Goal: Task Accomplishment & Management: Manage account settings

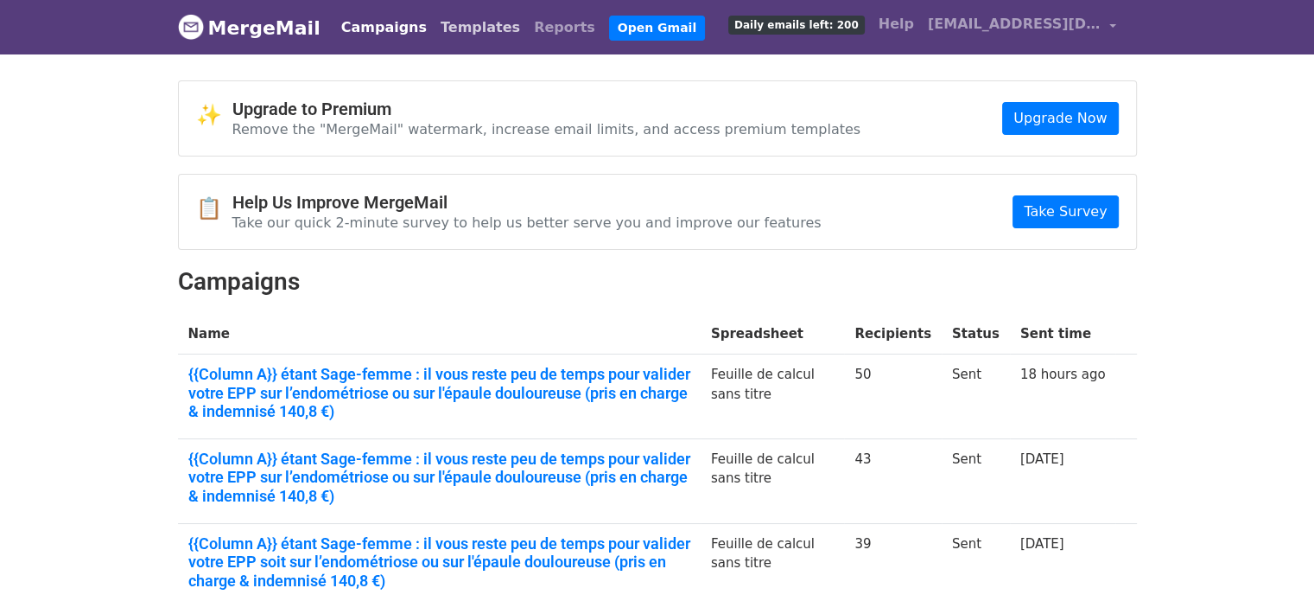
click at [439, 28] on link "Templates" at bounding box center [480, 27] width 93 height 35
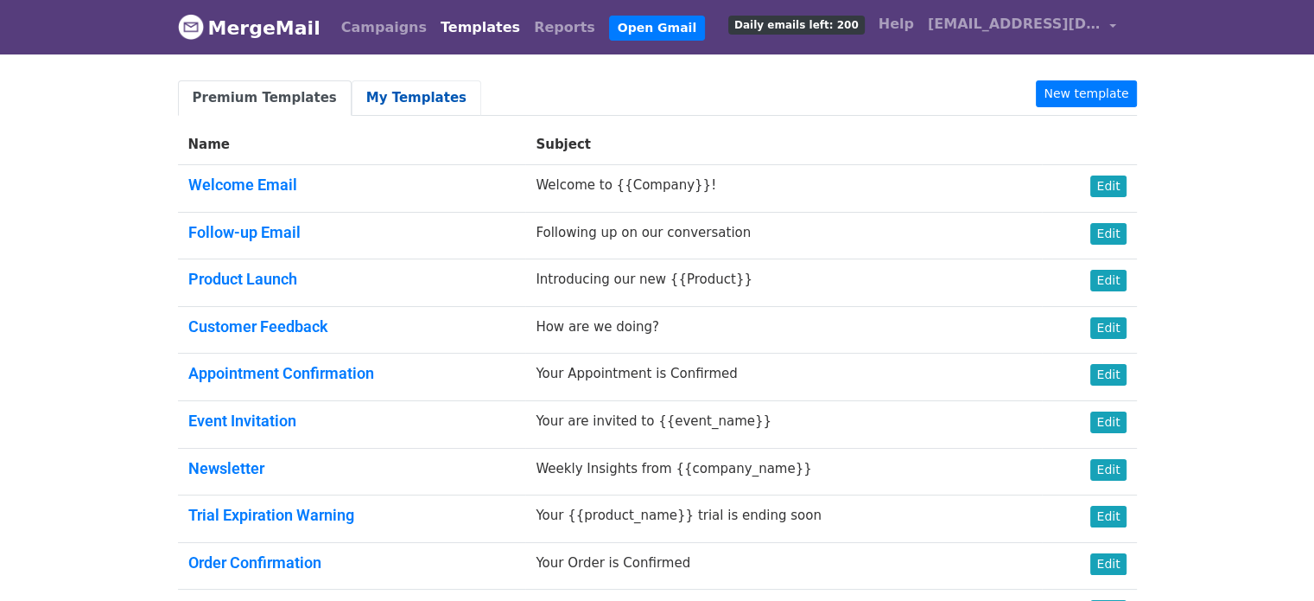
click at [365, 107] on link "My Templates" at bounding box center [417, 97] width 130 height 35
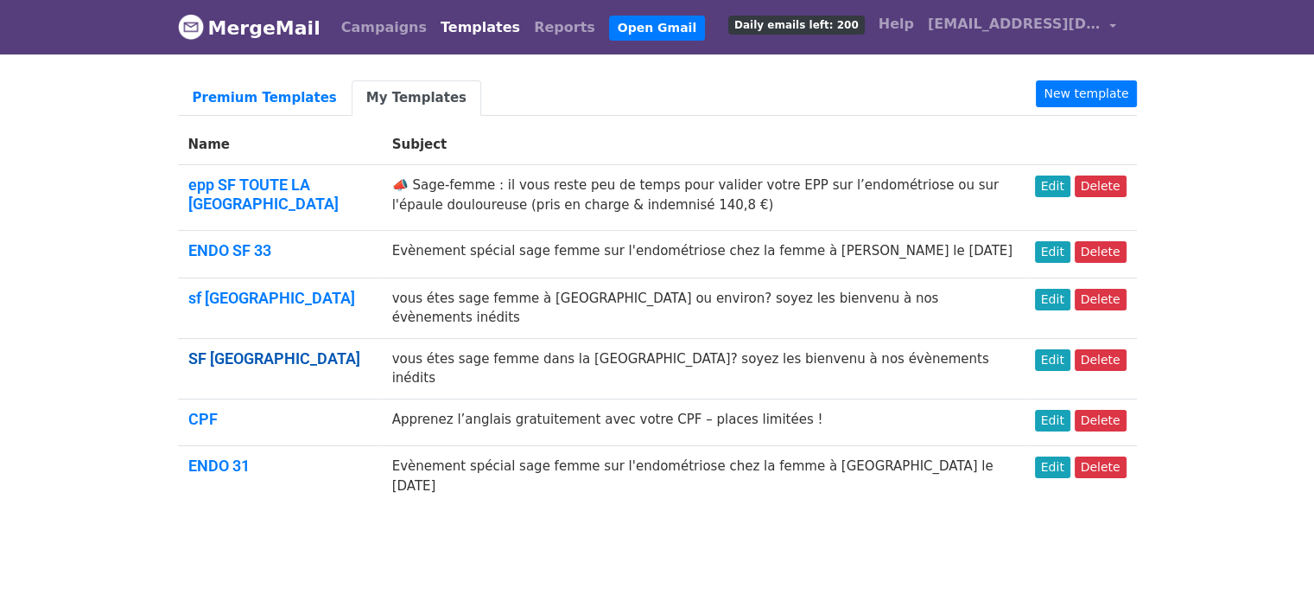
click at [232, 349] on link "SF [GEOGRAPHIC_DATA]" at bounding box center [274, 358] width 172 height 18
click at [1044, 349] on link "Edit" at bounding box center [1052, 360] width 35 height 22
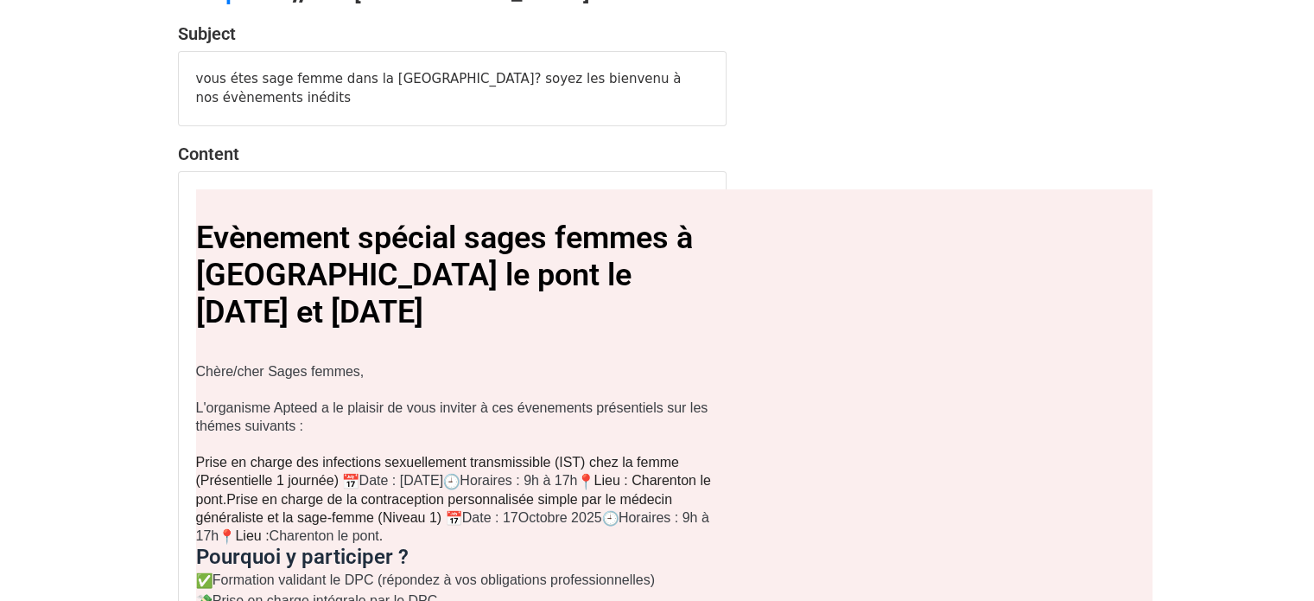
scroll to position [100, 0]
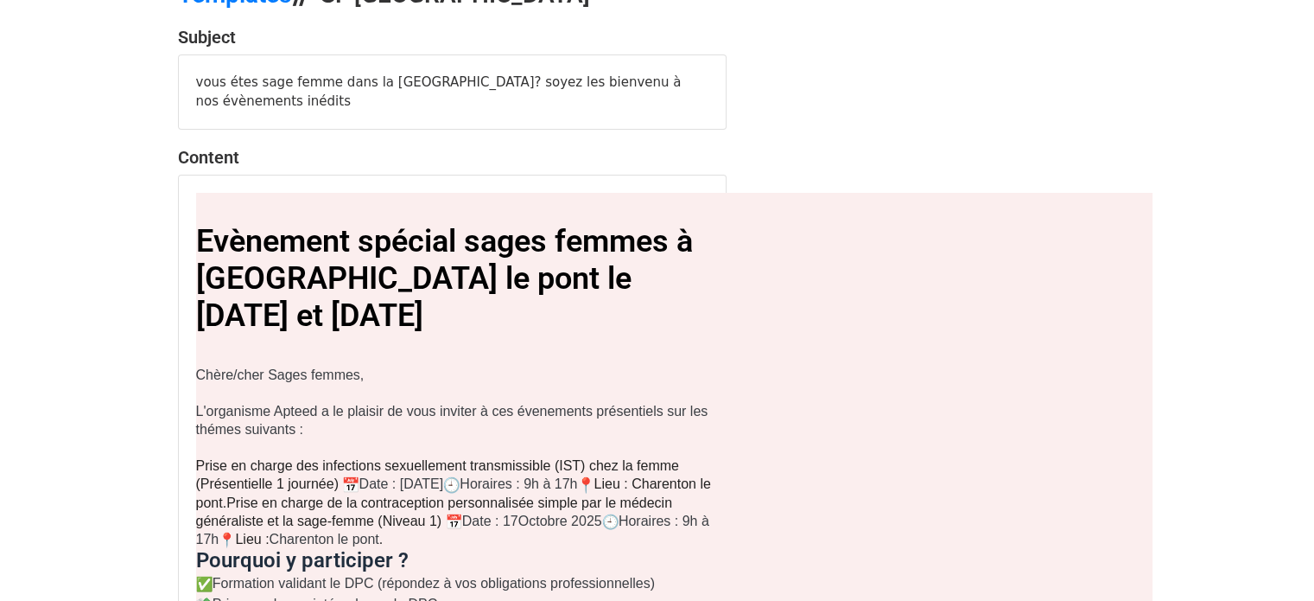
click at [628, 78] on div "vous étes sage femme dans la [GEOGRAPHIC_DATA]? soyez les bienvenu à nos évènem…" at bounding box center [452, 91] width 547 height 73
click at [628, 78] on div "vous étes sage femme dans la région parisienne? soyez les bienvenu à nos évènem…" at bounding box center [452, 91] width 547 height 73
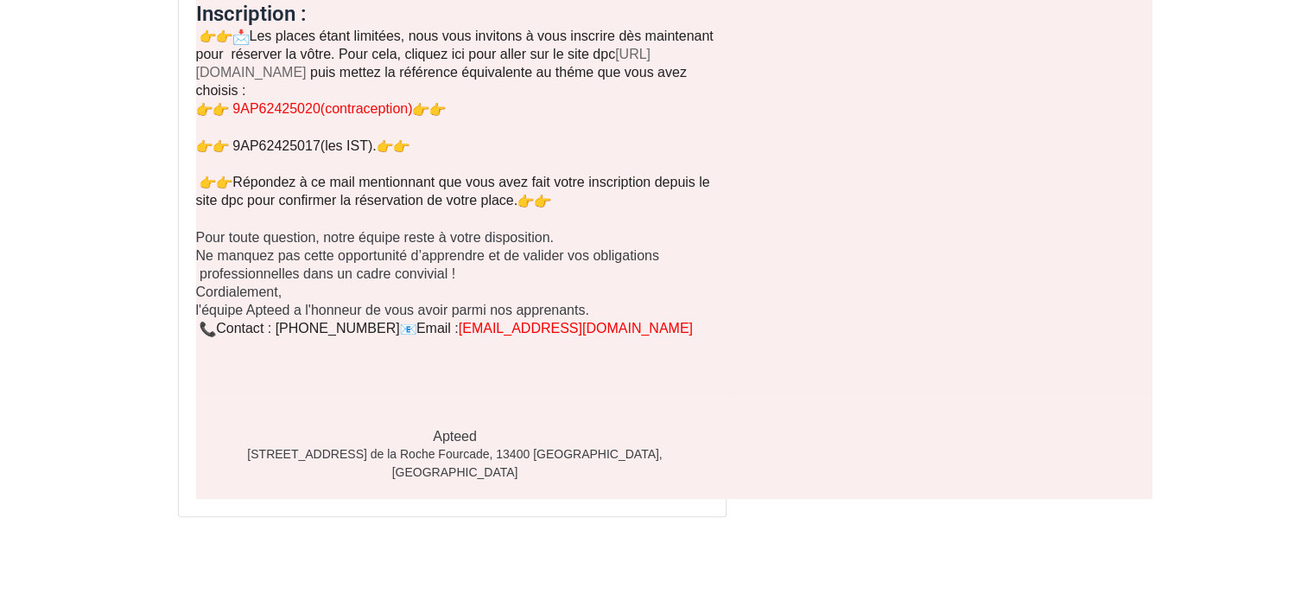
scroll to position [0, 0]
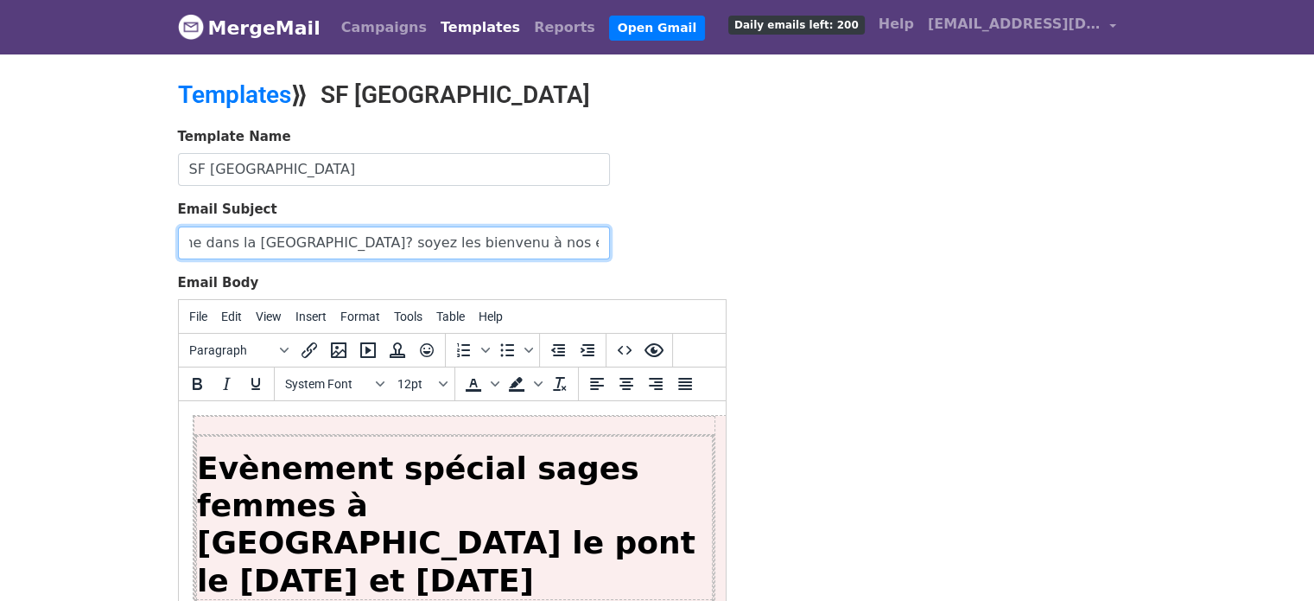
scroll to position [0, 151]
drag, startPoint x: 509, startPoint y: 240, endPoint x: 632, endPoint y: 239, distance: 122.7
click at [632, 239] on div "Email Subject vous étes sage femme dans la [GEOGRAPHIC_DATA]? soyez les bienven…" at bounding box center [452, 230] width 549 height 60
click at [548, 239] on input "vous étes sage femme dans la [GEOGRAPHIC_DATA]? soyez les bienvenu à nos évènem…" at bounding box center [394, 242] width 432 height 33
click at [480, 240] on input "vous étes sage femme dans la [GEOGRAPHIC_DATA]? soyez les bienvenu à nos évènem…" at bounding box center [394, 242] width 432 height 33
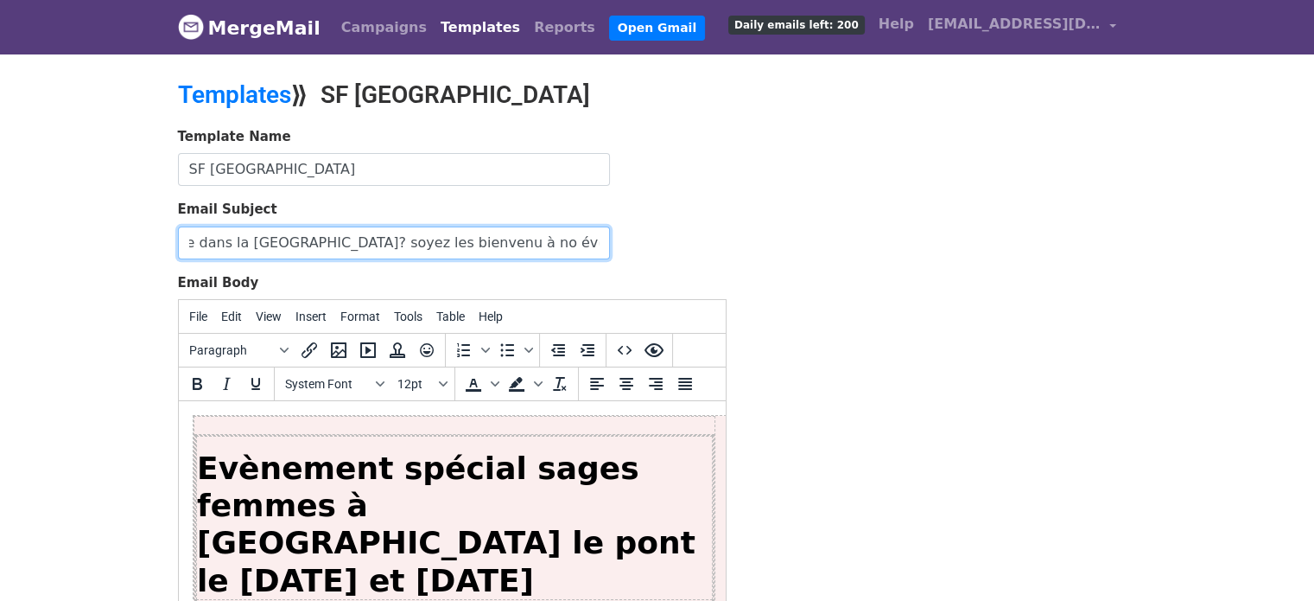
scroll to position [0, 145]
click at [571, 241] on input "vous étes sage femme dans la [GEOGRAPHIC_DATA]? soyez les bienvenu à notre évèn…" at bounding box center [394, 242] width 432 height 33
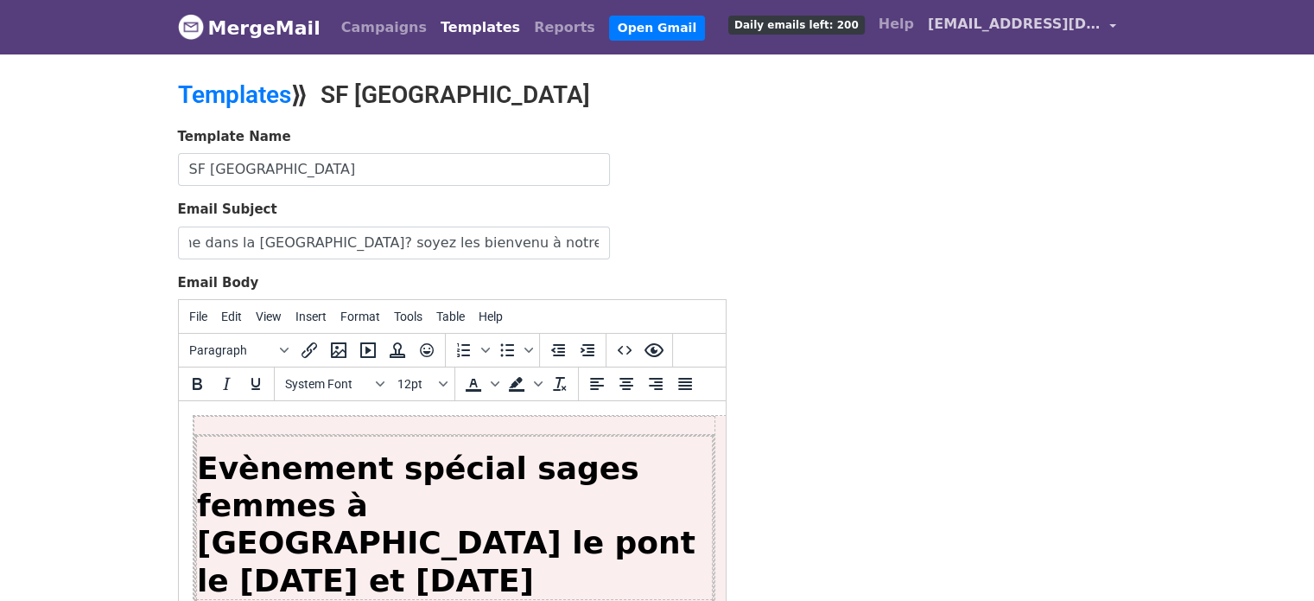
scroll to position [0, 0]
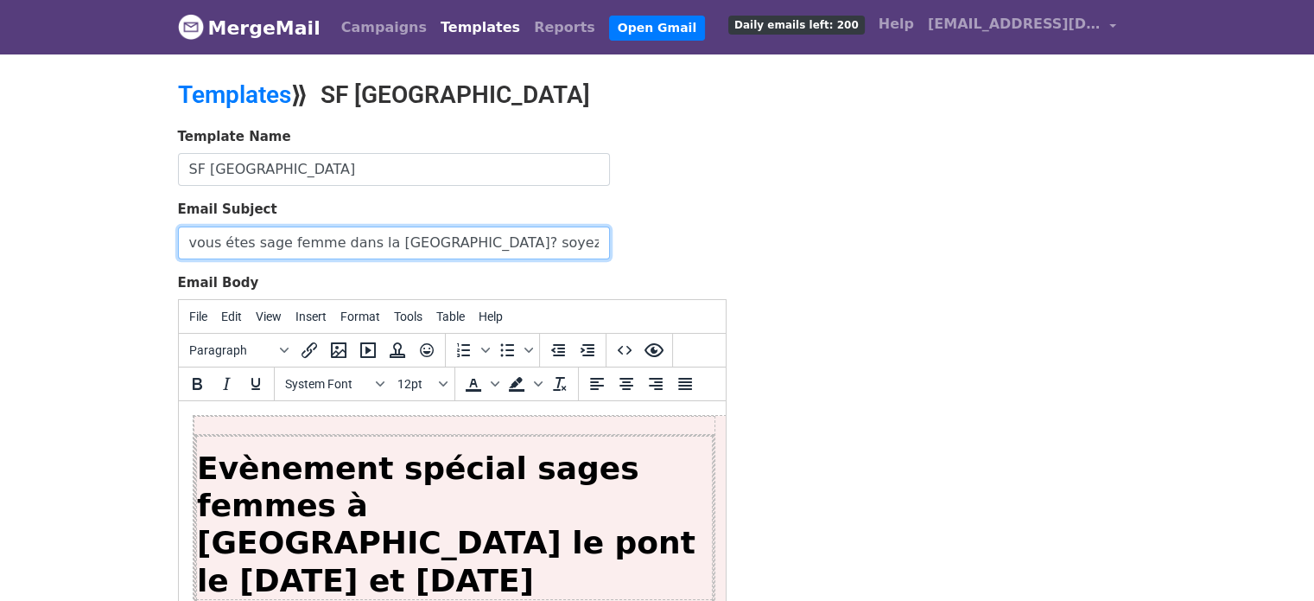
click at [408, 242] on input "vous étes sage femme dans la région parisienne? soyez les bienvenu à notre évèn…" at bounding box center [394, 242] width 432 height 33
paste input "Objet : « Prévention des IST & cancer du col : valorisez votre rôle de sage-fem…"
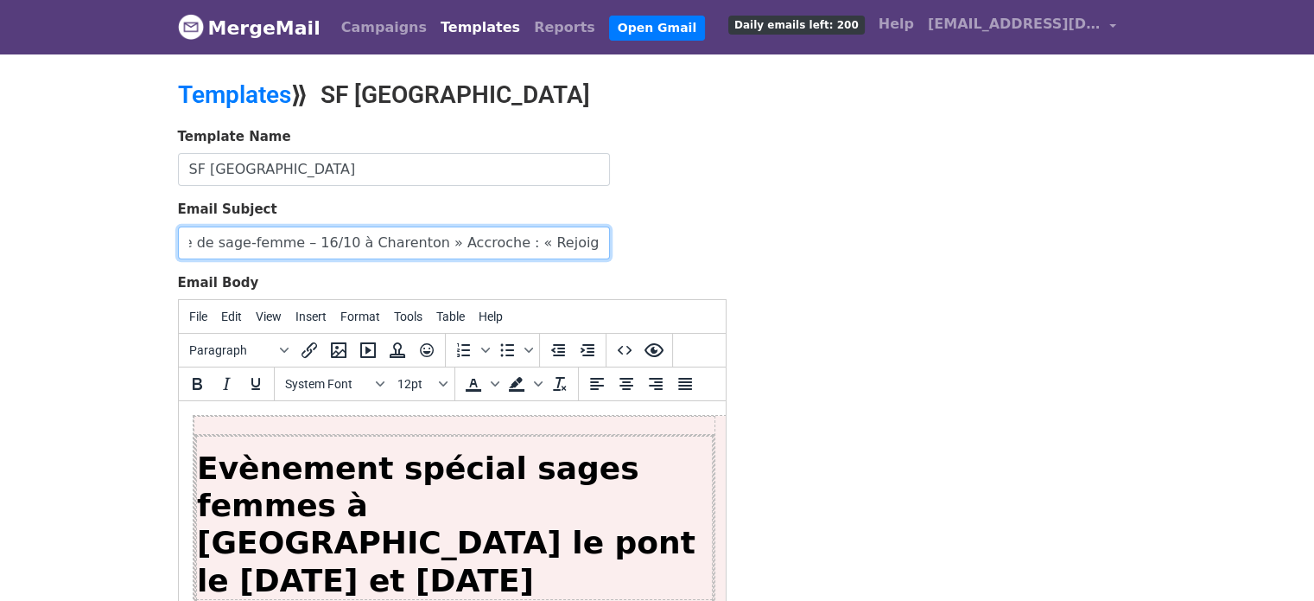
scroll to position [0, 944]
drag, startPoint x: 606, startPoint y: 238, endPoint x: 671, endPoint y: 217, distance: 68.9
click at [671, 217] on div "Email Subject Objet : « Prévention des IST & cancer du col : valorisez votre rô…" at bounding box center [452, 230] width 549 height 60
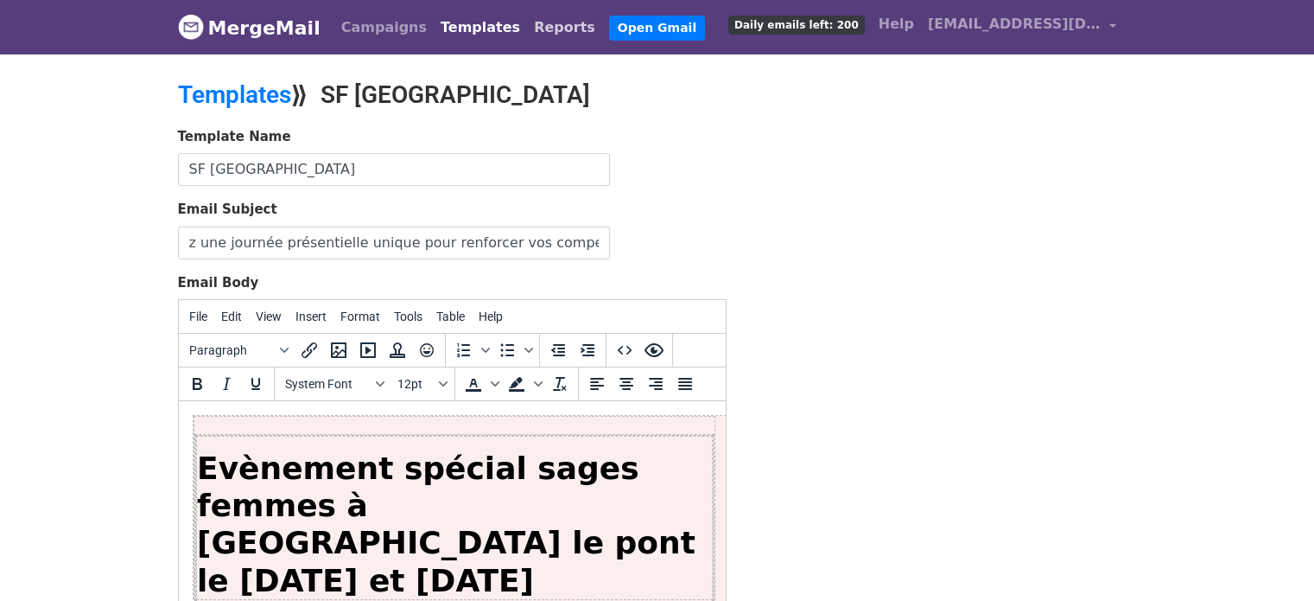
scroll to position [0, 0]
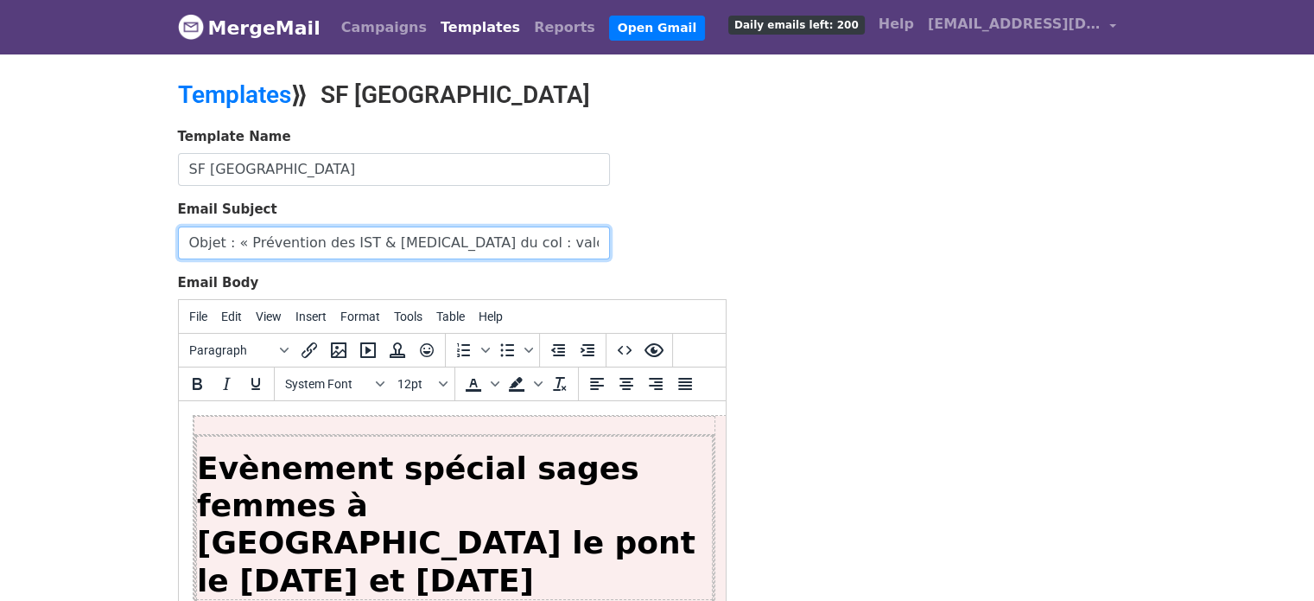
drag, startPoint x: 245, startPoint y: 241, endPoint x: 117, endPoint y: 252, distance: 128.4
click at [117, 252] on body "MergeMail Campaigns Templates Reports Open Gmail Daily emails left: 200 Help cl…" at bounding box center [657, 402] width 1314 height 804
drag, startPoint x: 237, startPoint y: 238, endPoint x: 383, endPoint y: 232, distance: 146.1
click at [383, 232] on input "Prévention des IST & cancer du col : valorisez votre rôle de sage-femme – 16/10…" at bounding box center [394, 242] width 432 height 33
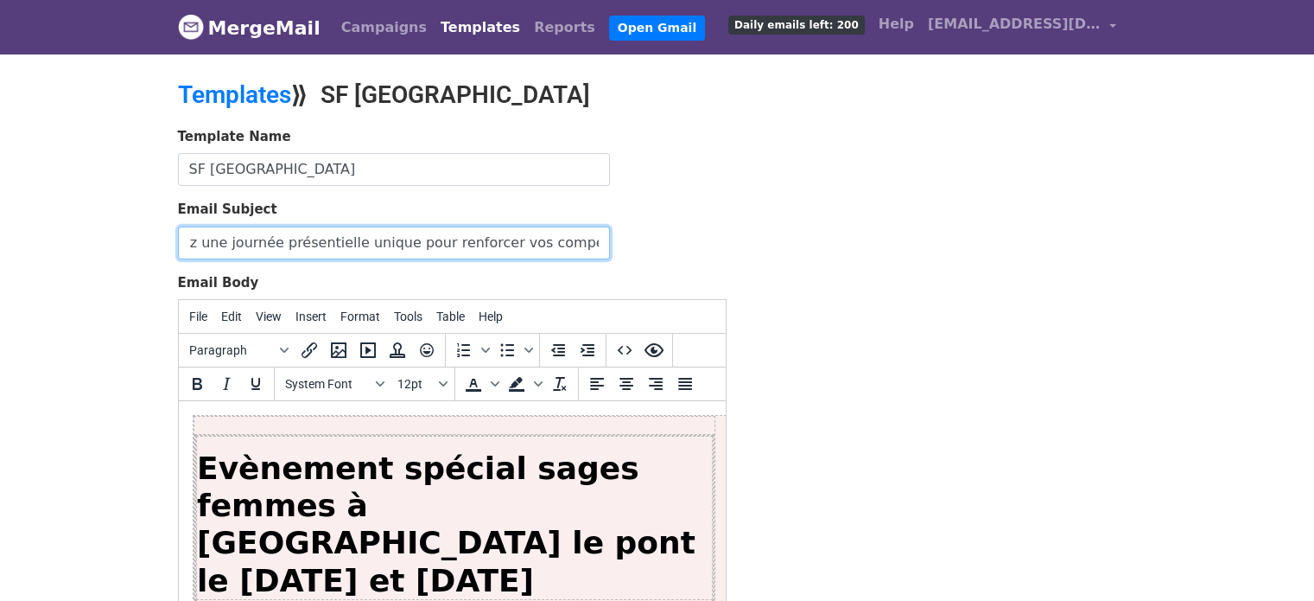
type input "Prévention des IST & [MEDICAL_DATA] du col : valorisez votre rôle de sage-femme…"
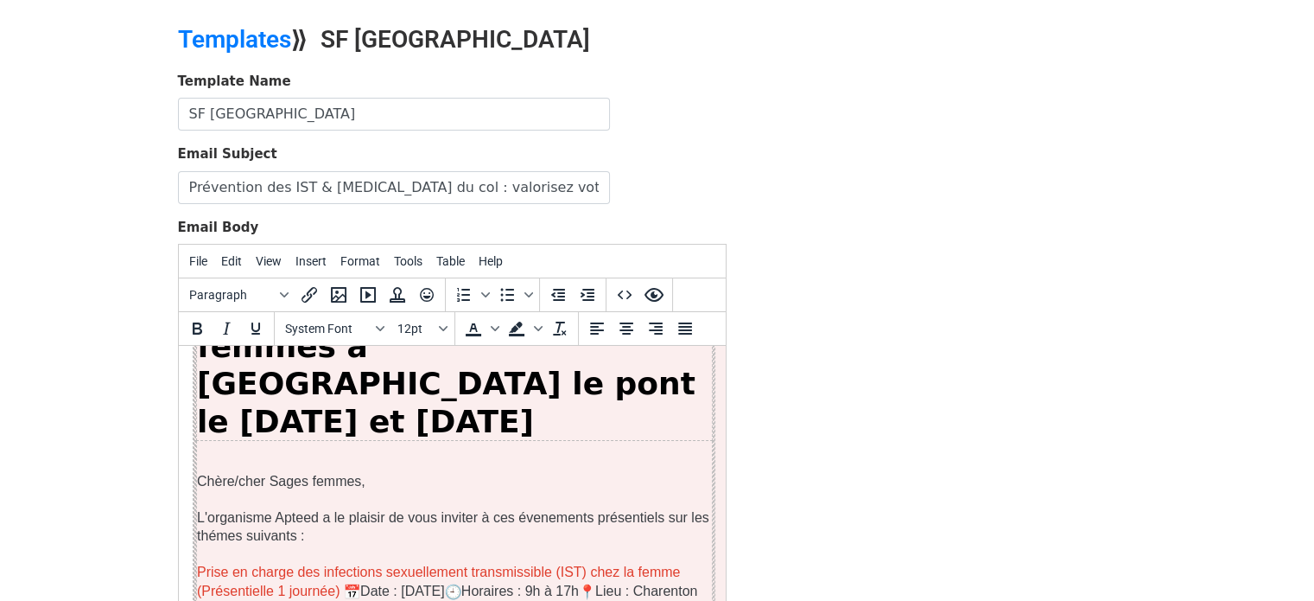
scroll to position [0, 0]
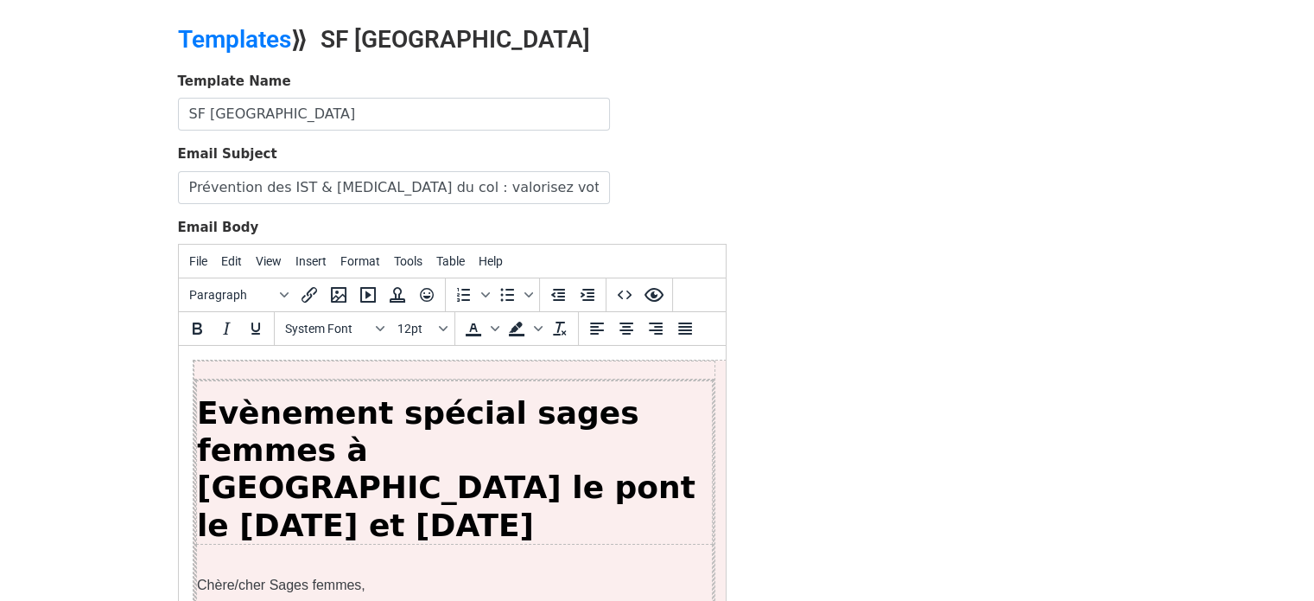
drag, startPoint x: 715, startPoint y: 373, endPoint x: 907, endPoint y: 692, distance: 372.6
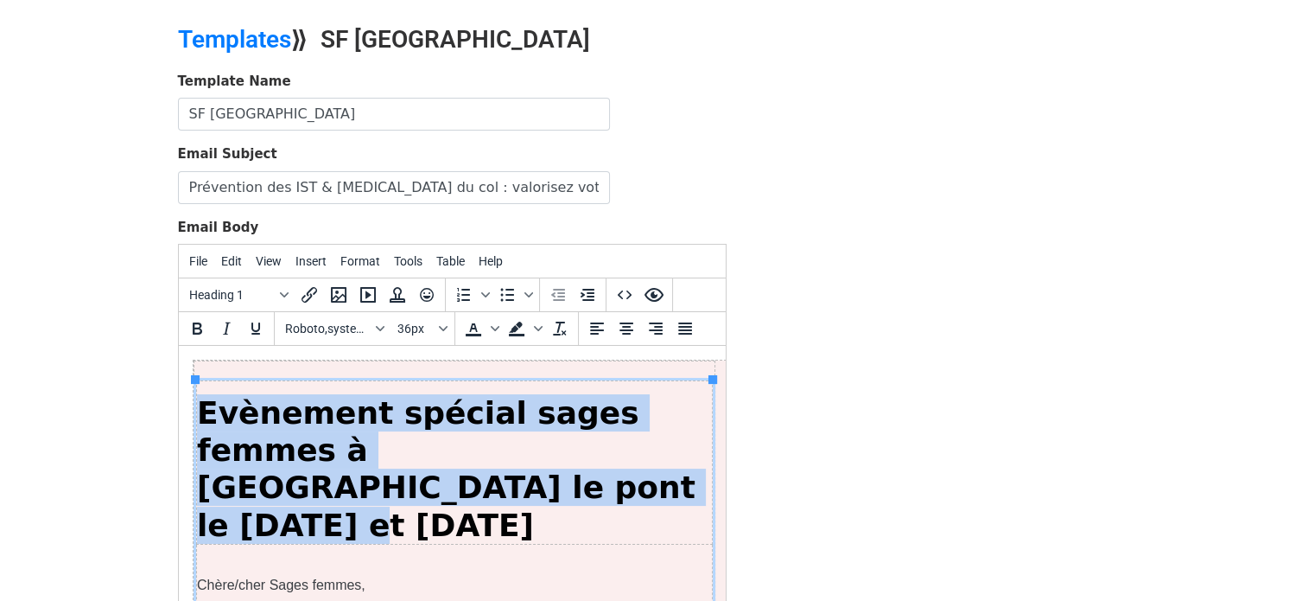
drag, startPoint x: 354, startPoint y: 487, endPoint x: 200, endPoint y: 418, distance: 169.4
click at [200, 418] on h1 "Evènement spécial sages femmes à Charenton le pont le 16 et 17 Octobre" at bounding box center [453, 468] width 515 height 149
paste body
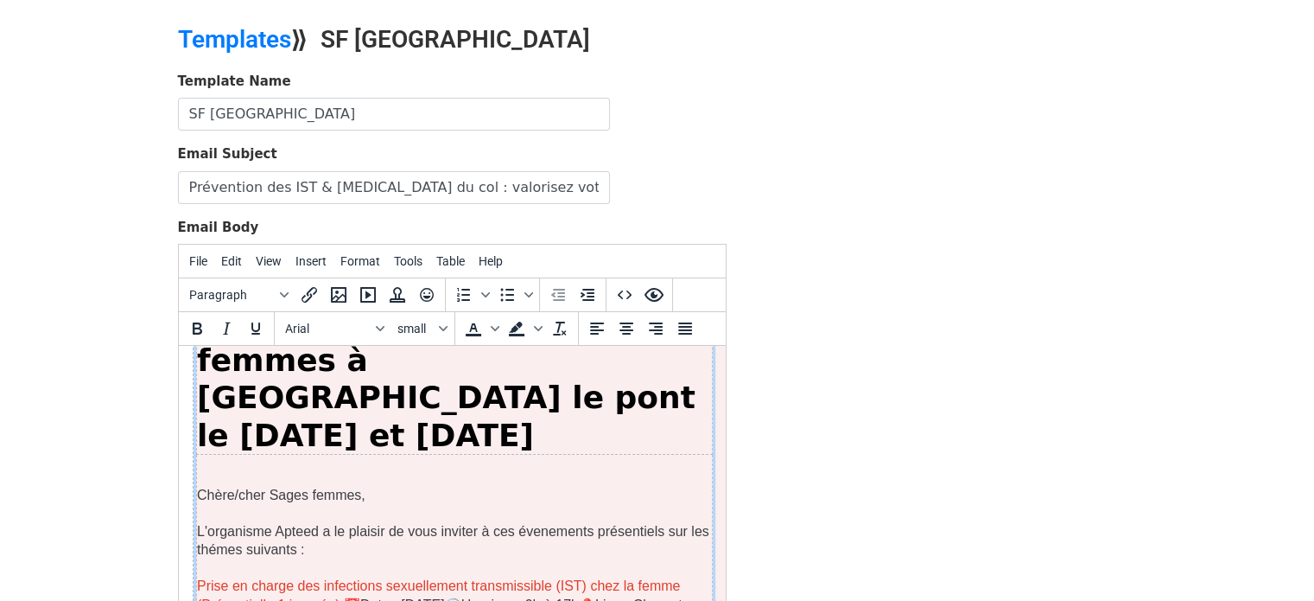
click at [531, 388] on h1 "Evènement spécial sages femmes à Charenton le pont le 16 et 17 Octobre" at bounding box center [453, 378] width 515 height 149
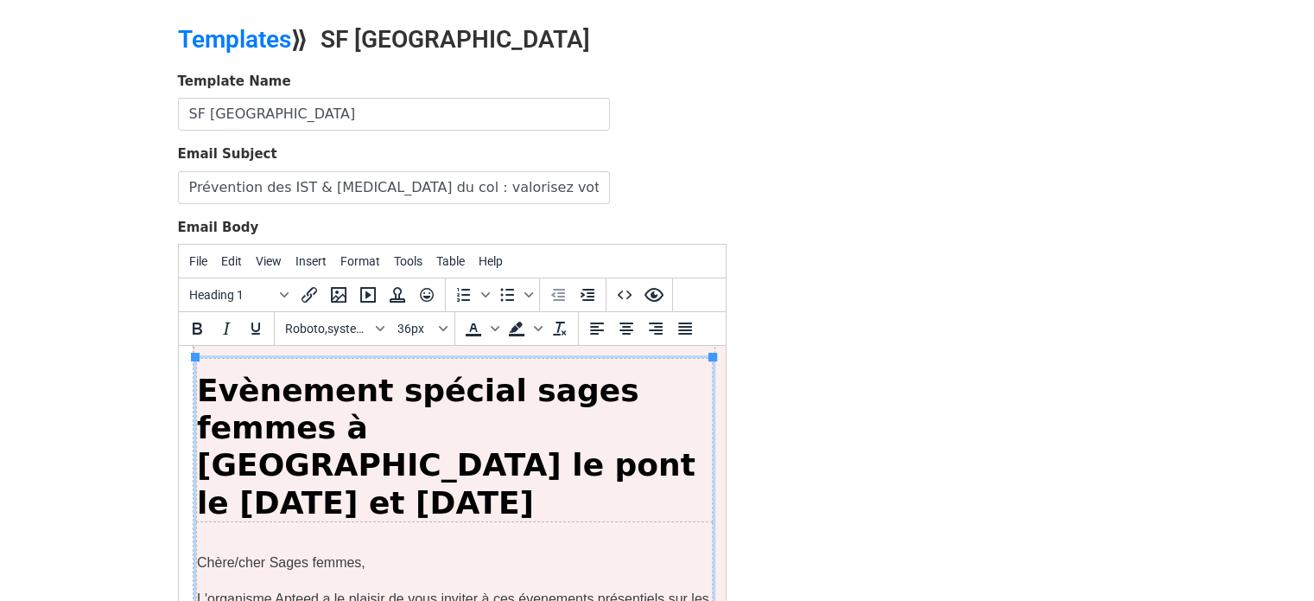
scroll to position [0, 0]
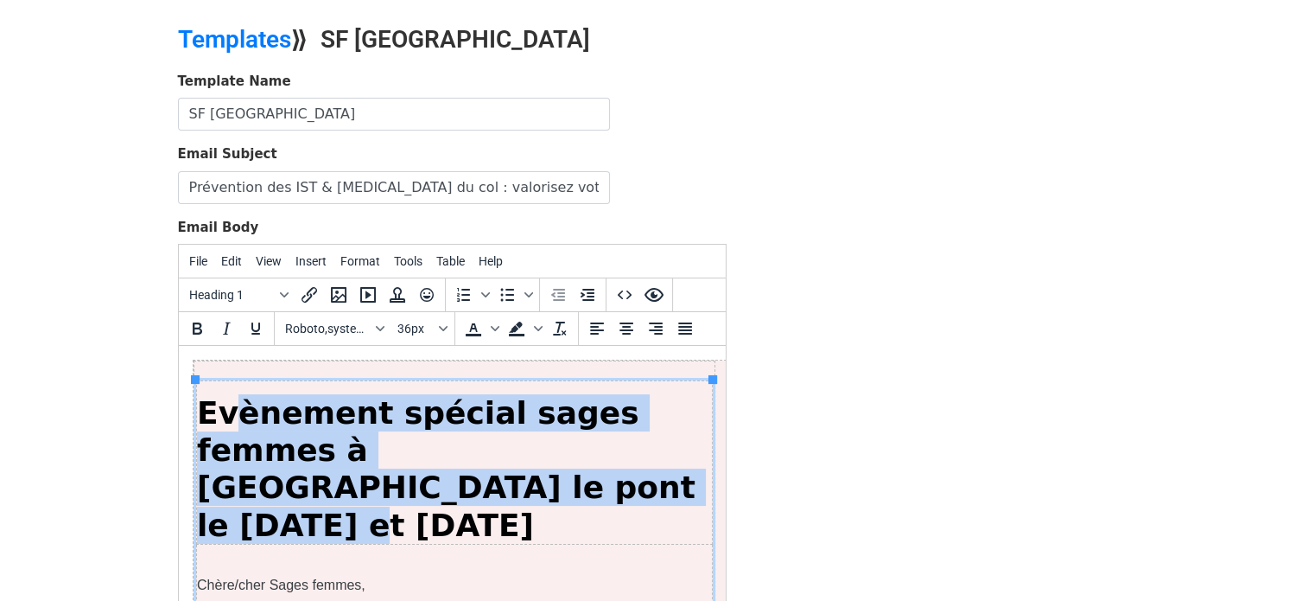
drag, startPoint x: 337, startPoint y: 471, endPoint x: 220, endPoint y: 414, distance: 129.9
click at [220, 414] on h1 "Evènement spécial sages femmes à Charenton le pont le 16 et 17 Octobre" at bounding box center [453, 468] width 515 height 149
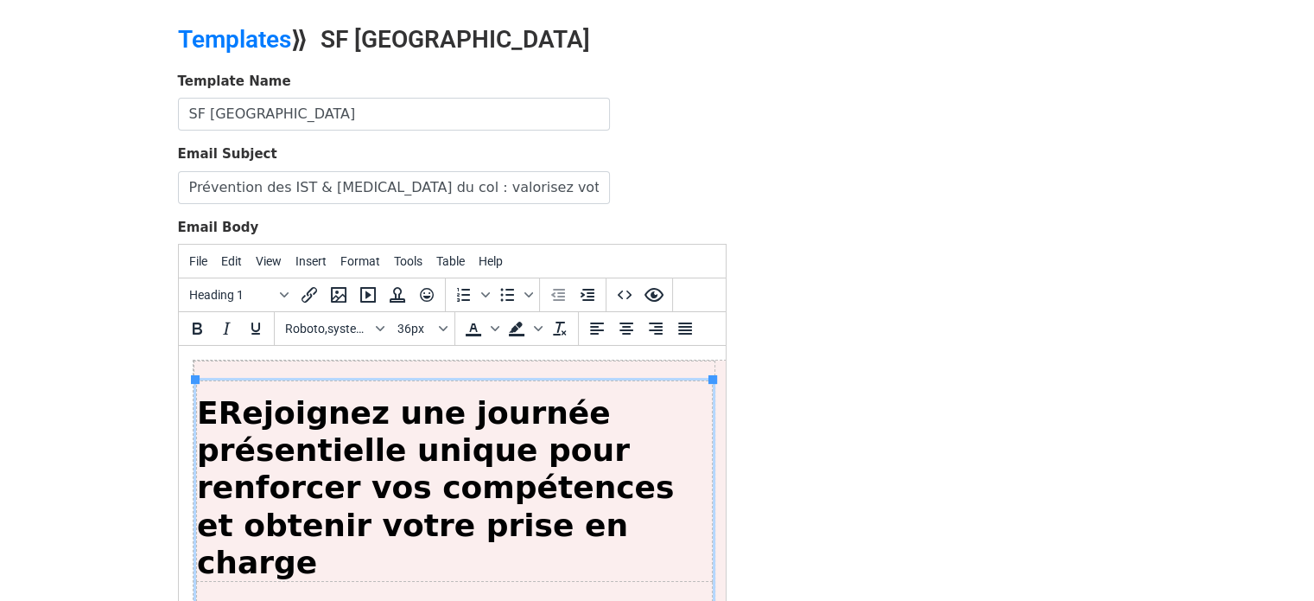
click at [219, 411] on font "Rejoignez une journée présentielle unique pour renforcer vos compétences et obt…" at bounding box center [434, 487] width 477 height 185
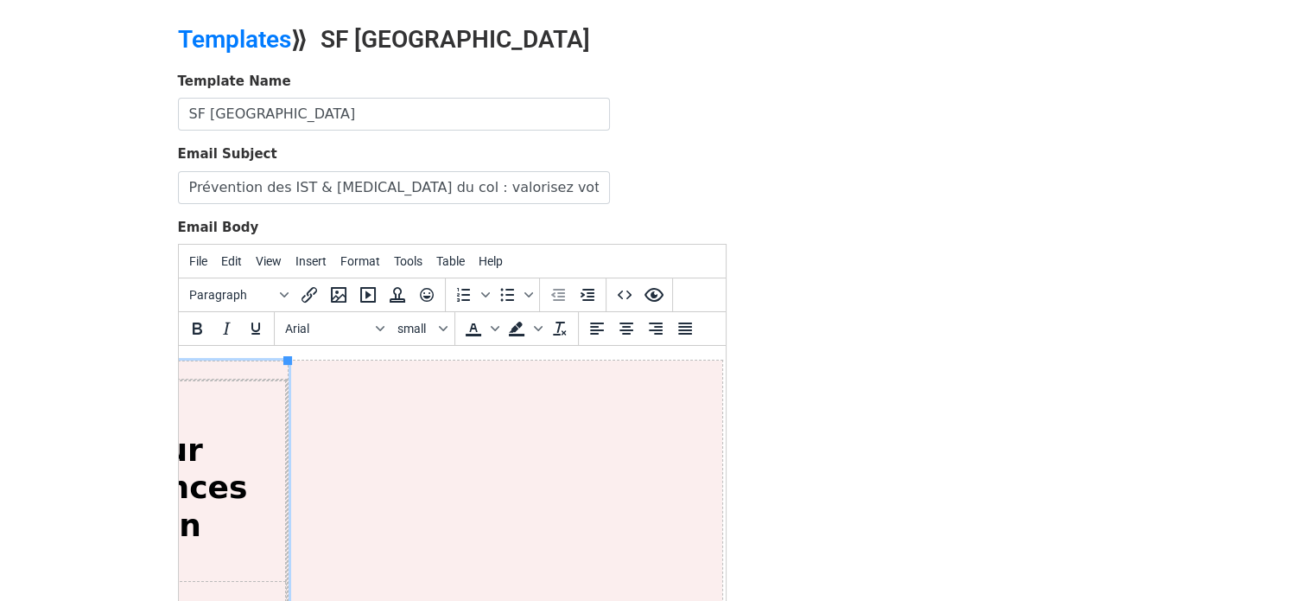
drag, startPoint x: 309, startPoint y: 477, endPoint x: 826, endPoint y: 472, distance: 516.8
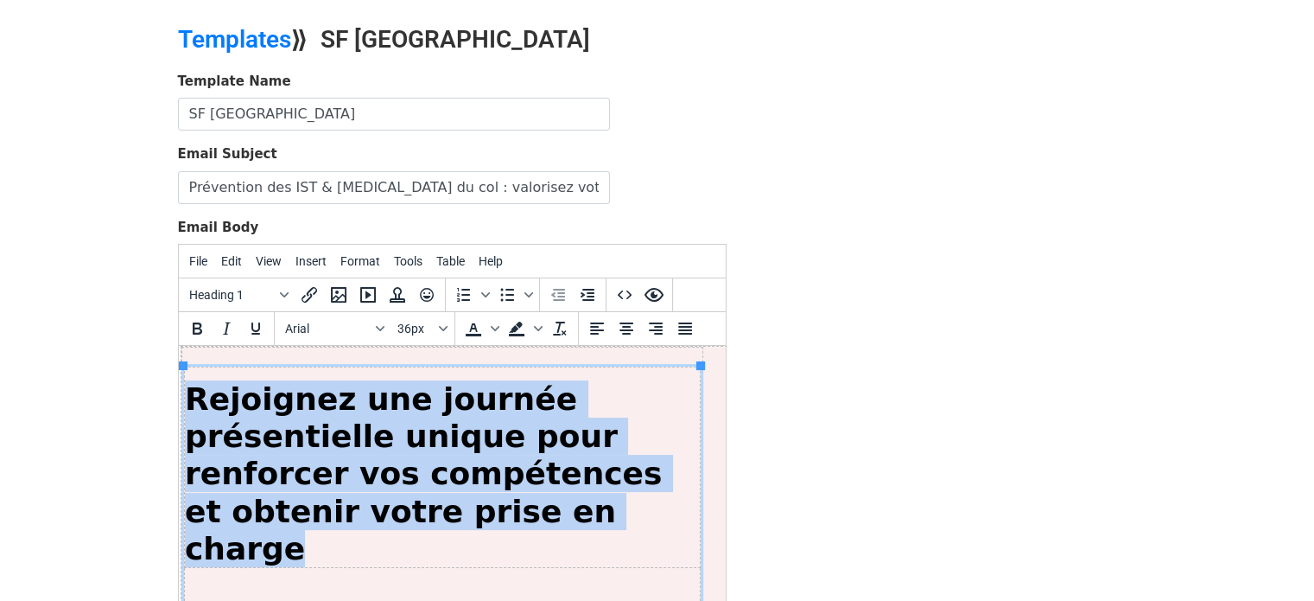
scroll to position [14, 0]
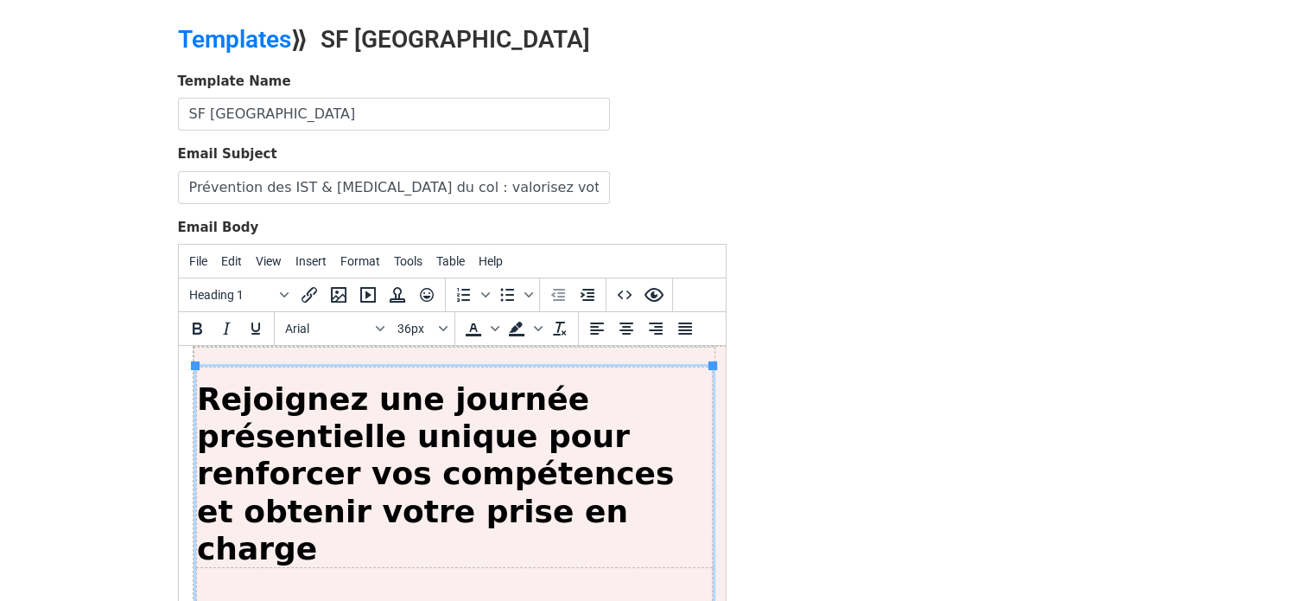
drag, startPoint x: 379, startPoint y: 526, endPoint x: 183, endPoint y: 408, distance: 229.1
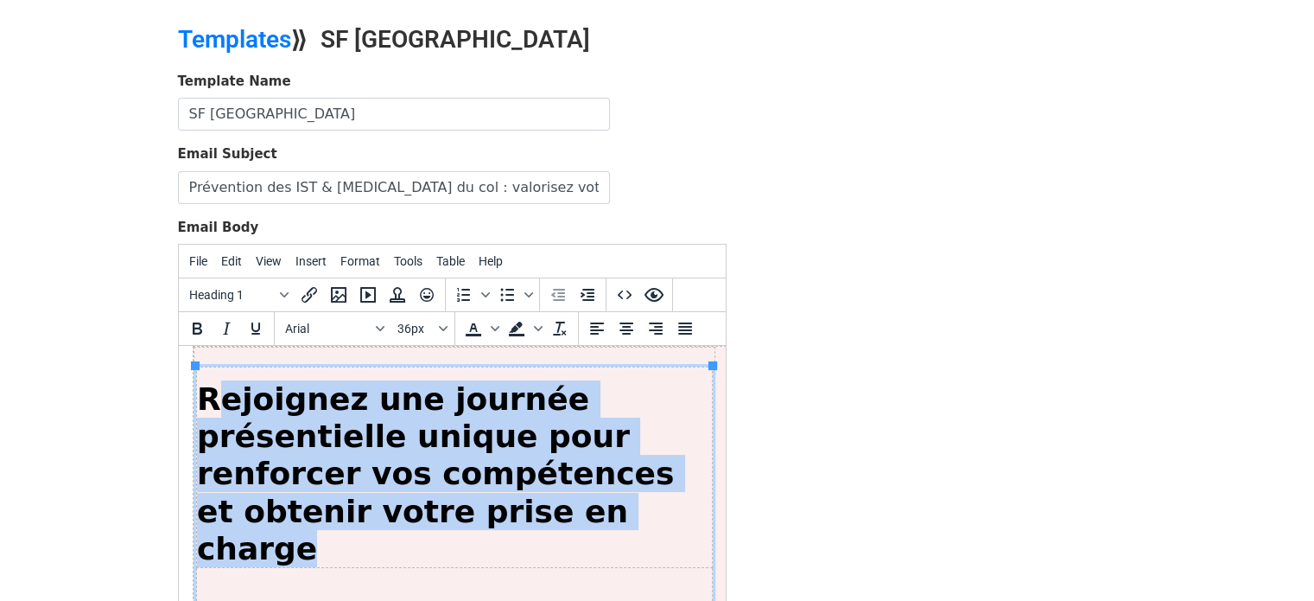
drag, startPoint x: 379, startPoint y: 515, endPoint x: 220, endPoint y: 412, distance: 189.4
click at [220, 412] on h1 "Rejoignez une journée présentielle unique pour renforcer vos compétences et obt…" at bounding box center [453, 473] width 515 height 187
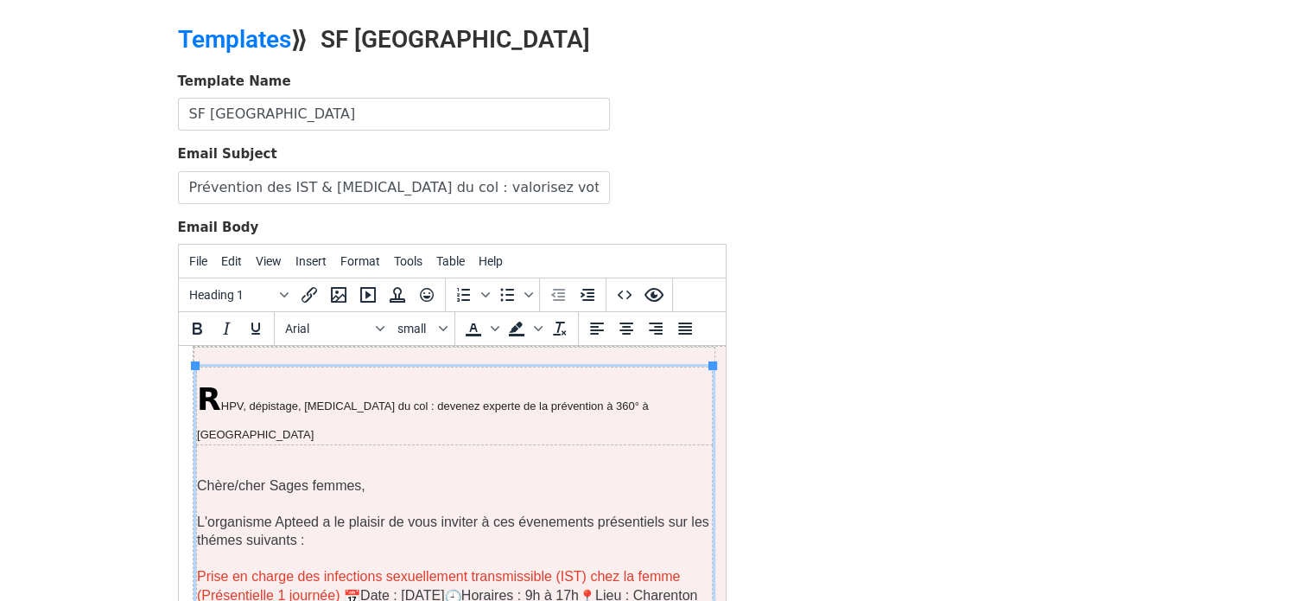
click at [243, 405] on span "HPV, dépistage, cancer du col : devenez experte de la prévention à 360° à Chare…" at bounding box center [422, 419] width 452 height 41
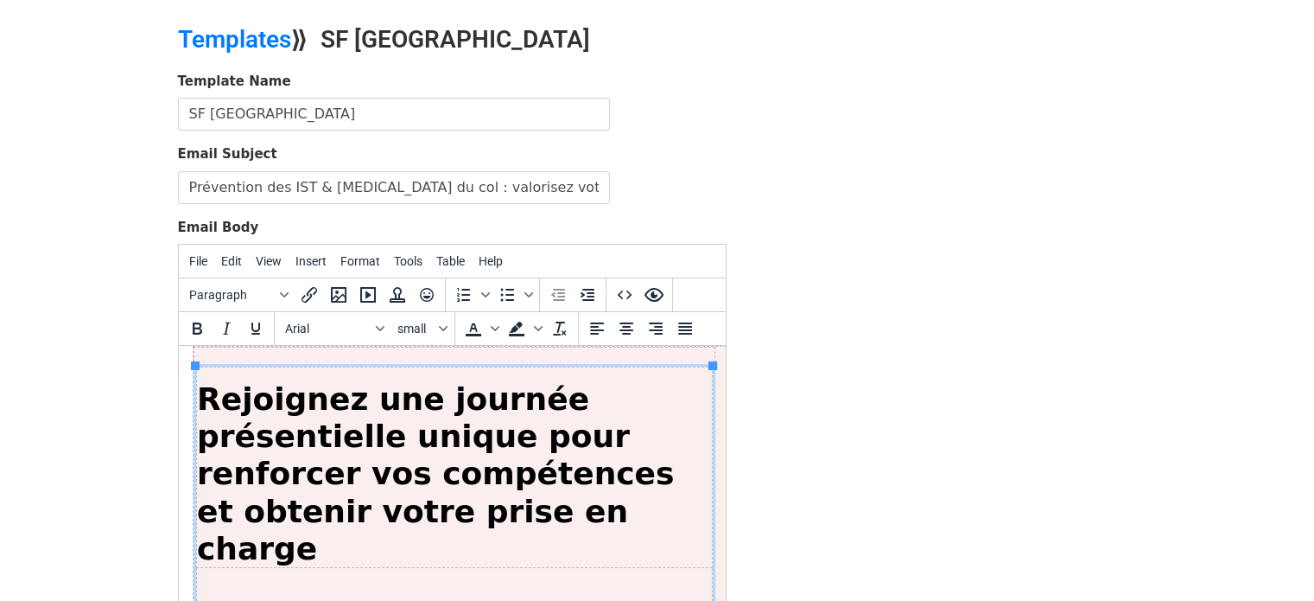
click at [213, 398] on font "Rejoignez une journée présentielle unique pour renforcer vos compétences et obt…" at bounding box center [434, 473] width 477 height 185
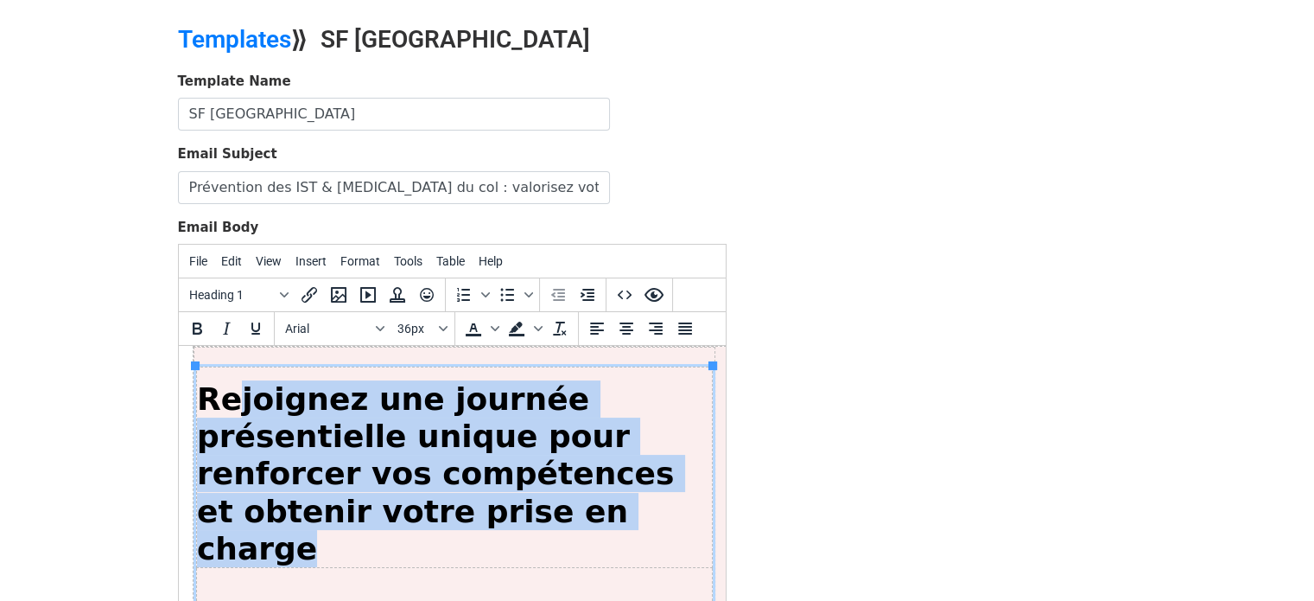
drag, startPoint x: 355, startPoint y: 517, endPoint x: 230, endPoint y: 404, distance: 168.9
click at [230, 404] on h1 "Rejoignez une journée présentielle unique pour renforcer vos compétences et obt…" at bounding box center [453, 473] width 515 height 187
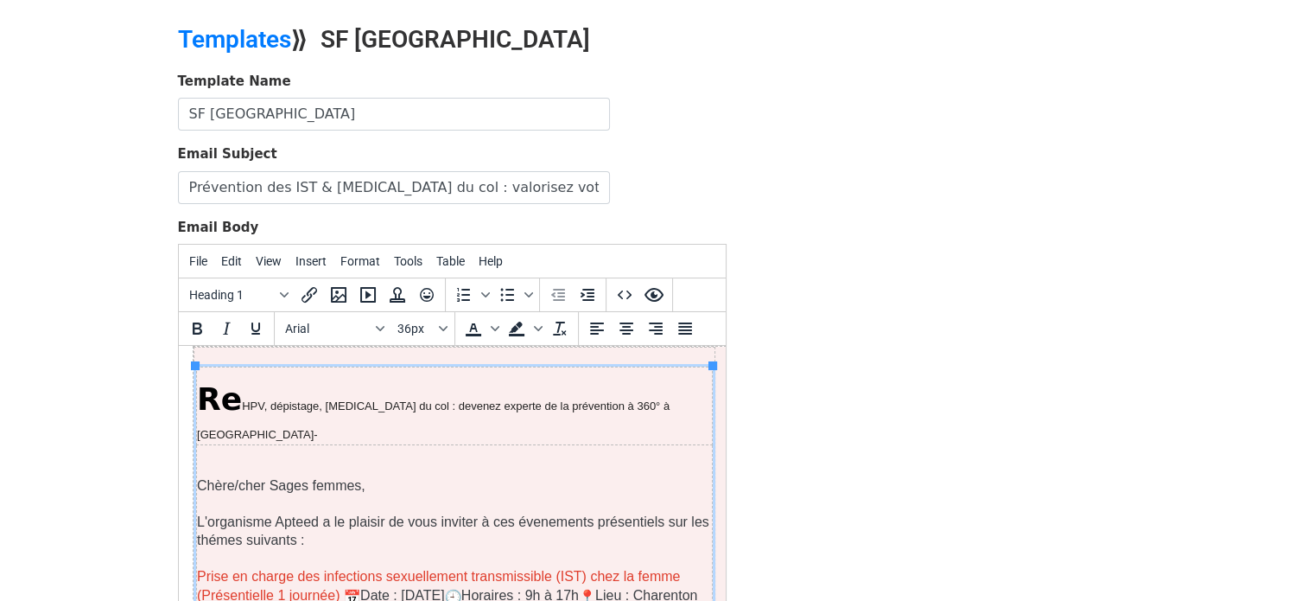
click at [220, 398] on font "Re" at bounding box center [218, 398] width 45 height 35
click at [215, 404] on font "Re" at bounding box center [218, 398] width 45 height 35
click at [251, 408] on span "HPV, dépistage, cancer du col : devenez experte de la prévention à 360° à Chare…" at bounding box center [432, 419] width 473 height 41
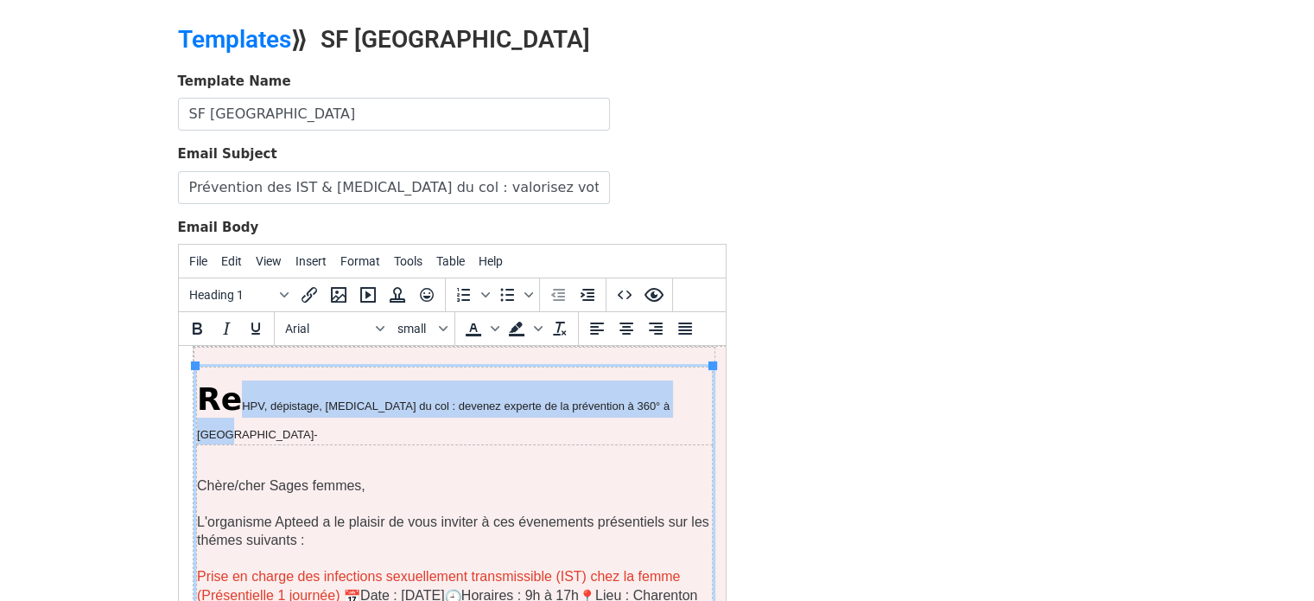
drag, startPoint x: 231, startPoint y: 404, endPoint x: 659, endPoint y: 369, distance: 430.0
click at [659, 369] on td "Re HPV, dépistage, cancer du col : devenez experte de la prévention à 360° à Ch…" at bounding box center [454, 406] width 516 height 78
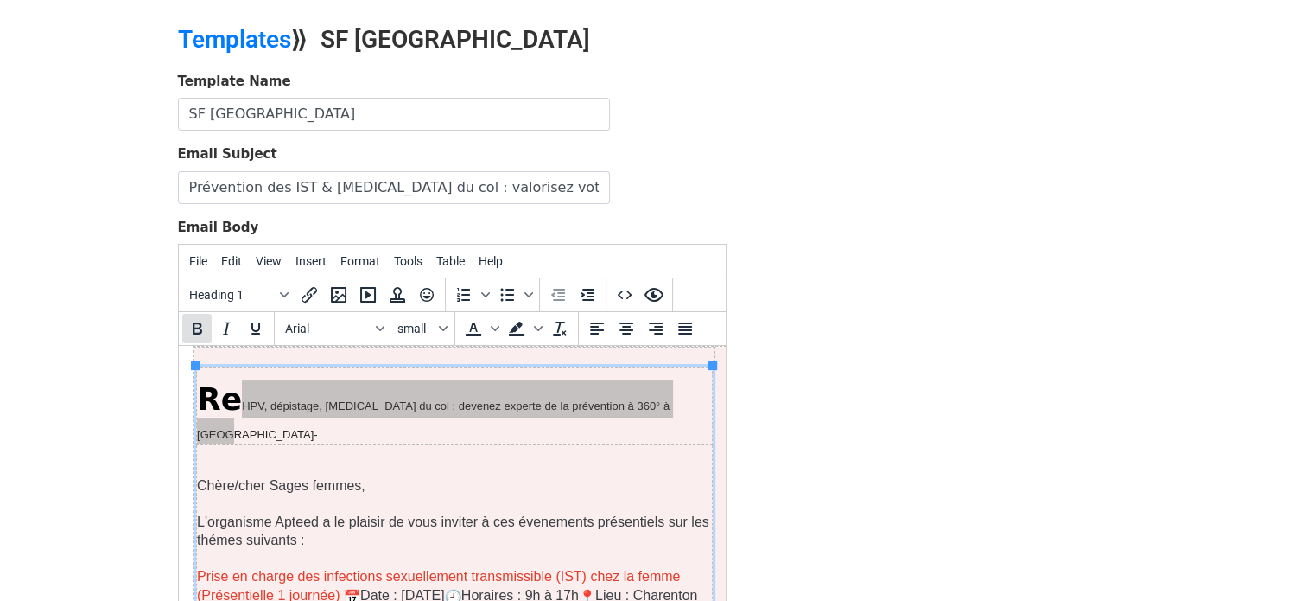
click at [203, 331] on icon "Bold" at bounding box center [197, 328] width 21 height 21
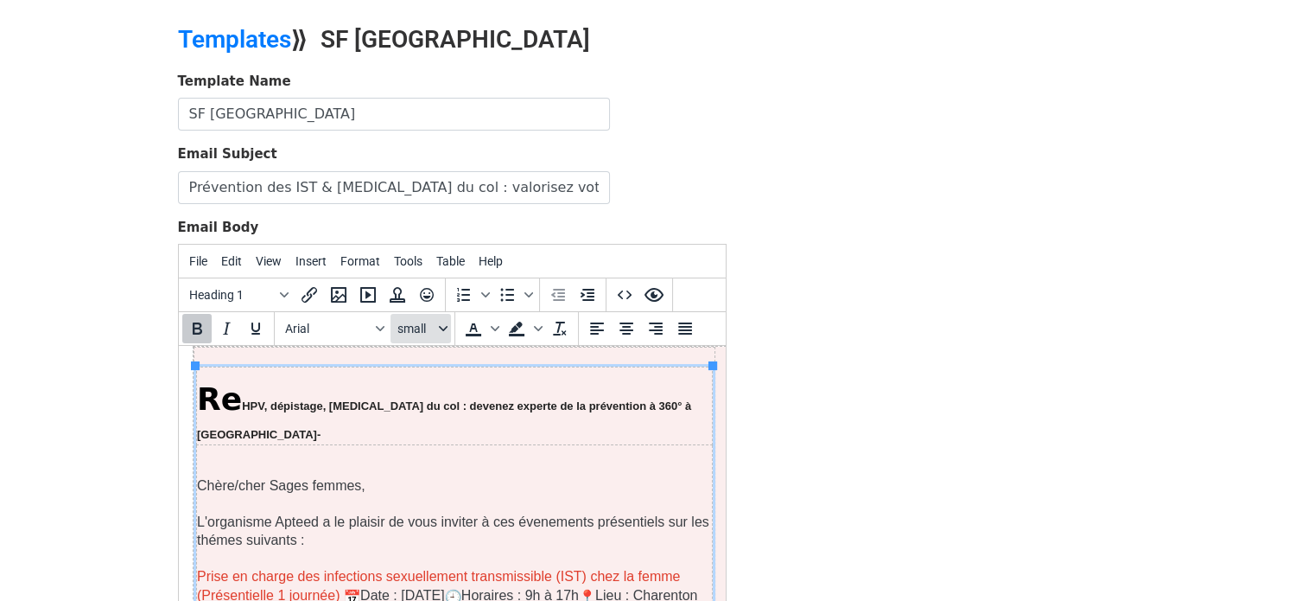
click at [418, 321] on span "small" at bounding box center [417, 328] width 38 height 14
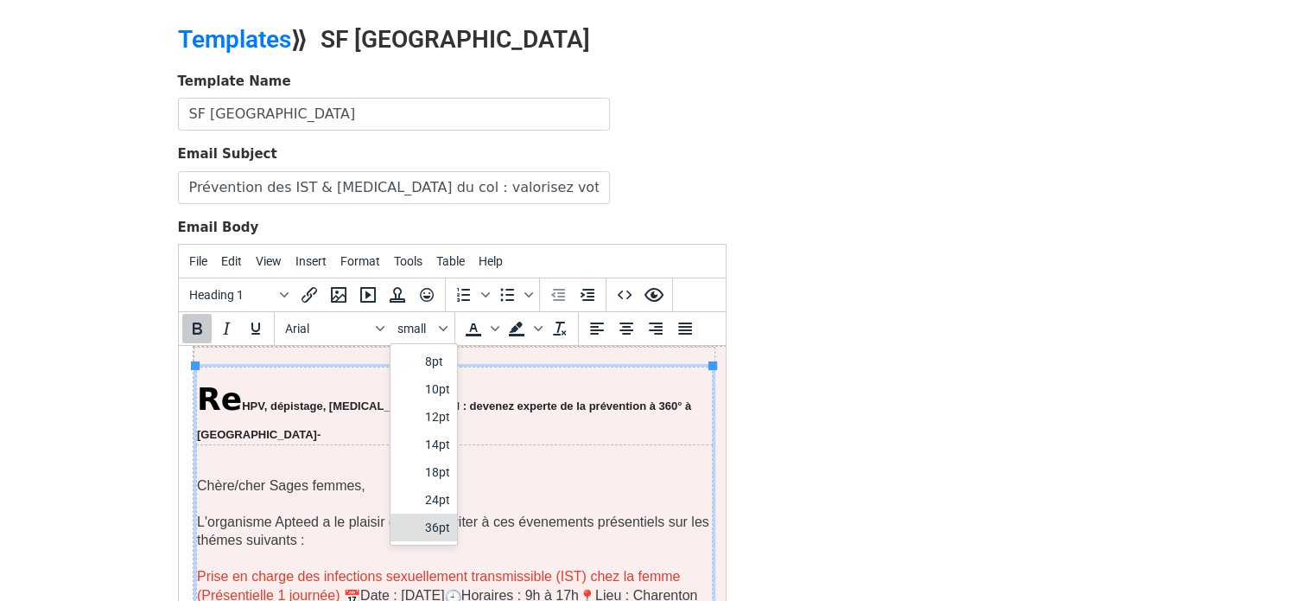
click at [444, 517] on div "36pt" at bounding box center [437, 527] width 25 height 21
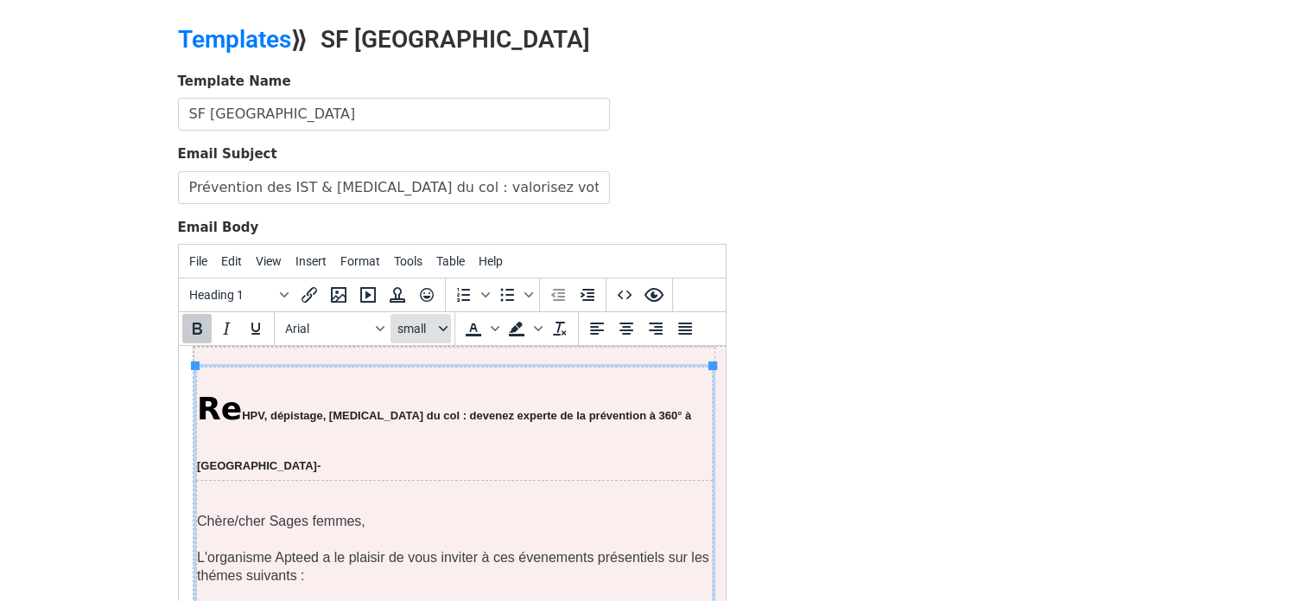
click at [439, 324] on icon "Font sizes" at bounding box center [443, 328] width 9 height 9
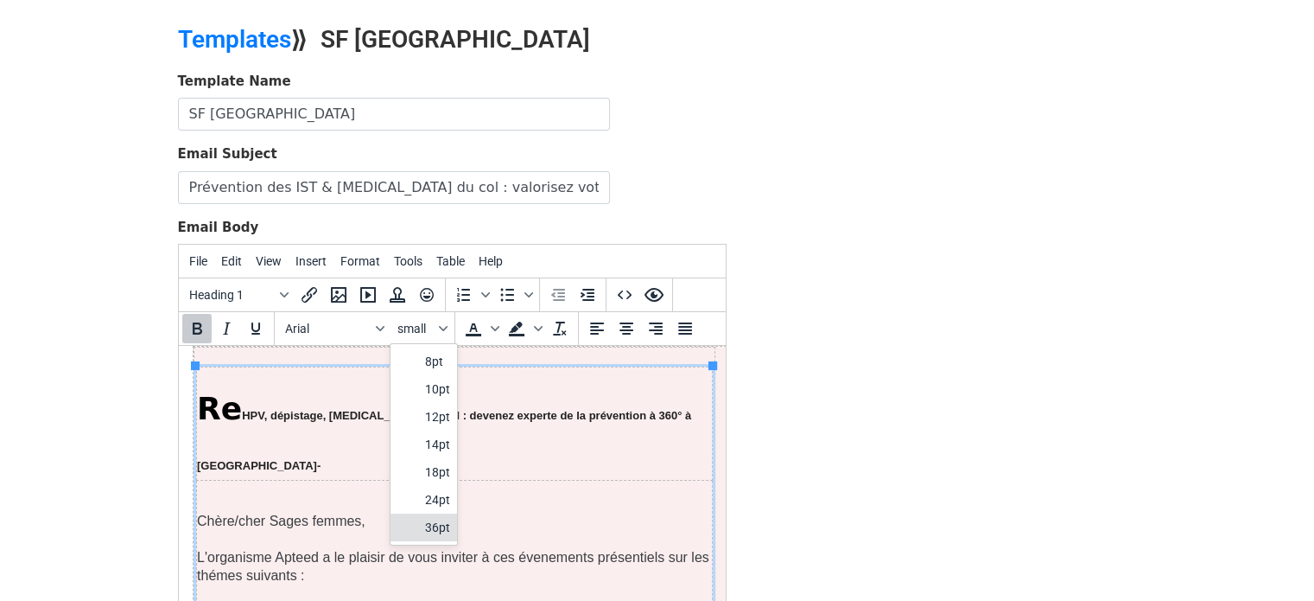
click at [441, 518] on div "36pt" at bounding box center [437, 527] width 25 height 21
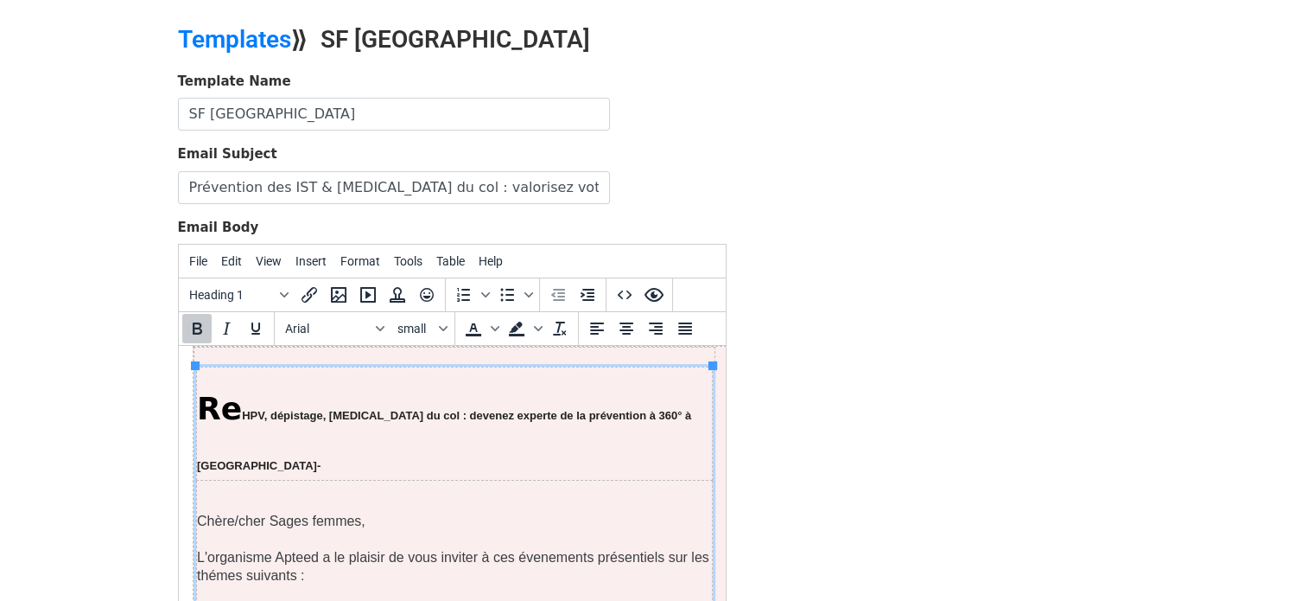
click at [295, 427] on b "HPV, dépistage, cancer du col : devenez experte de la prévention à 360° à Chare…" at bounding box center [443, 430] width 494 height 96
click at [232, 413] on span "HPV, dépistage, cancer du col : devenez experte de la prévention à 360° à Chare…" at bounding box center [443, 440] width 494 height 63
click at [298, 468] on h1 "HPV, dépistage, cancer du col : devenez experte de la prévention à 360° à Chare…" at bounding box center [453, 429] width 515 height 99
click at [390, 442] on h1 "HPV, dépistage, cancer du col : devenez experte de la prévention à 360° à Chare…" at bounding box center [453, 429] width 515 height 99
click at [687, 414] on h1 "HPV, dépistage, cancer du col : devenez experte de la prévention à 360° à Chare…" at bounding box center [453, 429] width 515 height 99
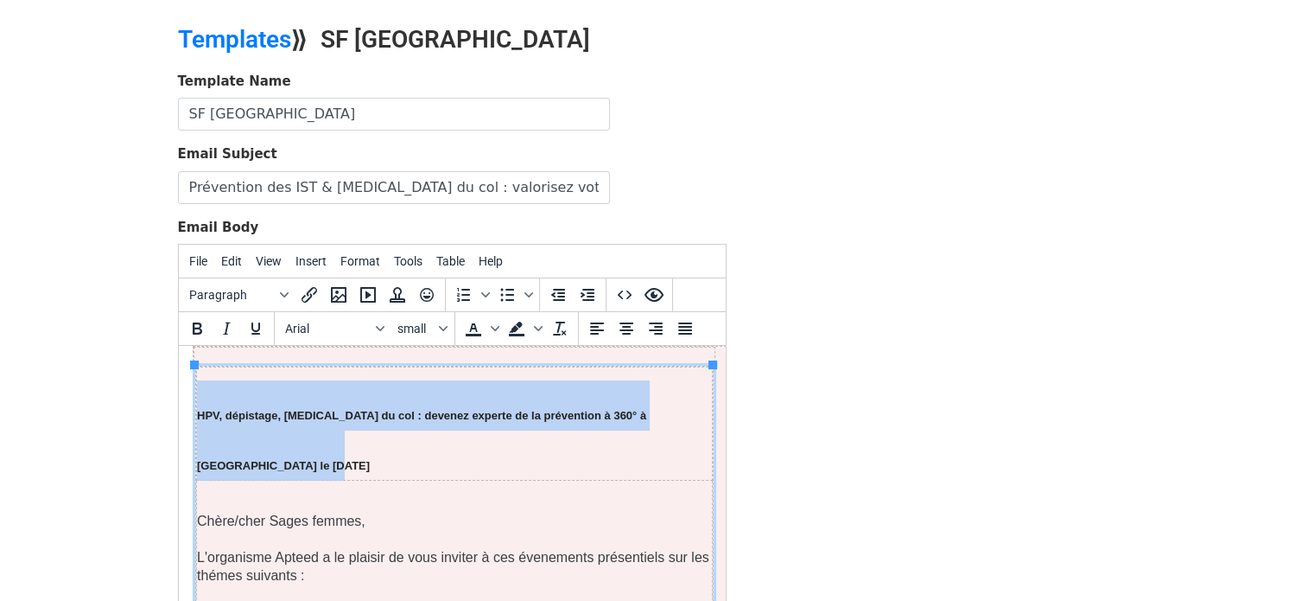
drag, startPoint x: 407, startPoint y: 463, endPoint x: 397, endPoint y: 430, distance: 34.4
click at [397, 430] on h1 "HPV, dépistage, cancer du col : devenez experte de la prévention à 360° à Chare…" at bounding box center [453, 429] width 515 height 99
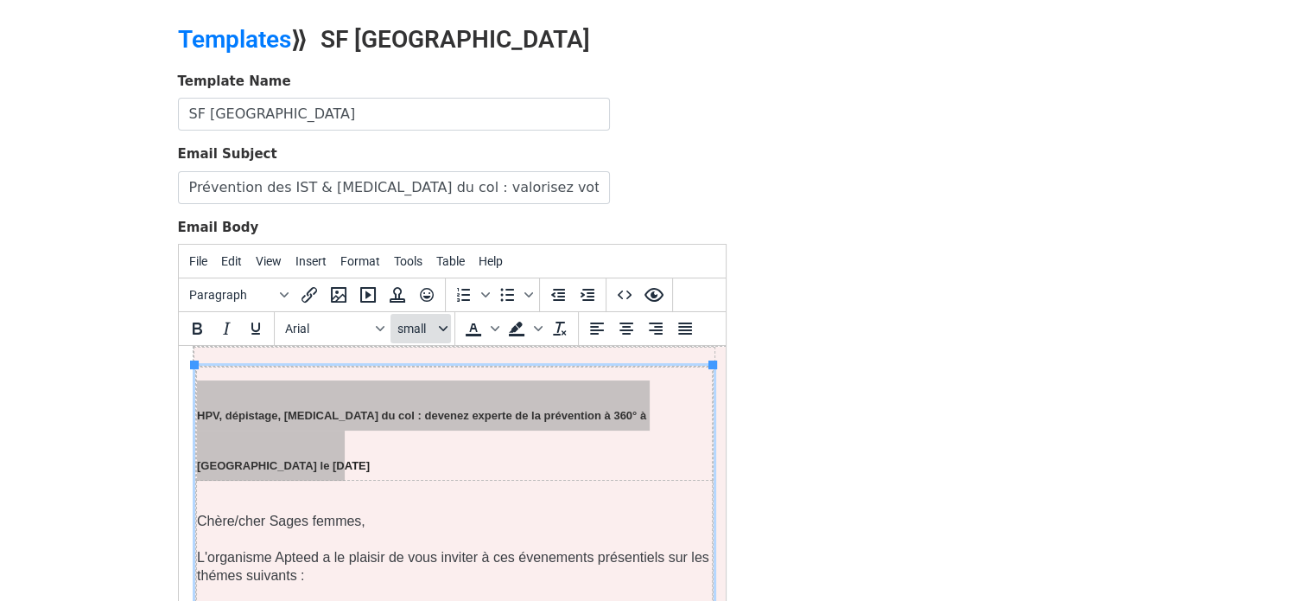
click at [439, 324] on icon "Font sizes" at bounding box center [443, 328] width 9 height 9
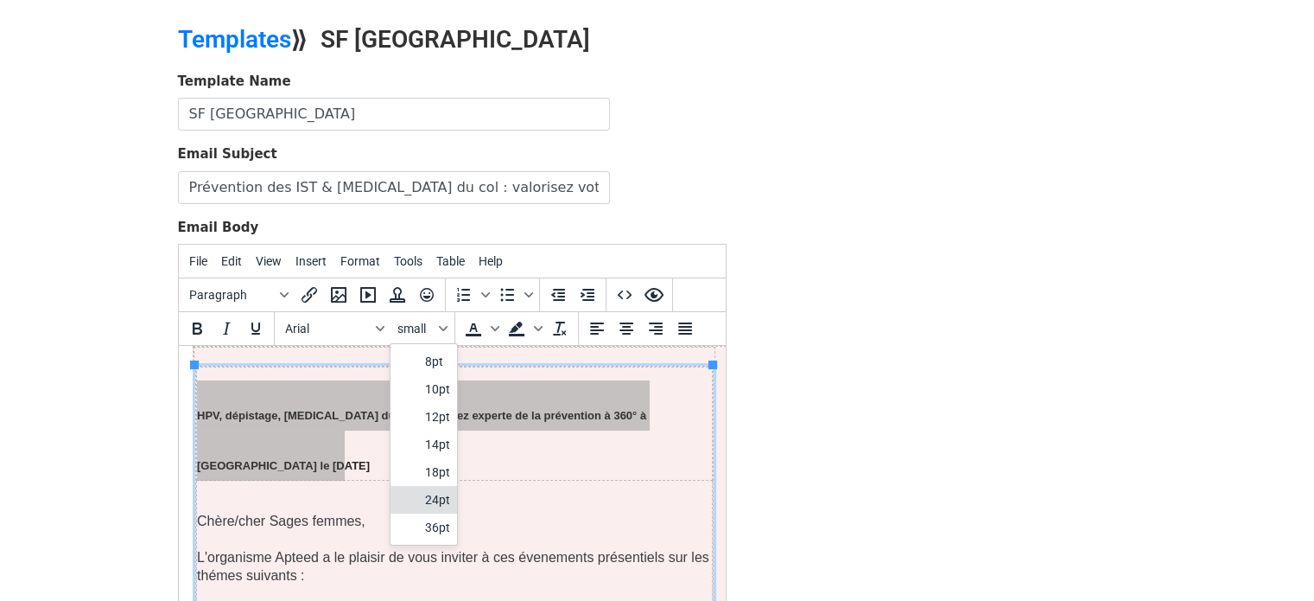
click at [444, 491] on div "24pt" at bounding box center [437, 499] width 25 height 21
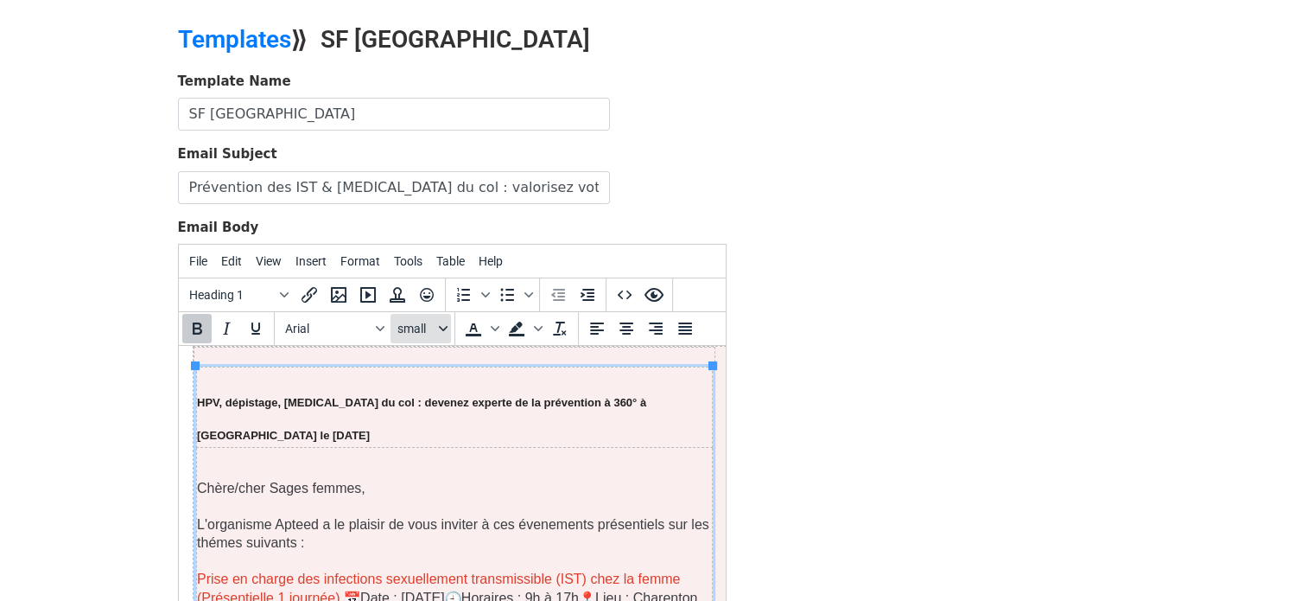
click at [410, 330] on span "small" at bounding box center [417, 328] width 38 height 14
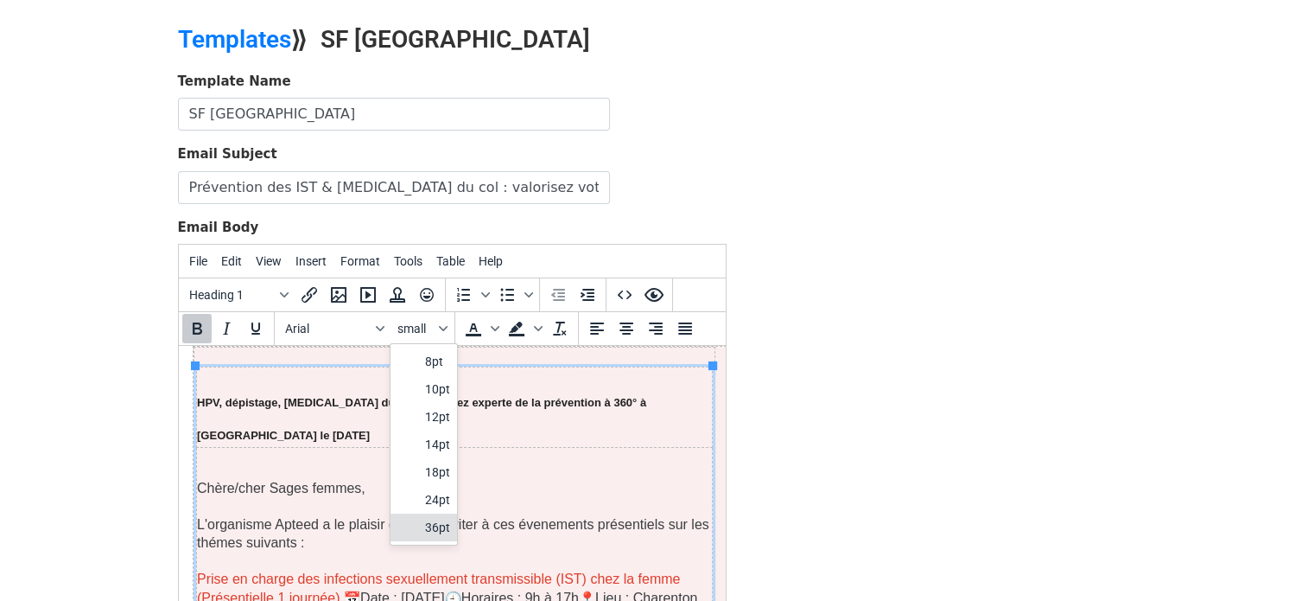
click at [425, 517] on div "36pt" at bounding box center [437, 527] width 25 height 21
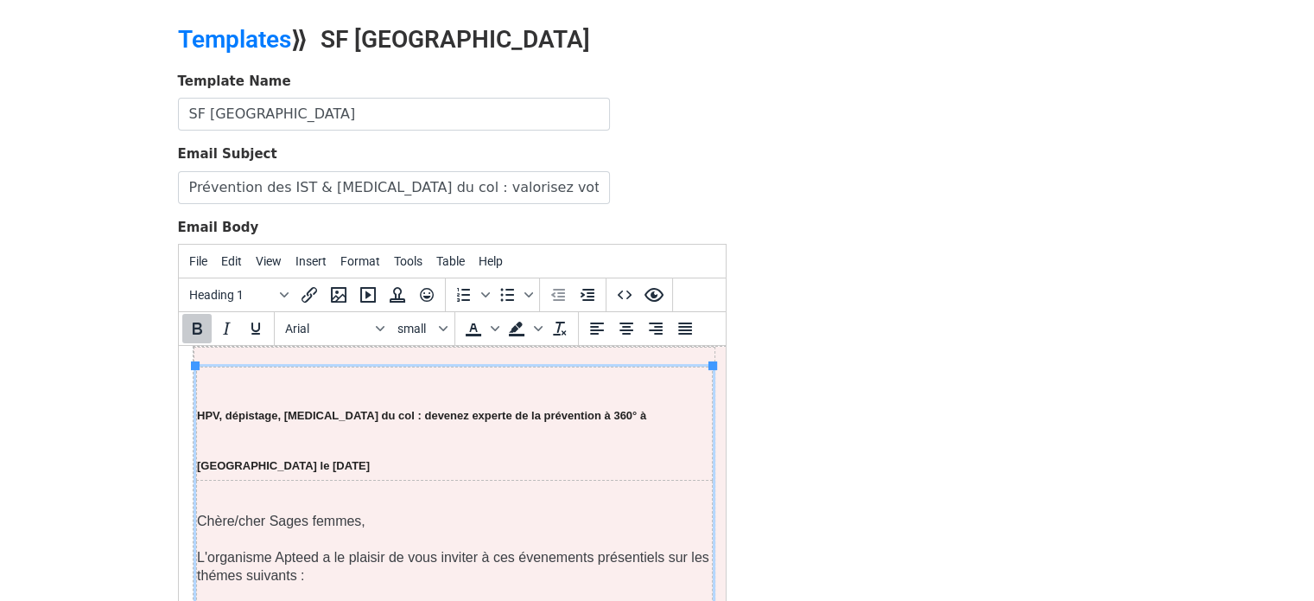
click at [415, 449] on h1 "HPV, dépistage, cancer du col : devenez experte de la prévention à 360° à Chare…" at bounding box center [453, 429] width 515 height 99
click at [423, 393] on b "HPV, dépistage, cancer du col : devenez experte de la prévention à 360° à Chare…" at bounding box center [420, 430] width 449 height 96
click at [437, 387] on b "HPV, dépistage, cancer du col : devenez experte de la prévention à 360° à Chare…" at bounding box center [420, 430] width 449 height 96
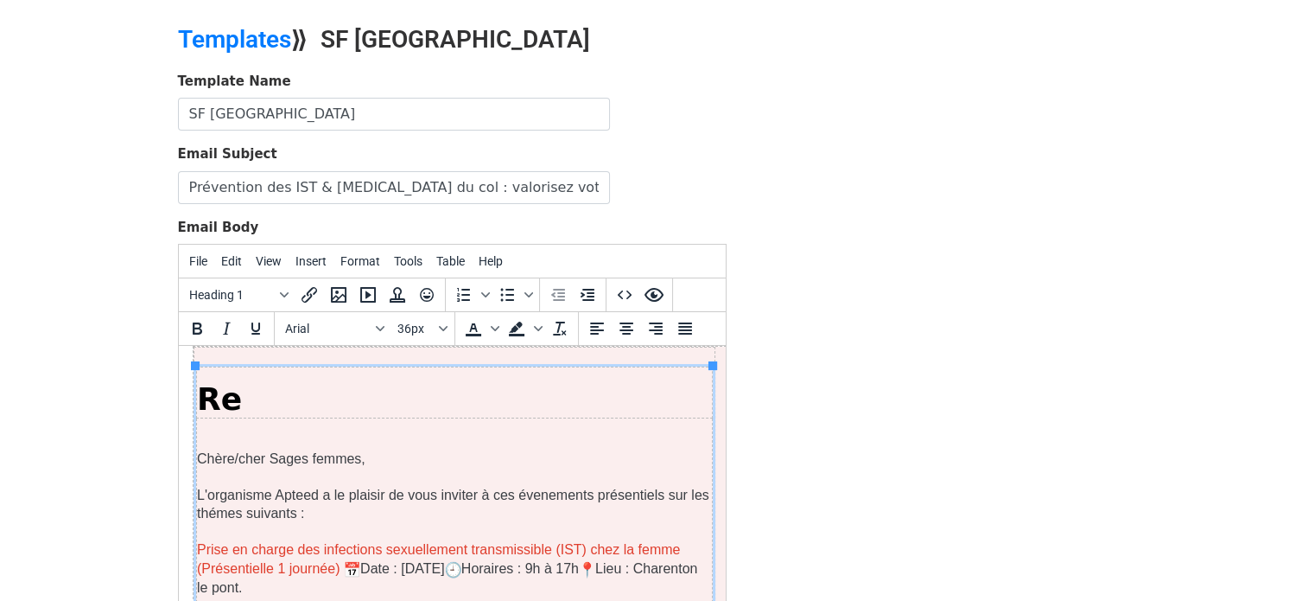
click at [213, 398] on font "Re" at bounding box center [218, 398] width 45 height 35
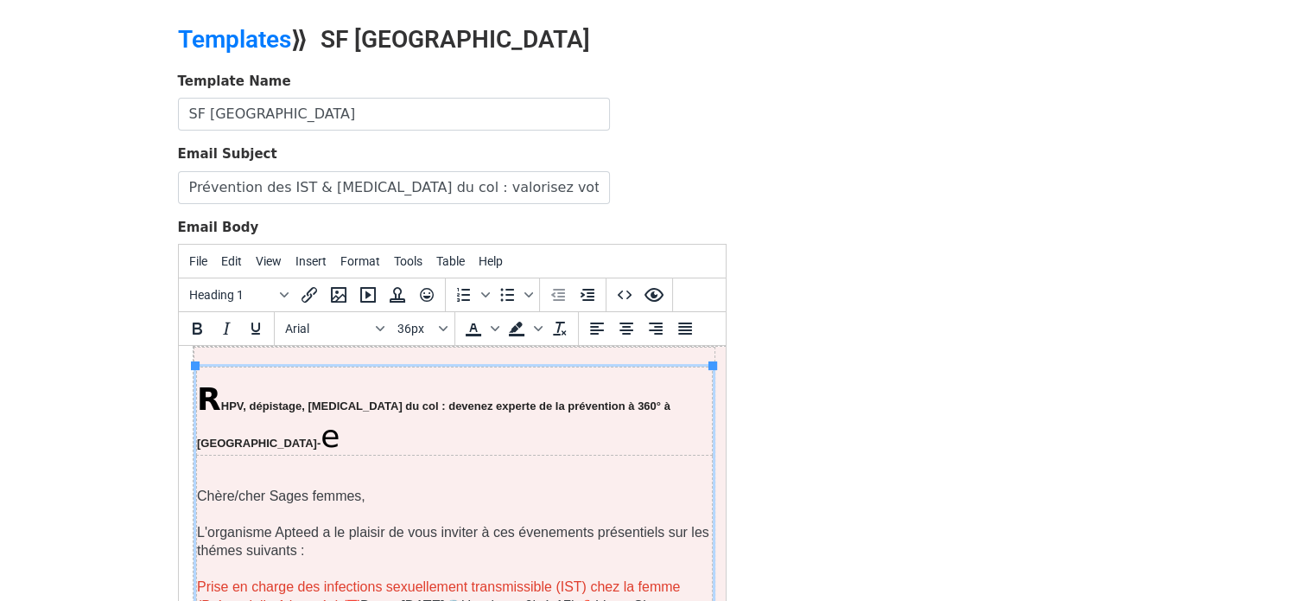
click at [214, 399] on span "HPV, dépistage, cancer du col : devenez experte de la prévention à 360° à Chare…" at bounding box center [433, 424] width 474 height 50
drag, startPoint x: 213, startPoint y: 398, endPoint x: 282, endPoint y: 398, distance: 68.3
click at [282, 399] on span "HPV, dépistage, cancer du col : devenez experte de la prévention à 360° à Chare…" at bounding box center [433, 424] width 474 height 50
click at [412, 327] on span "36px" at bounding box center [417, 328] width 38 height 14
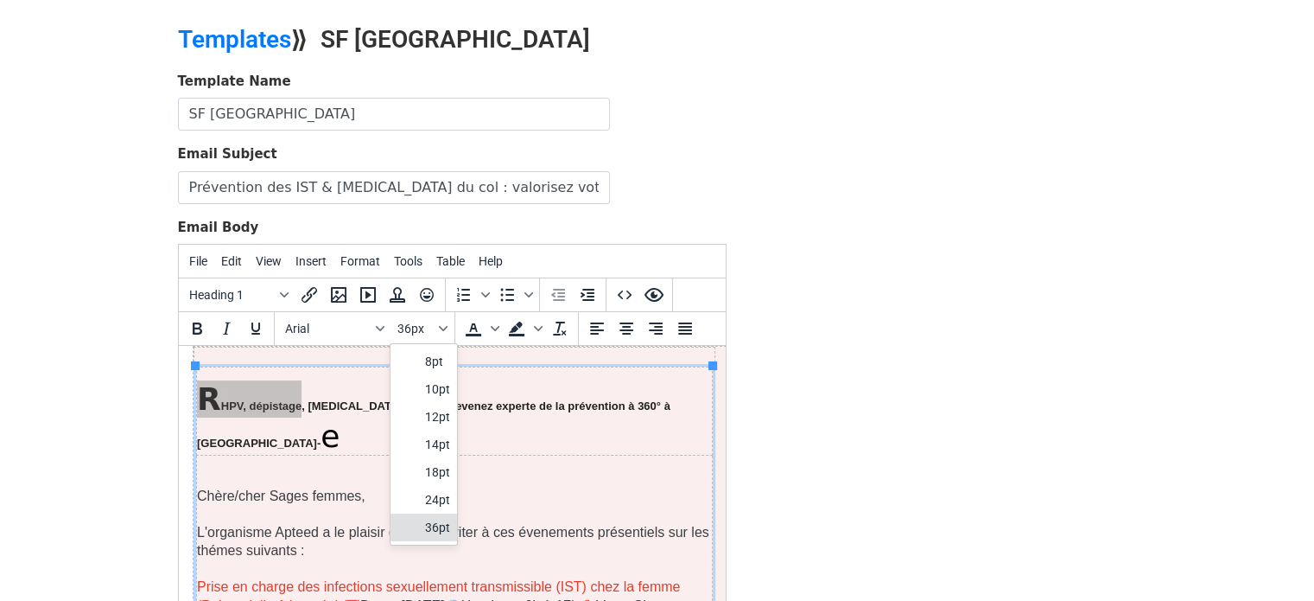
click at [446, 536] on div "36pt" at bounding box center [424, 527] width 67 height 28
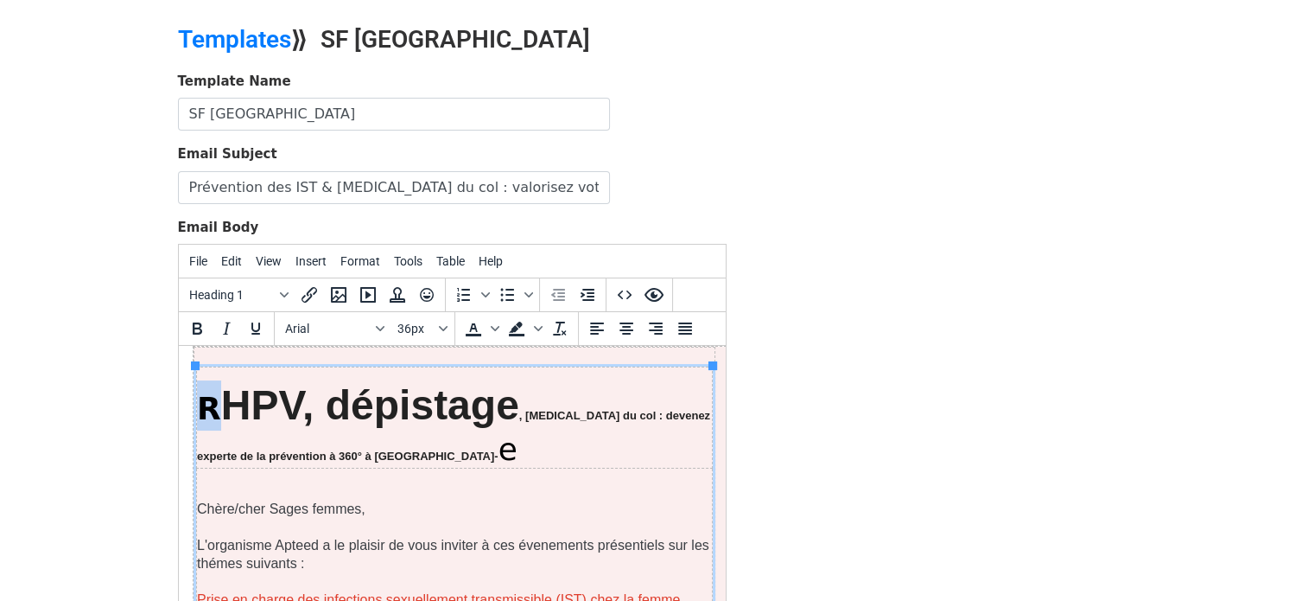
click at [398, 369] on td "R HPV, dépistage , cancer du col : devenez experte de la prévention à 360° à Ch…" at bounding box center [454, 417] width 516 height 101
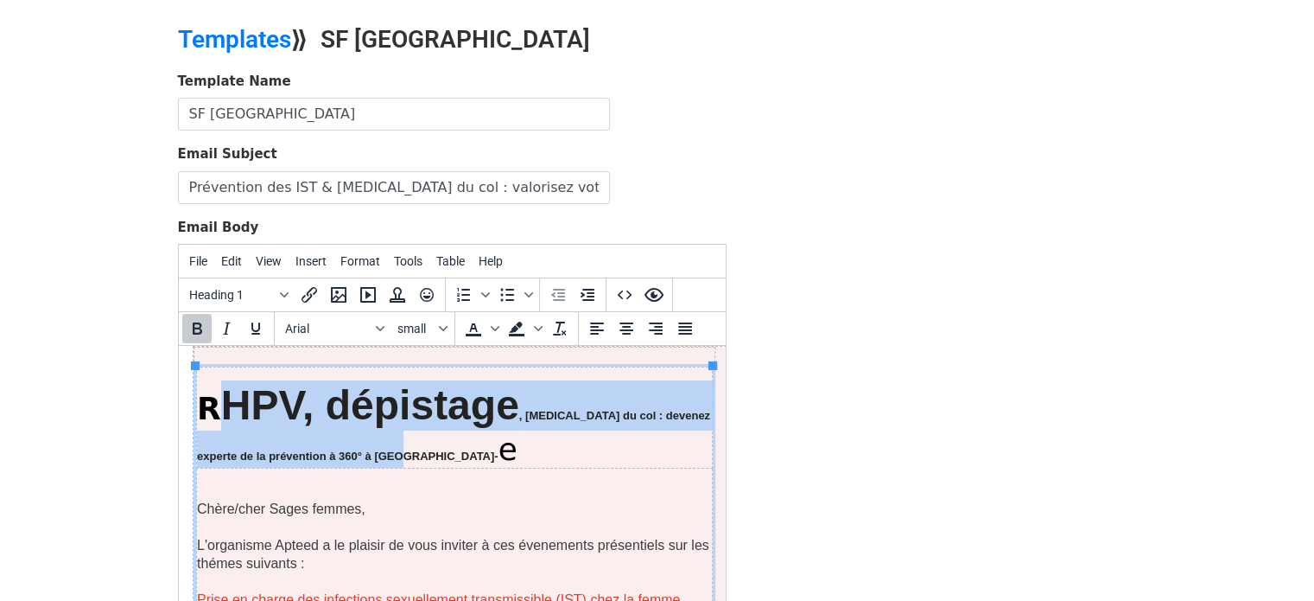
drag, startPoint x: 220, startPoint y: 388, endPoint x: 535, endPoint y: 440, distance: 318.8
click at [535, 440] on h1 "R HPV, dépistage , cancer du col : devenez experte de la prévention à 360° à Ch…" at bounding box center [453, 423] width 515 height 87
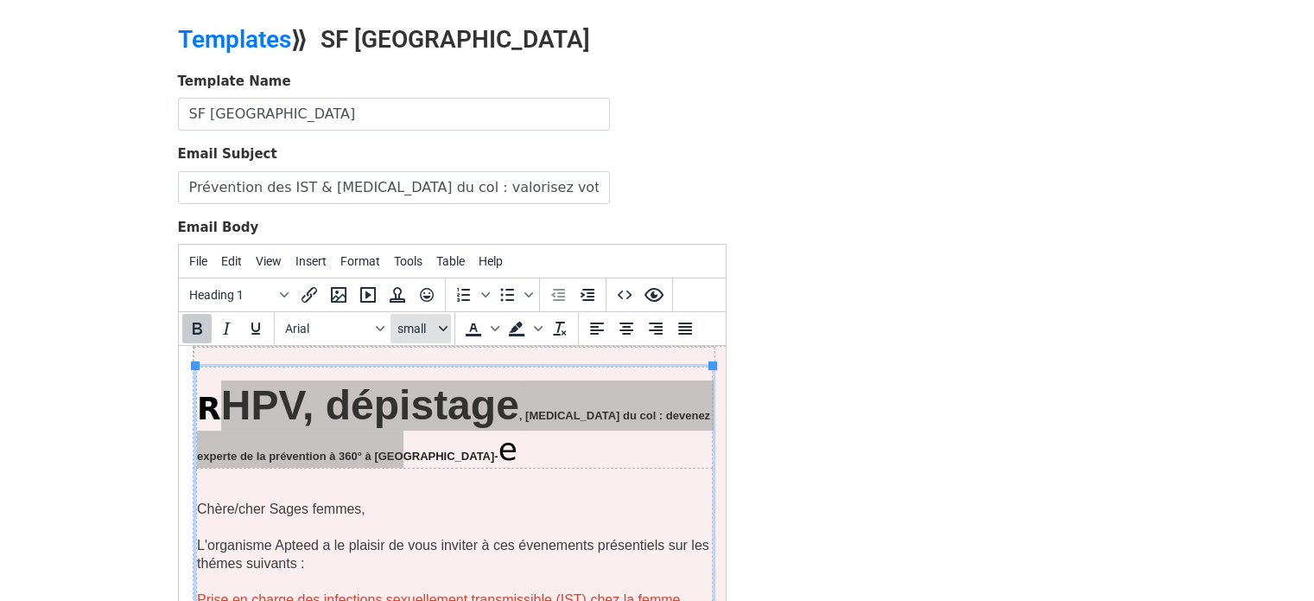
click at [443, 317] on button "small" at bounding box center [421, 328] width 60 height 29
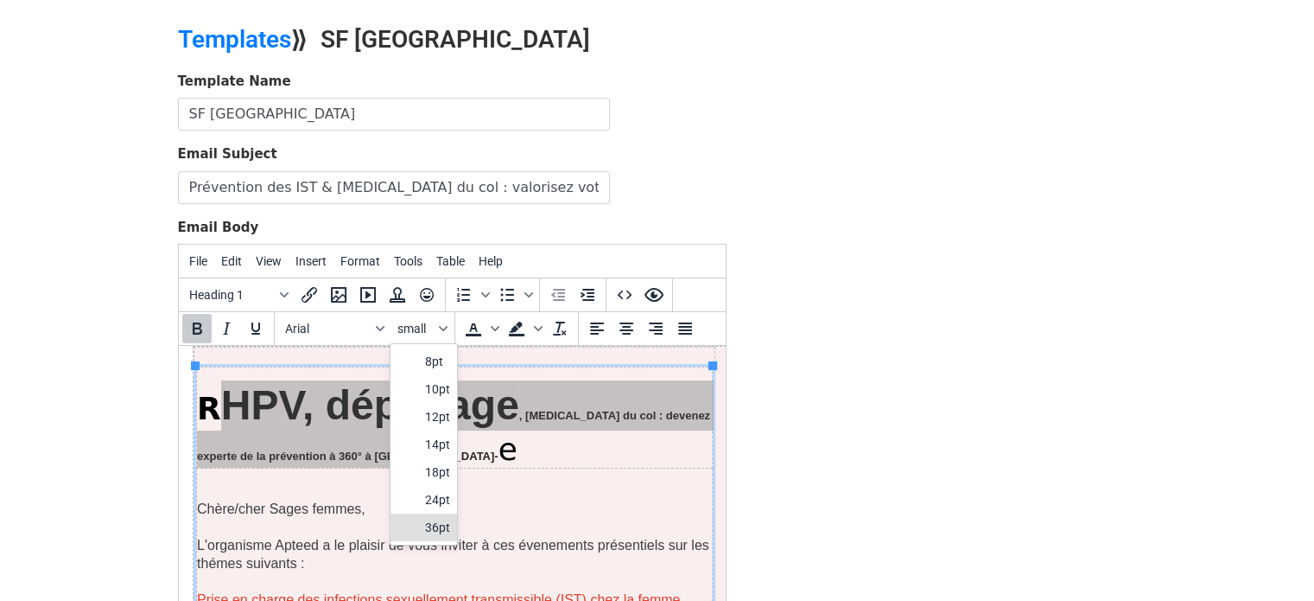
click at [435, 531] on div "36pt" at bounding box center [437, 527] width 25 height 21
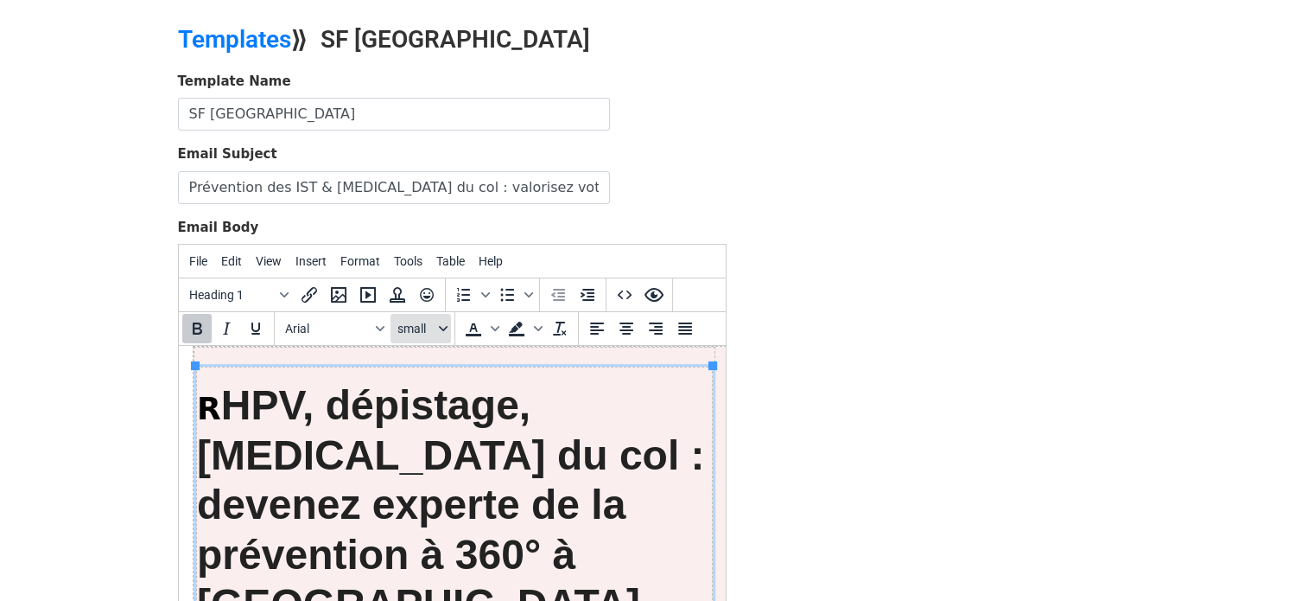
click at [446, 328] on icon "Font sizes" at bounding box center [443, 328] width 9 height 9
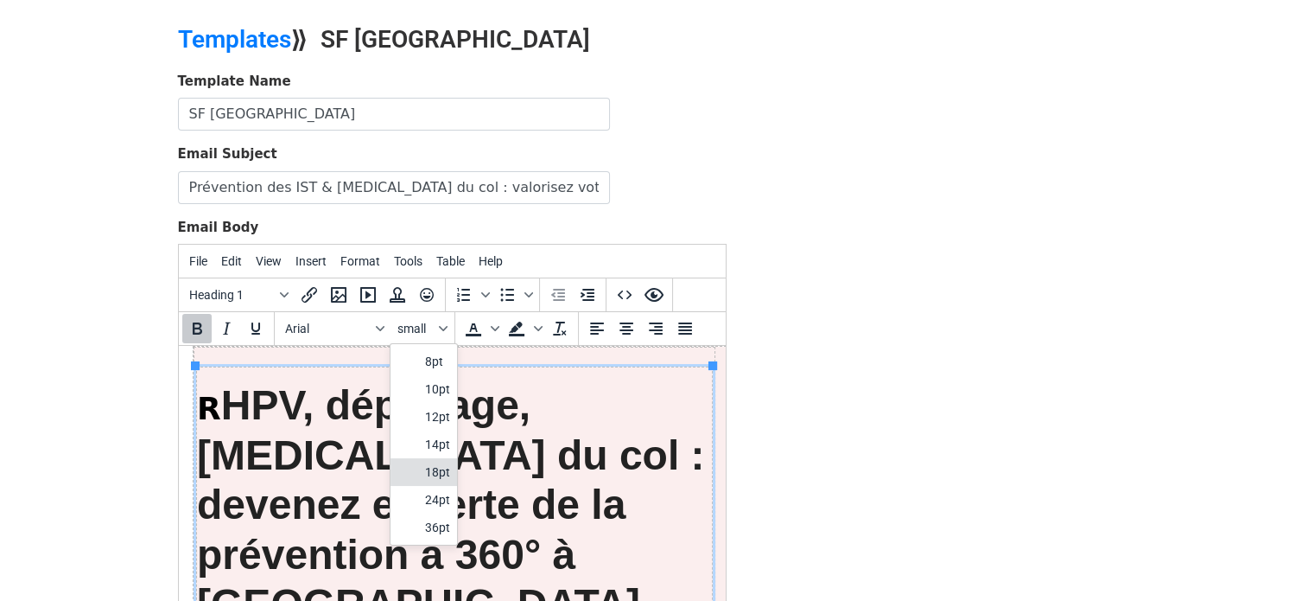
click at [432, 467] on div "18pt" at bounding box center [437, 471] width 25 height 21
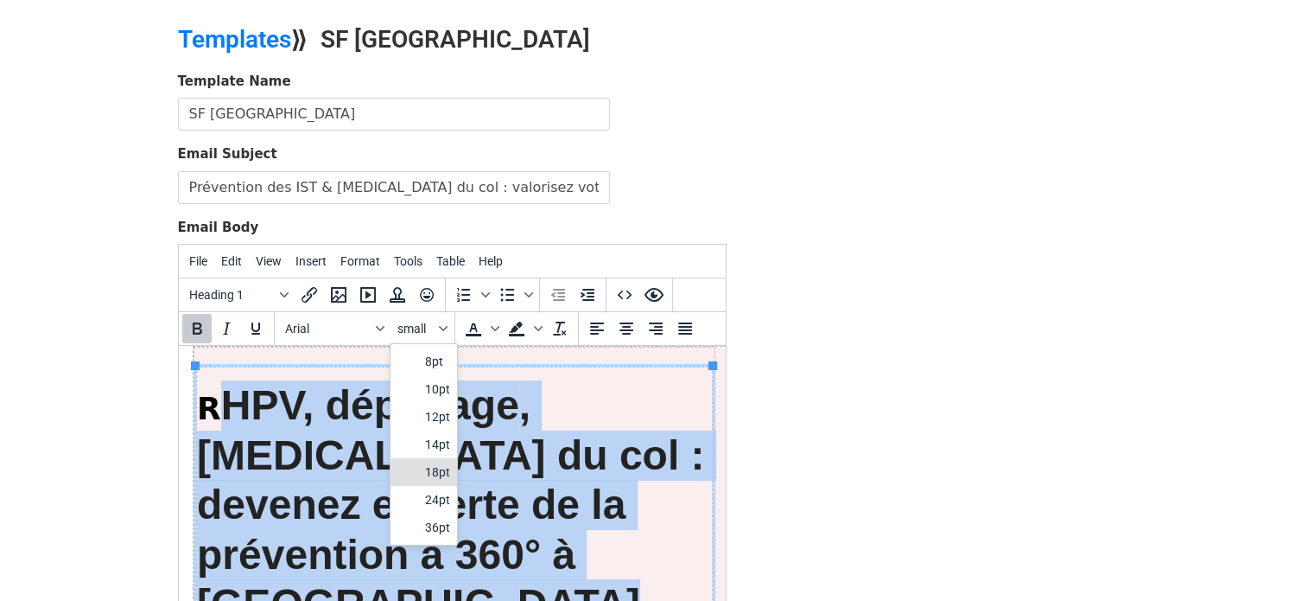
scroll to position [41, 0]
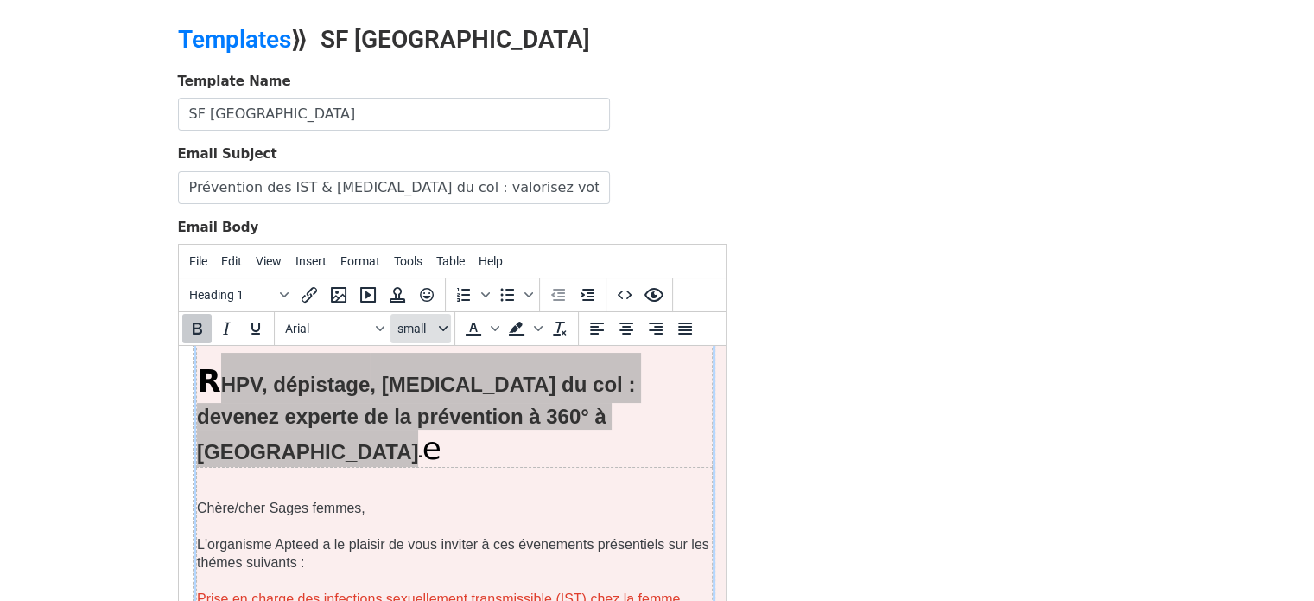
click at [429, 321] on span "small" at bounding box center [417, 328] width 38 height 14
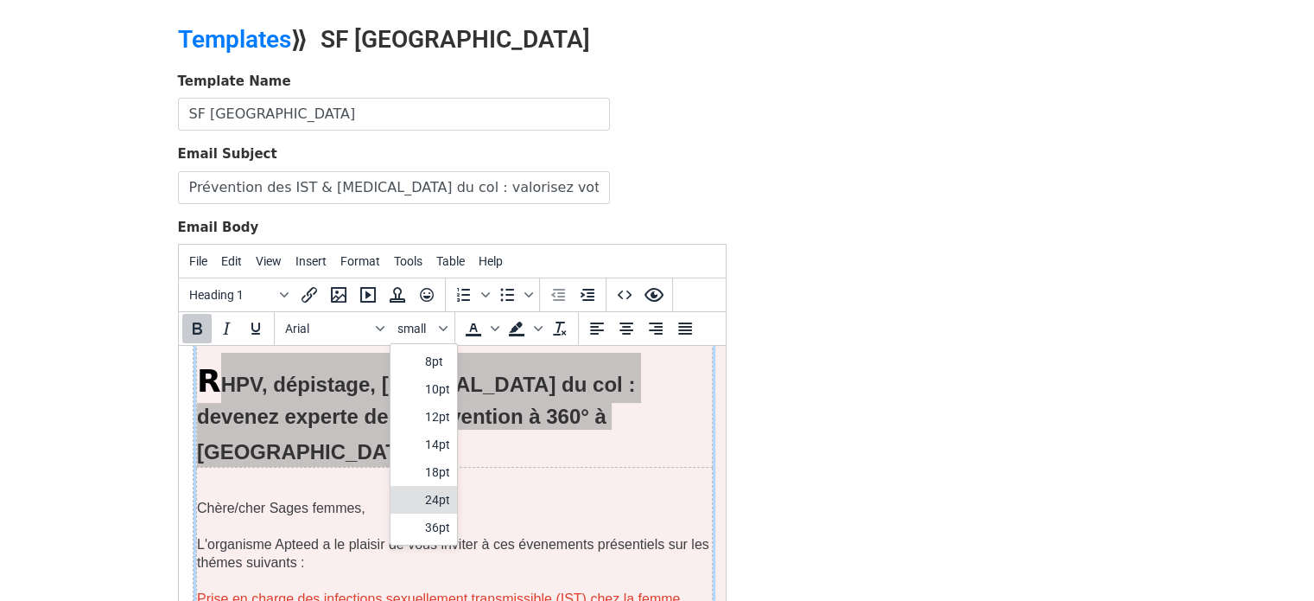
click at [449, 490] on div "24pt" at bounding box center [437, 499] width 25 height 21
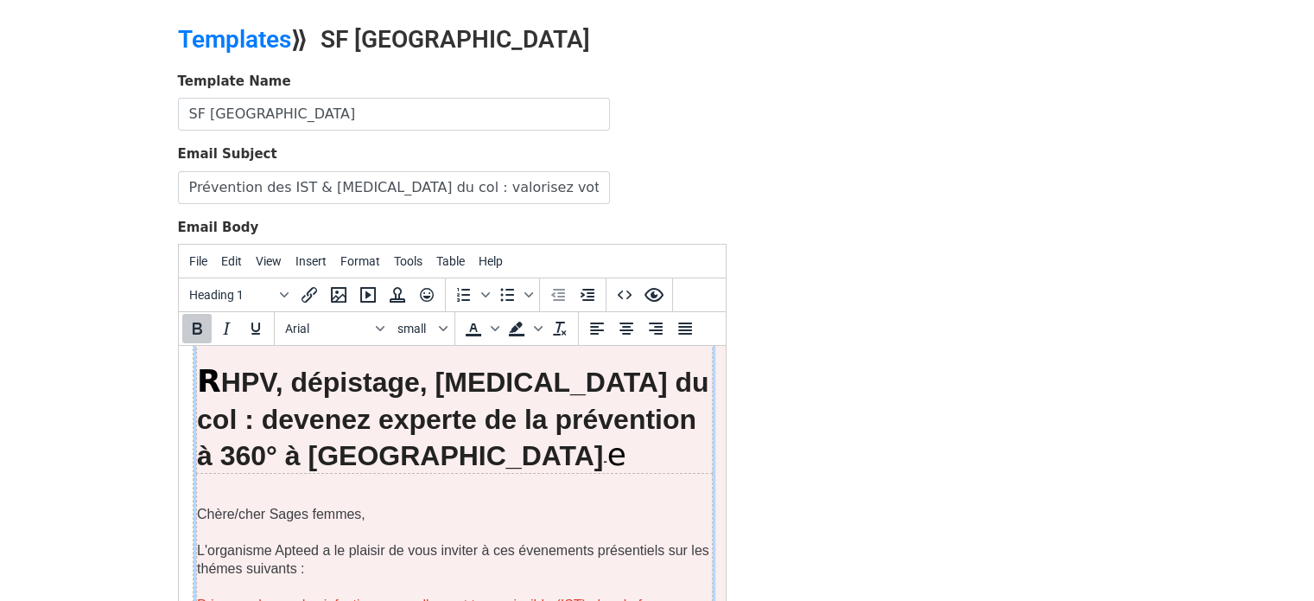
click at [547, 454] on h1 "R HPV, dépistage , cancer du col : devenez experte de la prévention à 360° à Ch…" at bounding box center [453, 413] width 515 height 120
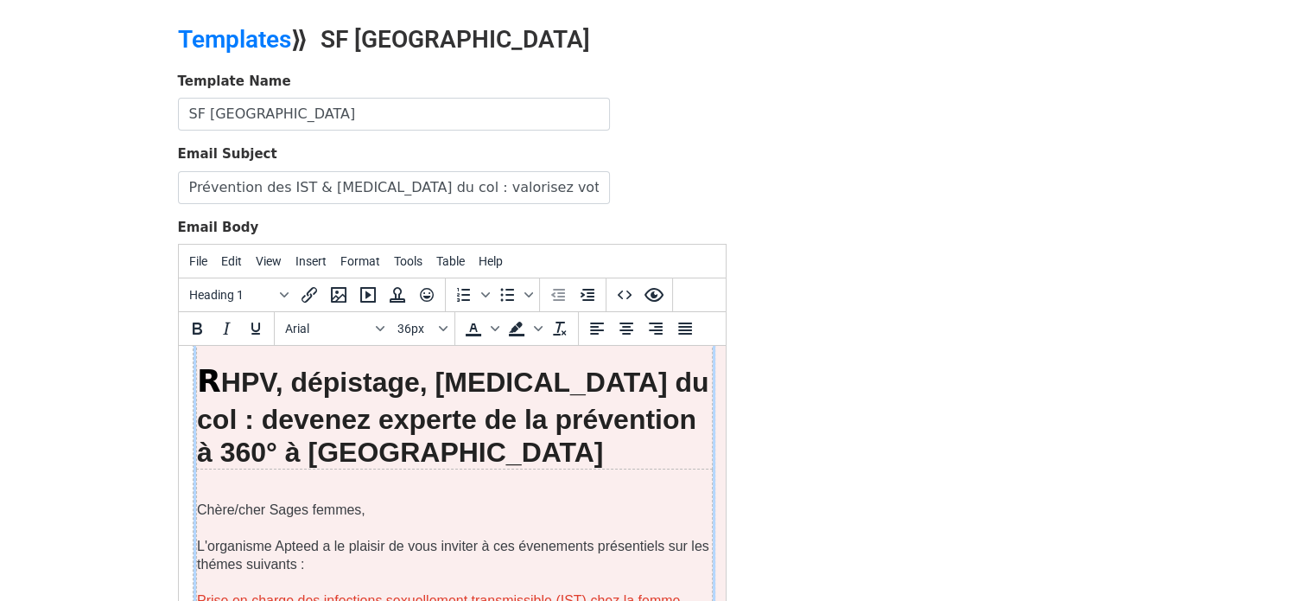
click at [220, 373] on font "HPV, dépistage , cancer du col : devenez experte de la prévention à 360° à Char…" at bounding box center [452, 416] width 512 height 101
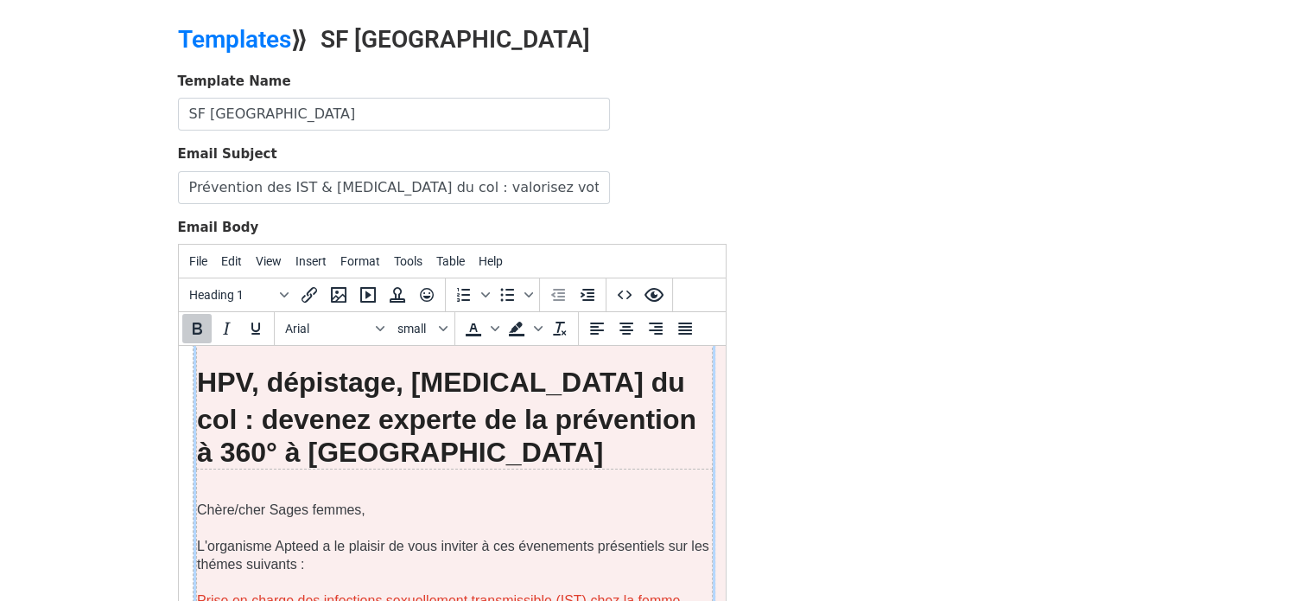
click at [623, 450] on h1 "﻿ HPV, dépistage , cancer du col : devenez experte de la prévention à 360° à Ch…" at bounding box center [453, 411] width 515 height 116
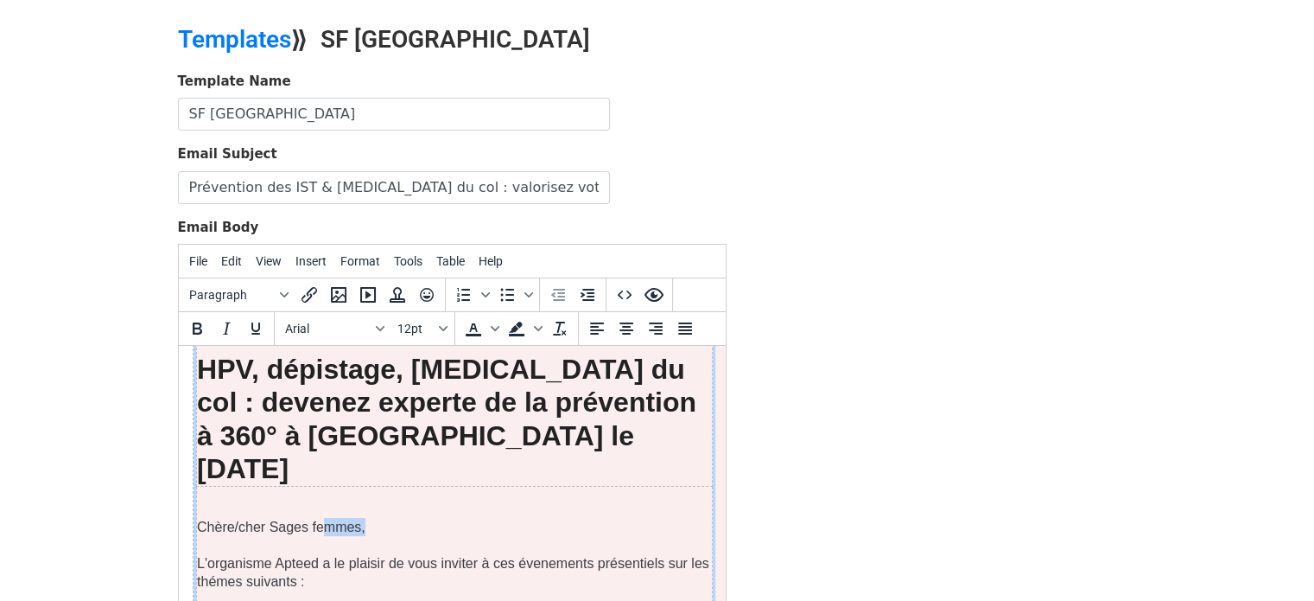
drag, startPoint x: 362, startPoint y: 525, endPoint x: 317, endPoint y: 525, distance: 44.9
click at [317, 525] on p "Chère/cher Sages femmes," at bounding box center [453, 527] width 515 height 18
click at [362, 524] on p "Chère/cher Sages femmes," at bounding box center [453, 527] width 515 height 18
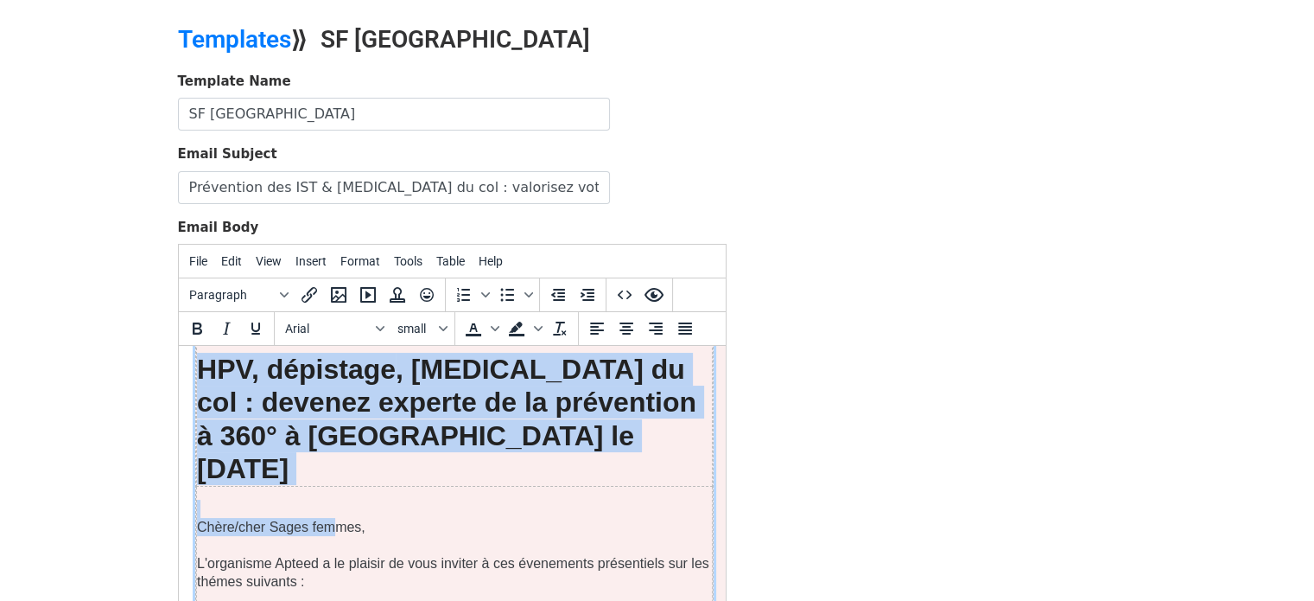
drag, startPoint x: 362, startPoint y: 525, endPoint x: 331, endPoint y: 518, distance: 31.9
click at [331, 518] on p "Chère/cher Sages femmes," at bounding box center [453, 527] width 515 height 18
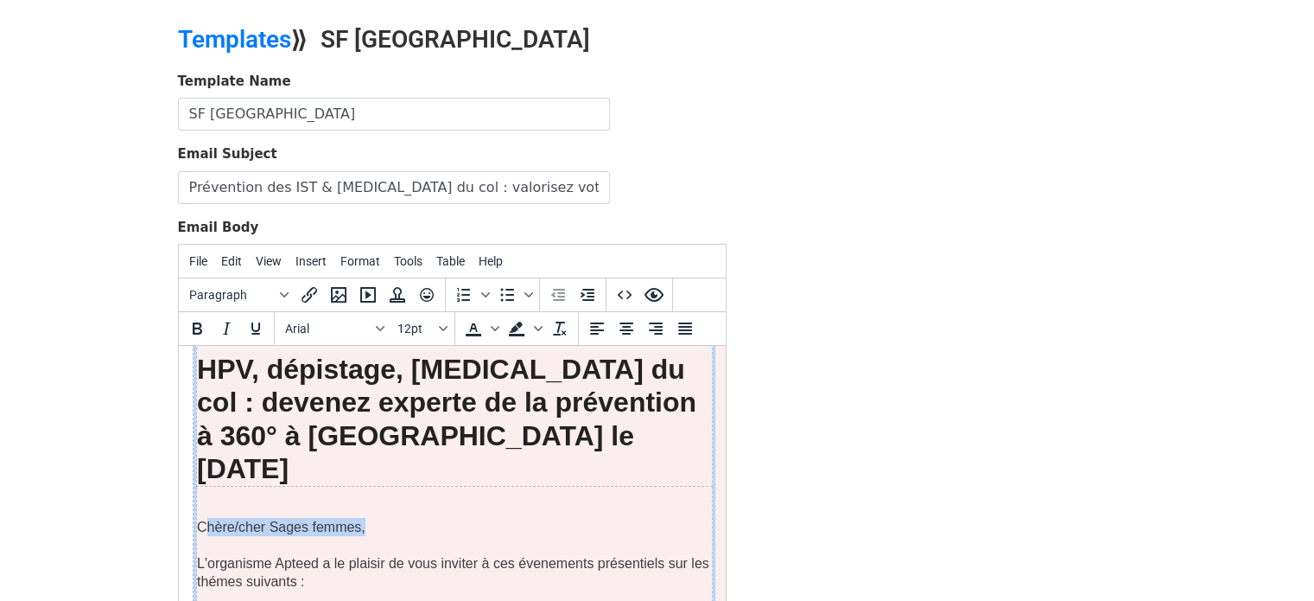
drag, startPoint x: 362, startPoint y: 524, endPoint x: 203, endPoint y: 522, distance: 159.0
click at [203, 522] on p "Chère/cher Sages femmes," at bounding box center [453, 527] width 515 height 18
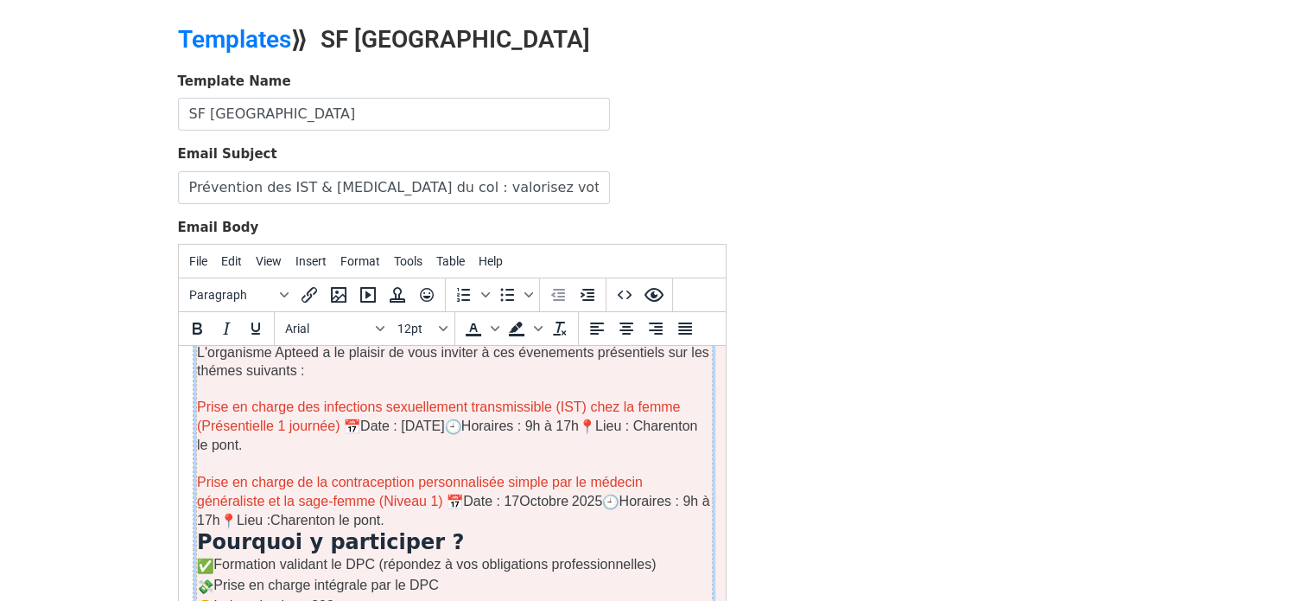
scroll to position [266, 0]
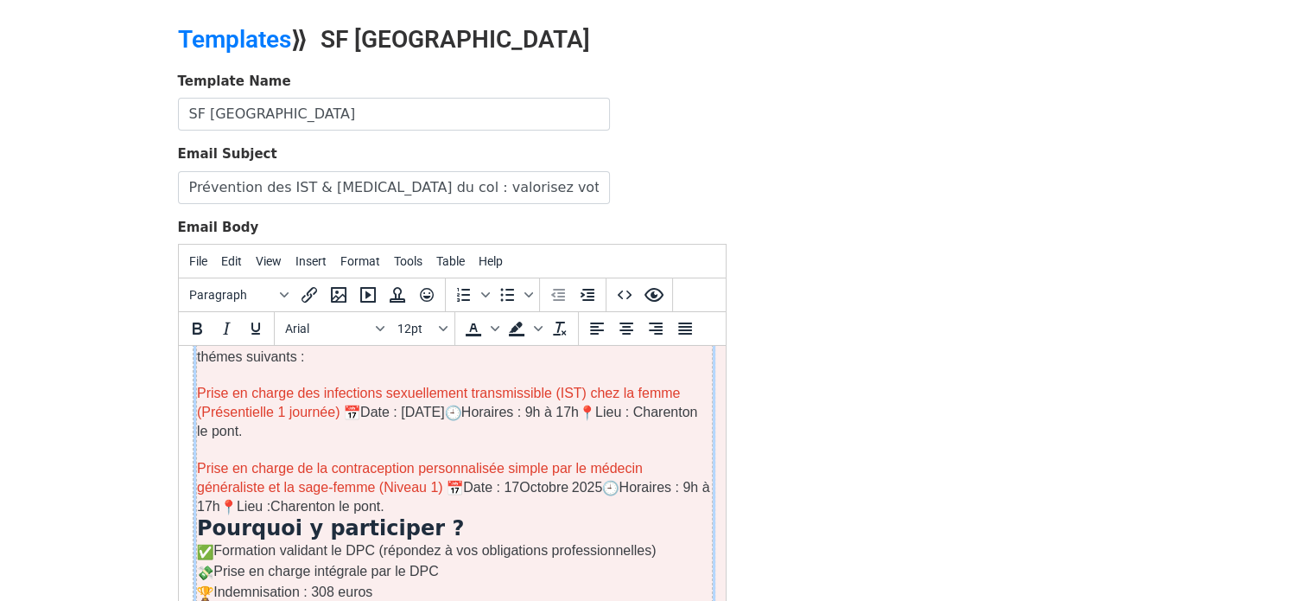
drag, startPoint x: 722, startPoint y: 380, endPoint x: 904, endPoint y: 768, distance: 428.3
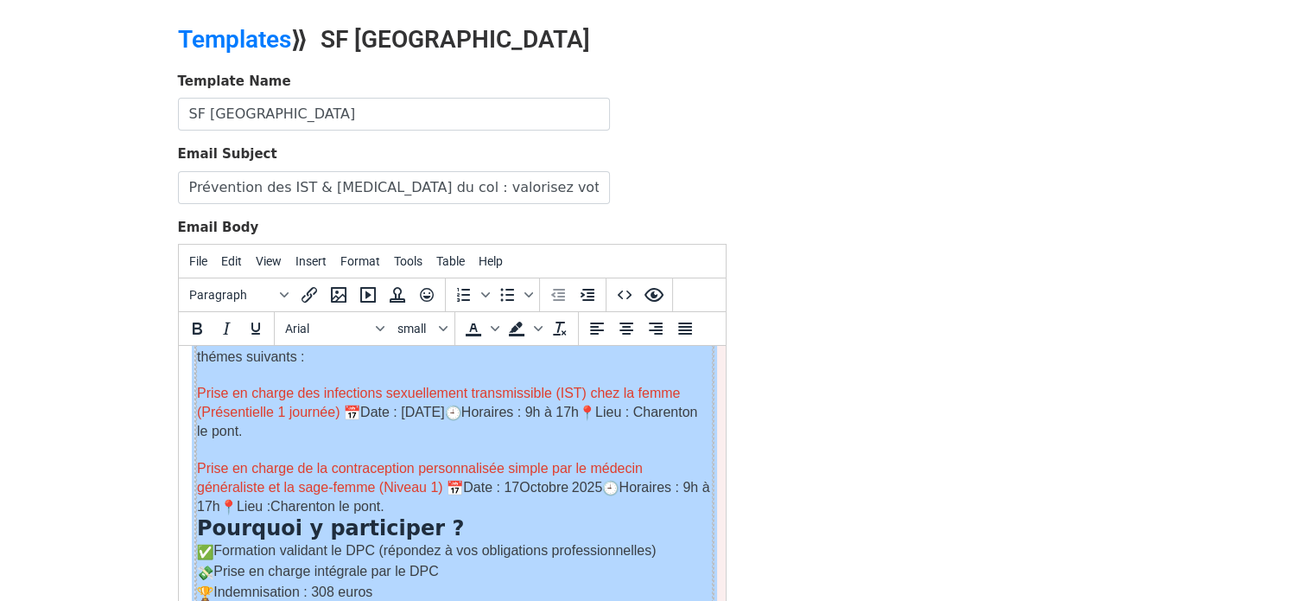
drag, startPoint x: 385, startPoint y: 496, endPoint x: 193, endPoint y: 469, distance: 194.6
click at [194, 469] on table "HPV, dépistage , cancer du col : devenez experte de la prévention à 360° à Char…" at bounding box center [453, 606] width 518 height 987
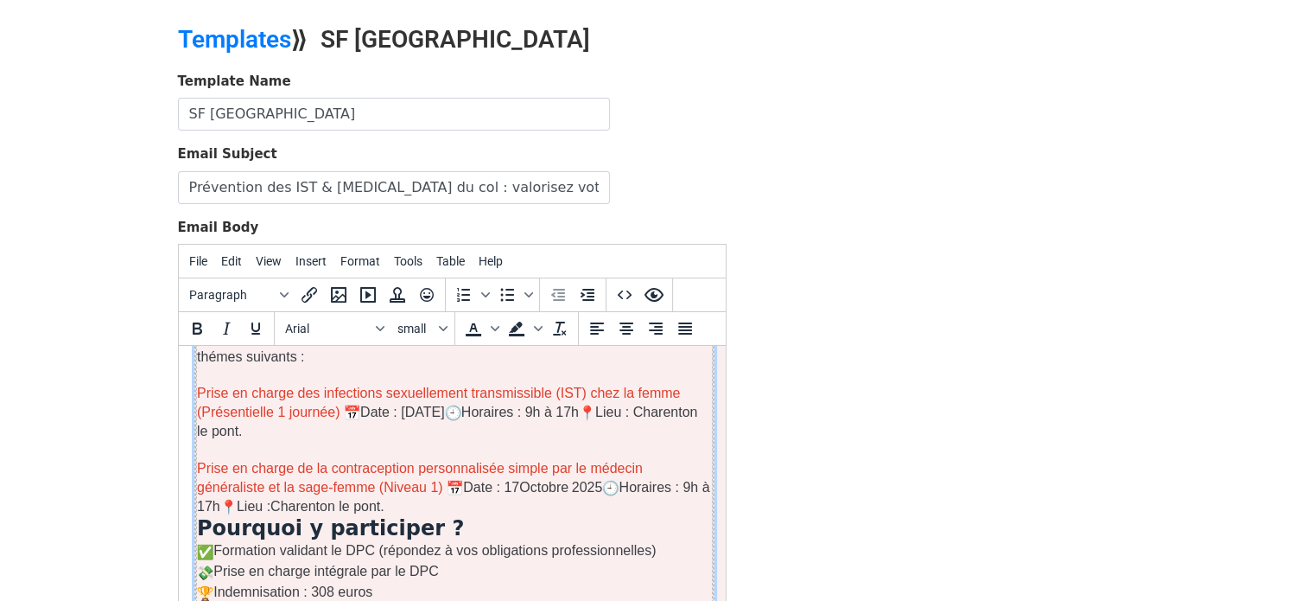
click at [194, 469] on table "HPV, dépistage , cancer du col : devenez experte de la prévention à 360° à Char…" at bounding box center [453, 606] width 518 height 987
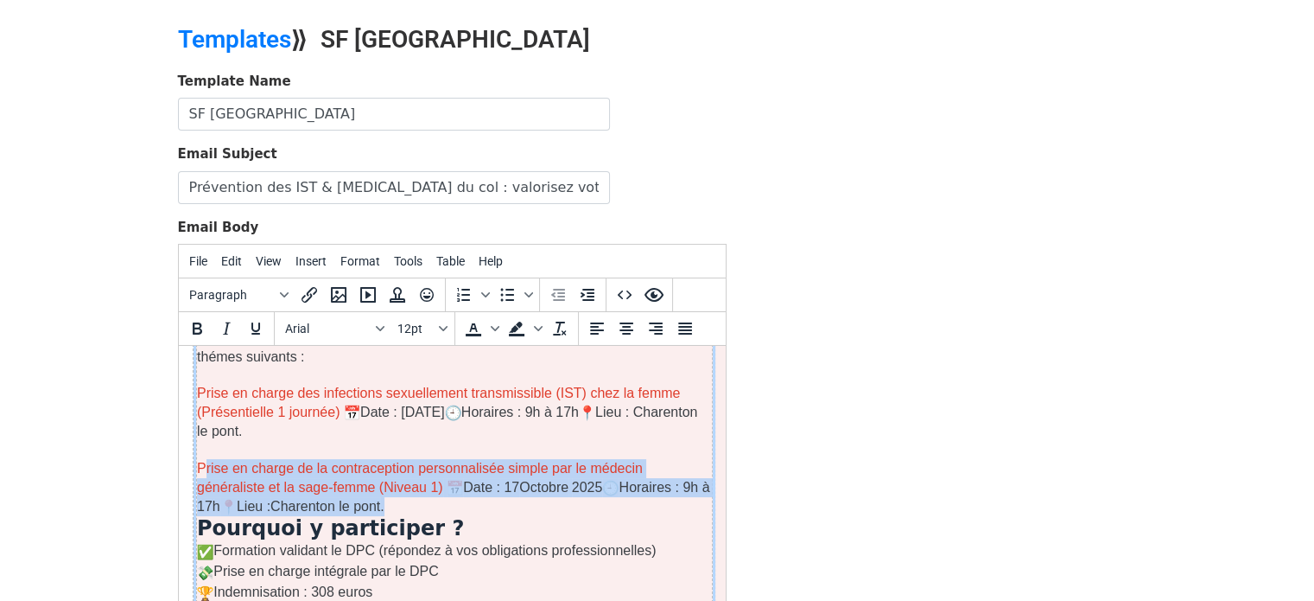
drag, startPoint x: 353, startPoint y: 498, endPoint x: 202, endPoint y: 460, distance: 155.9
click at [202, 460] on p "Prise en charge des infections sexuellement transmissible (IST) chez la femme (…" at bounding box center [453, 450] width 515 height 132
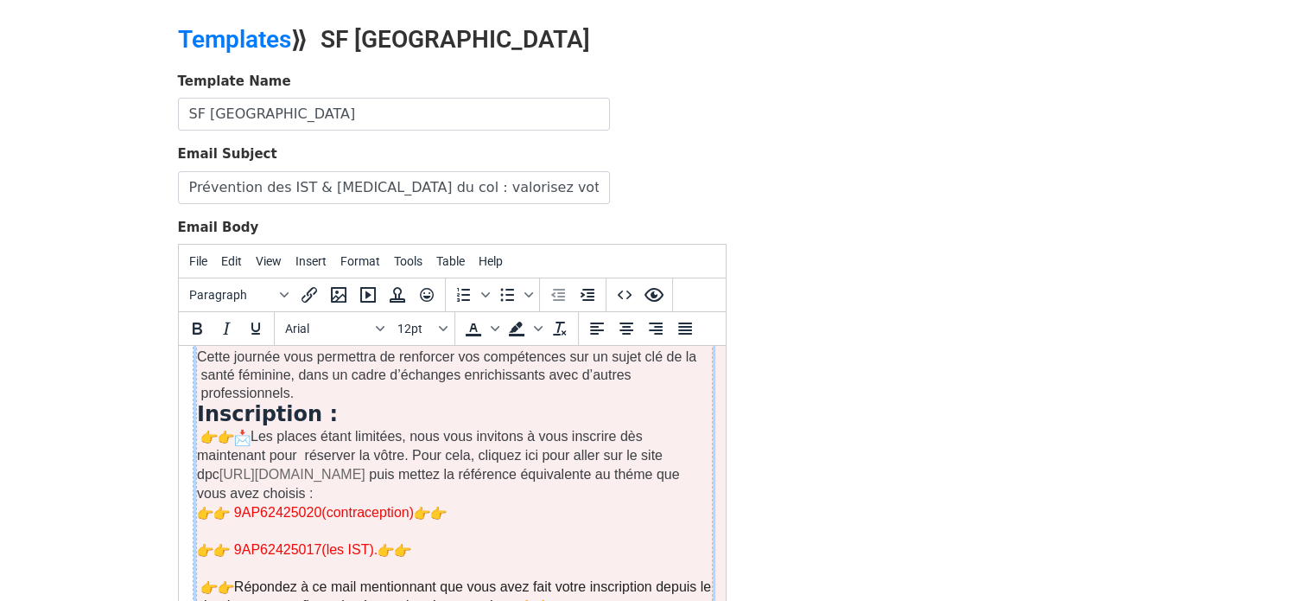
scroll to position [508, 0]
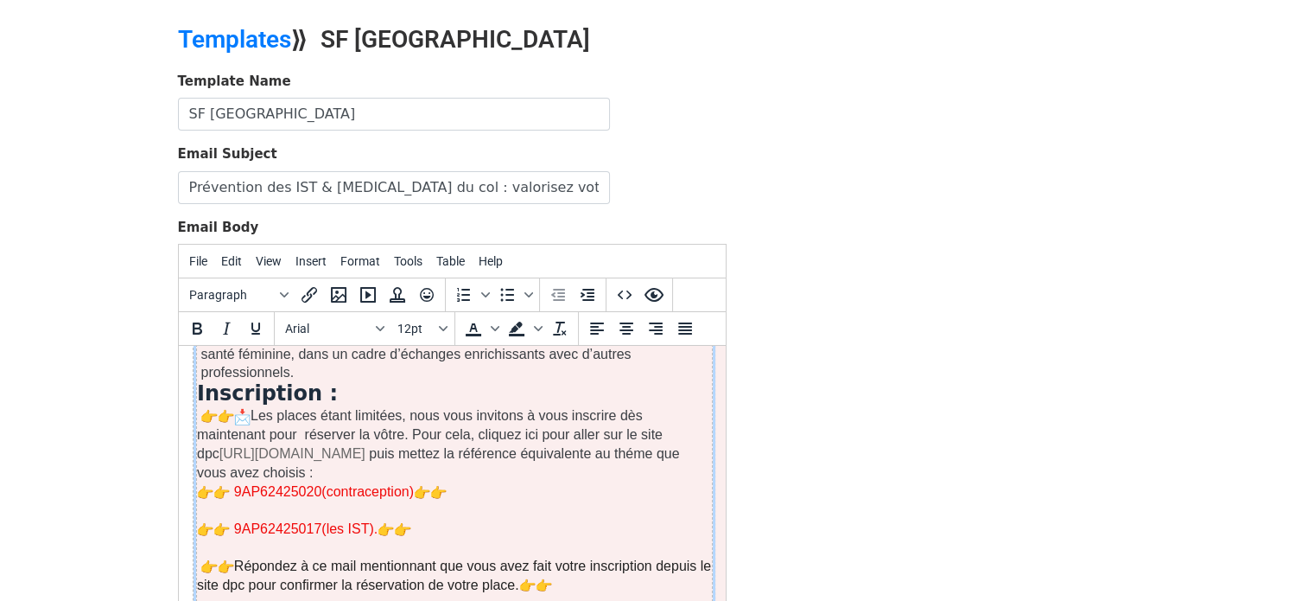
click at [317, 492] on span "9AP62425020(contraception)" at bounding box center [323, 491] width 180 height 15
drag, startPoint x: 413, startPoint y: 504, endPoint x: 448, endPoint y: 484, distance: 40.6
click at [448, 484] on td ", L'organisme Apteed a le plaisir de vous inviter à ces évenements présentiels …" at bounding box center [454, 379] width 516 height 721
click at [448, 484] on p "9AP62425020(contraception)" at bounding box center [453, 491] width 515 height 19
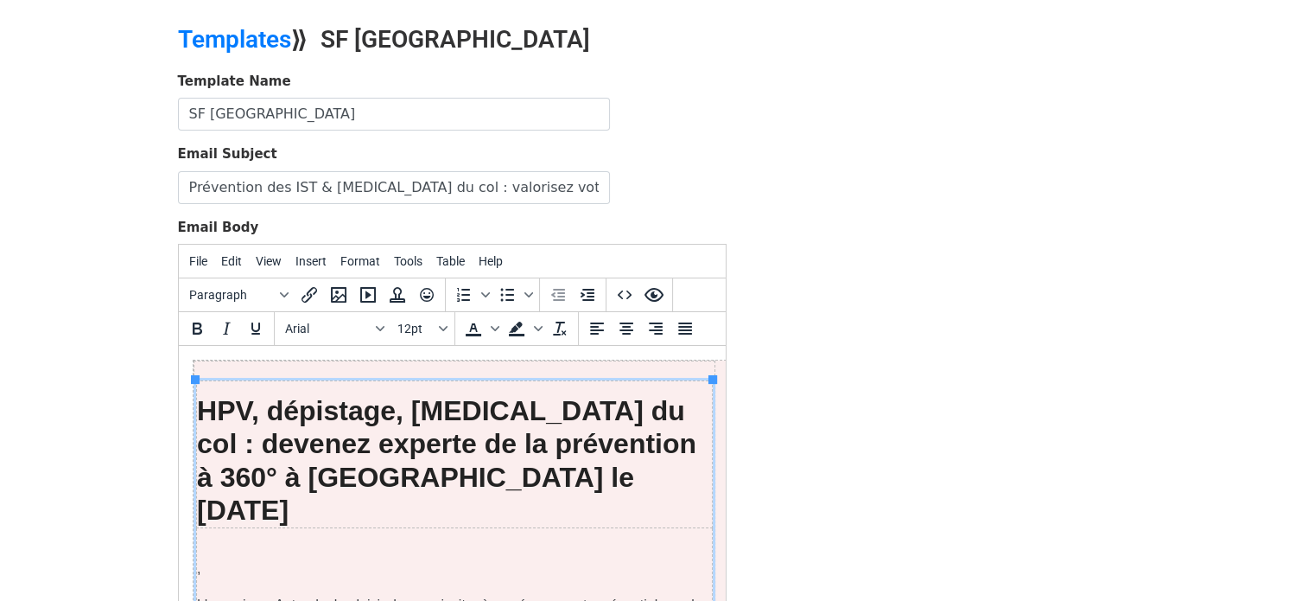
scroll to position [0, 0]
drag, startPoint x: 720, startPoint y: 493, endPoint x: 938, endPoint y: 684, distance: 290.3
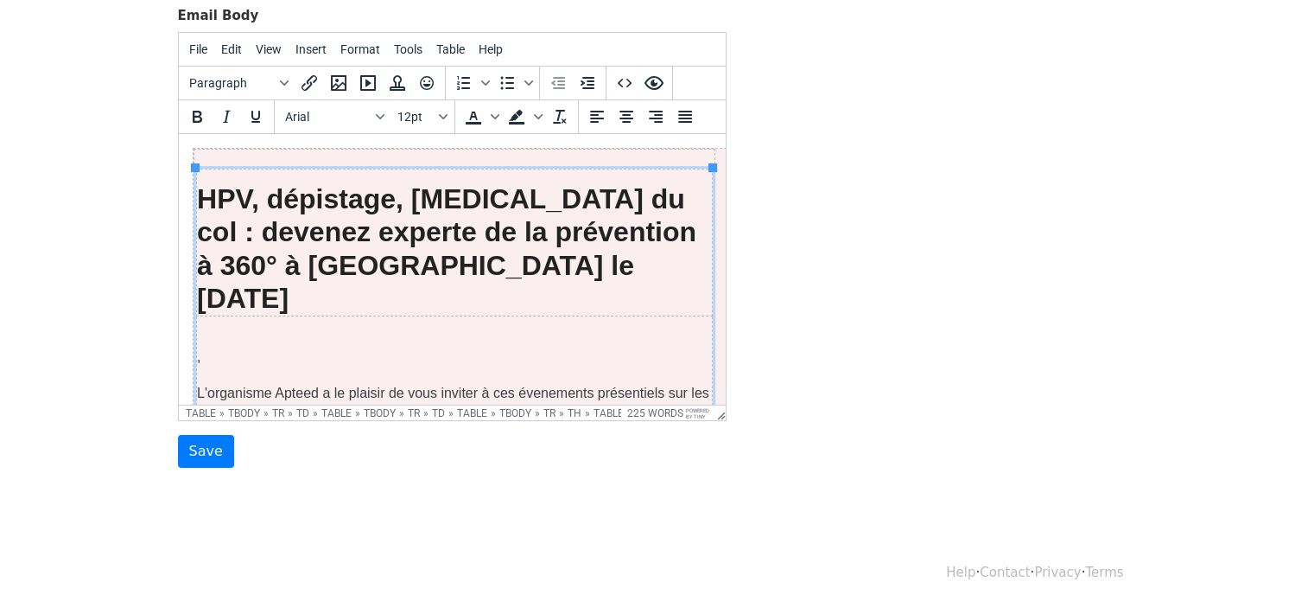
scroll to position [271, 0]
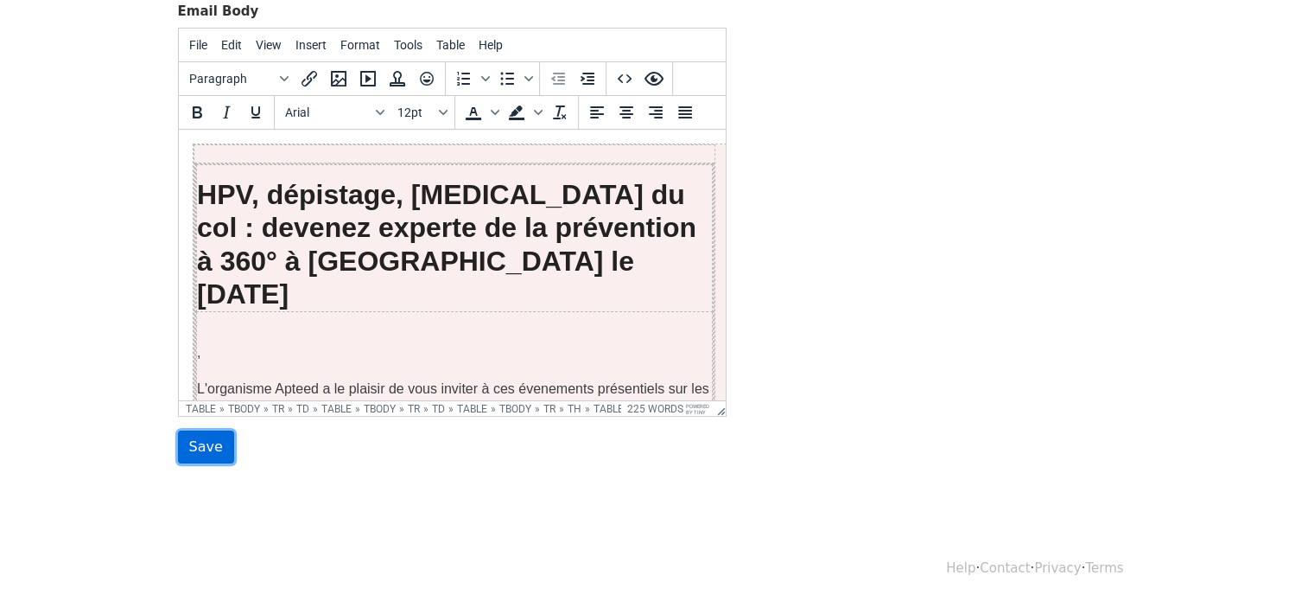
click at [207, 445] on input "Save" at bounding box center [206, 446] width 56 height 33
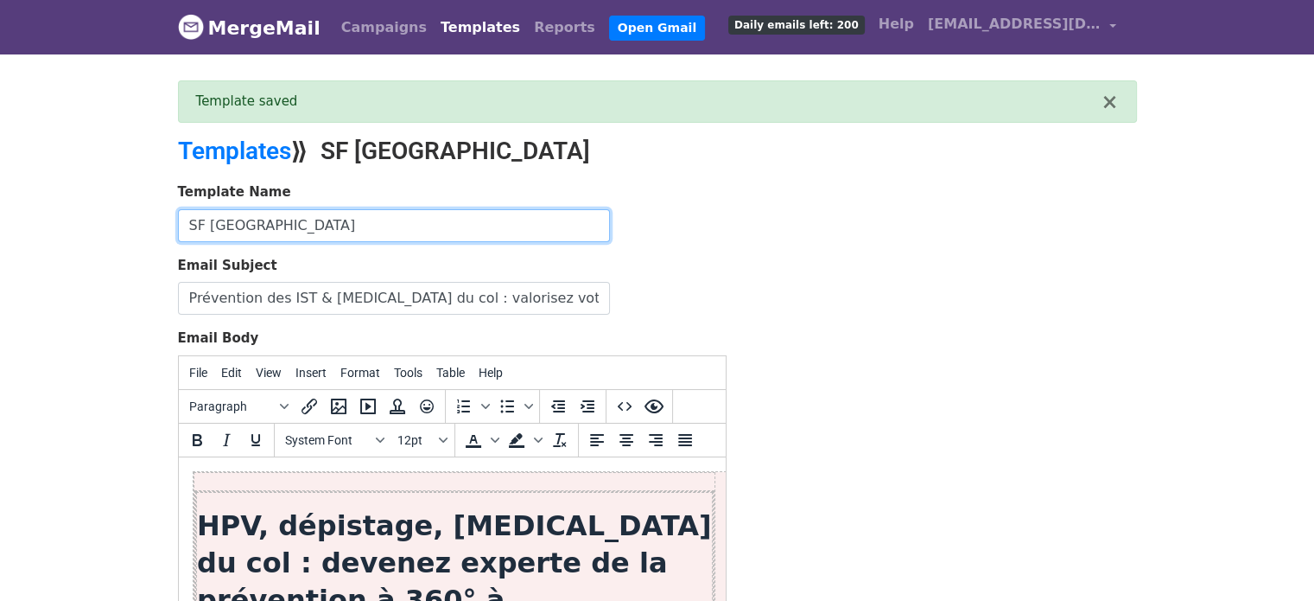
click at [301, 219] on input "SF PARIS" at bounding box center [394, 225] width 432 height 33
type input "SF [GEOGRAPHIC_DATA] IST 16 OCTO"
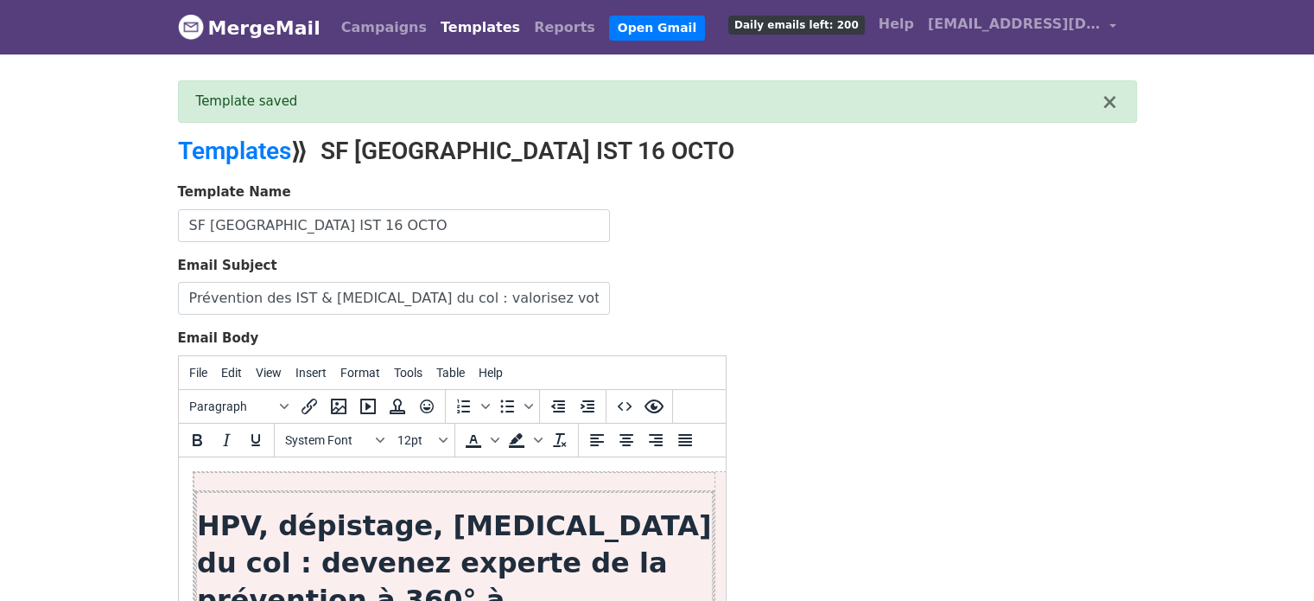
click at [156, 415] on body "MergeMail Campaigns Templates Reports Open Gmail Daily emails left: 200 Help [E…" at bounding box center [657, 430] width 1314 height 860
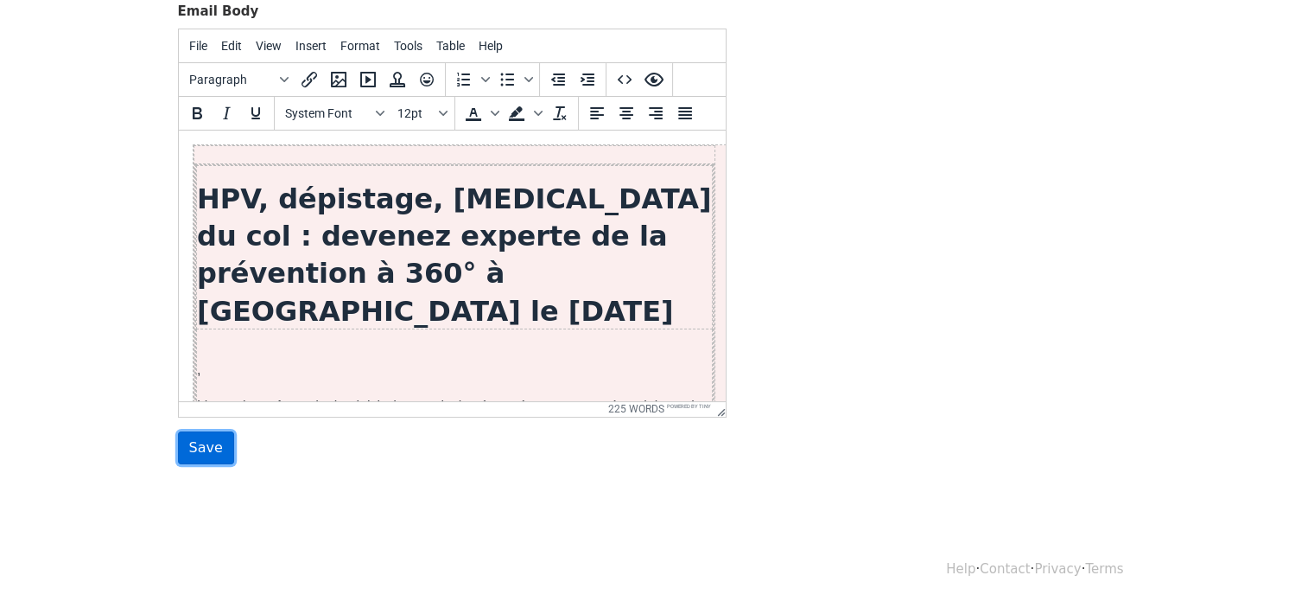
click at [207, 447] on input "Save" at bounding box center [206, 447] width 56 height 33
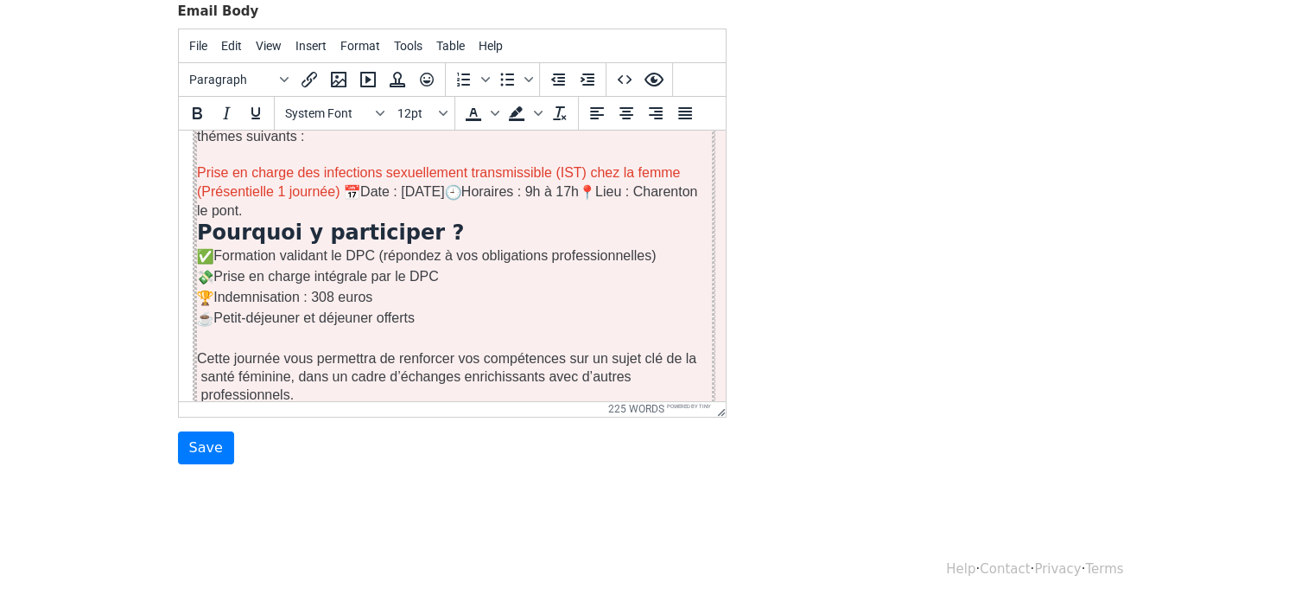
scroll to position [229, 0]
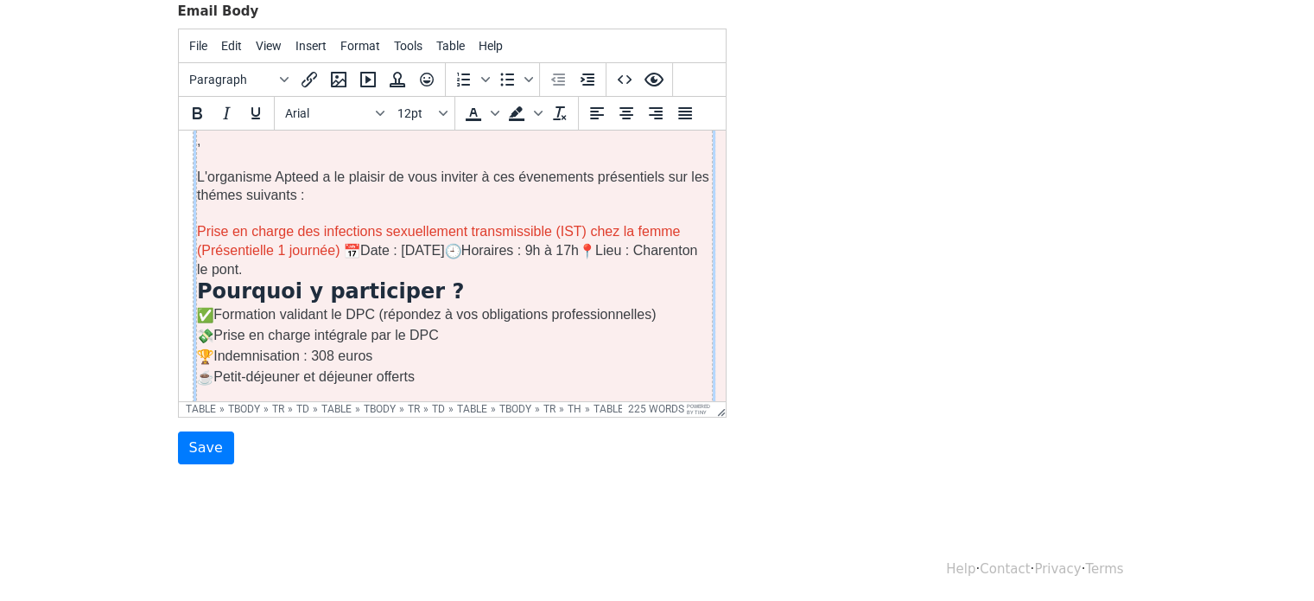
drag, startPoint x: 315, startPoint y: 270, endPoint x: 327, endPoint y: 268, distance: 12.2
click at [327, 268] on p "Prise en charge des infections sexuellement transmissible (IST) chez la femme (…" at bounding box center [453, 249] width 515 height 57
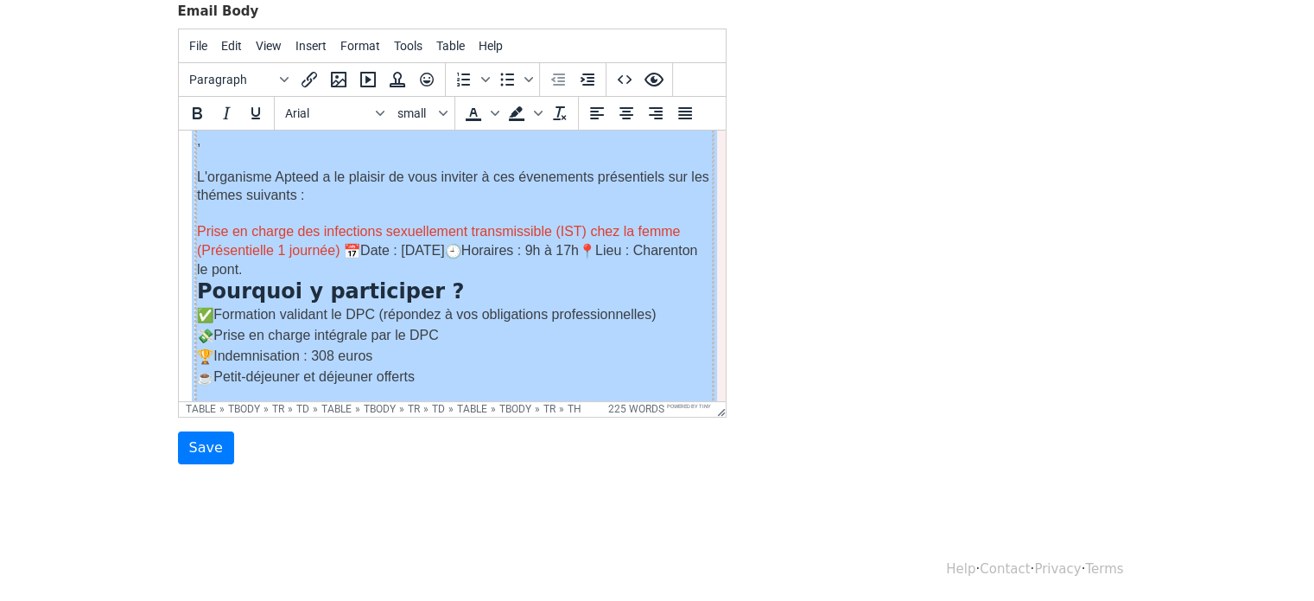
drag, startPoint x: 333, startPoint y: 264, endPoint x: 193, endPoint y: 233, distance: 143.4
click at [194, 233] on table "HPV, dépistage, cancer du col : devenez experte de la prévention à 360° à Chare…" at bounding box center [453, 389] width 518 height 910
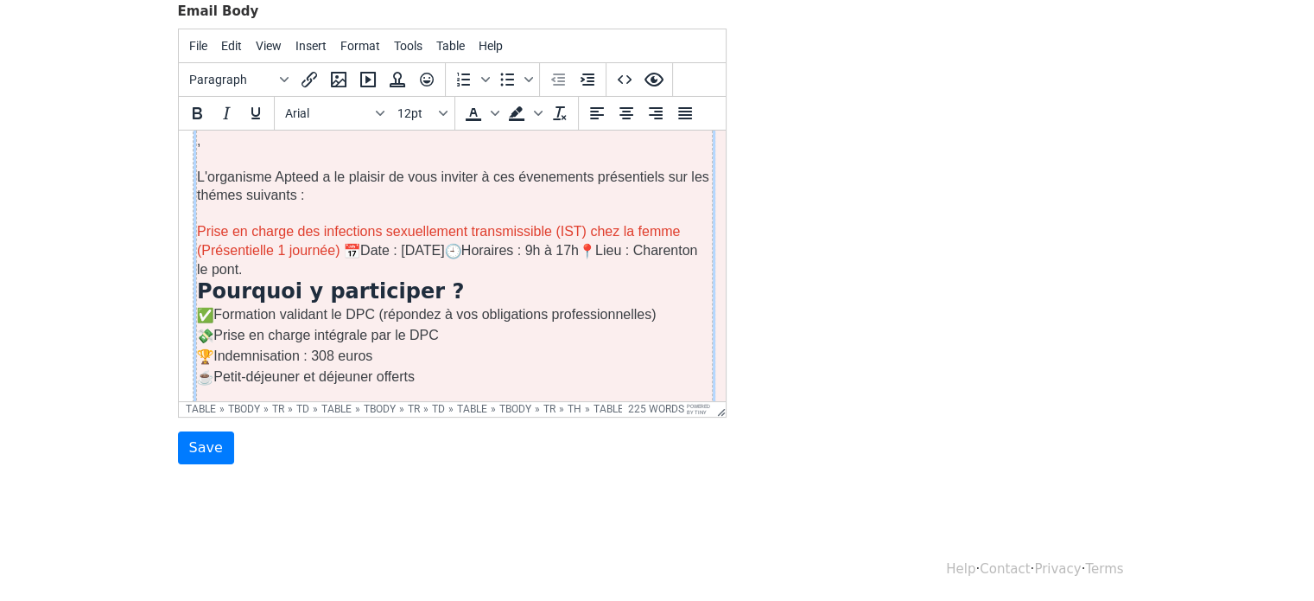
click at [323, 257] on p "Prise en charge des infections sexuellement transmissible (IST) chez la femme (…" at bounding box center [453, 249] width 515 height 57
drag, startPoint x: 315, startPoint y: 268, endPoint x: 203, endPoint y: 230, distance: 118.6
click at [203, 230] on p "Prise en charge des infections sexuellement transmissible (IST) chez la femme (…" at bounding box center [453, 249] width 515 height 57
paste body
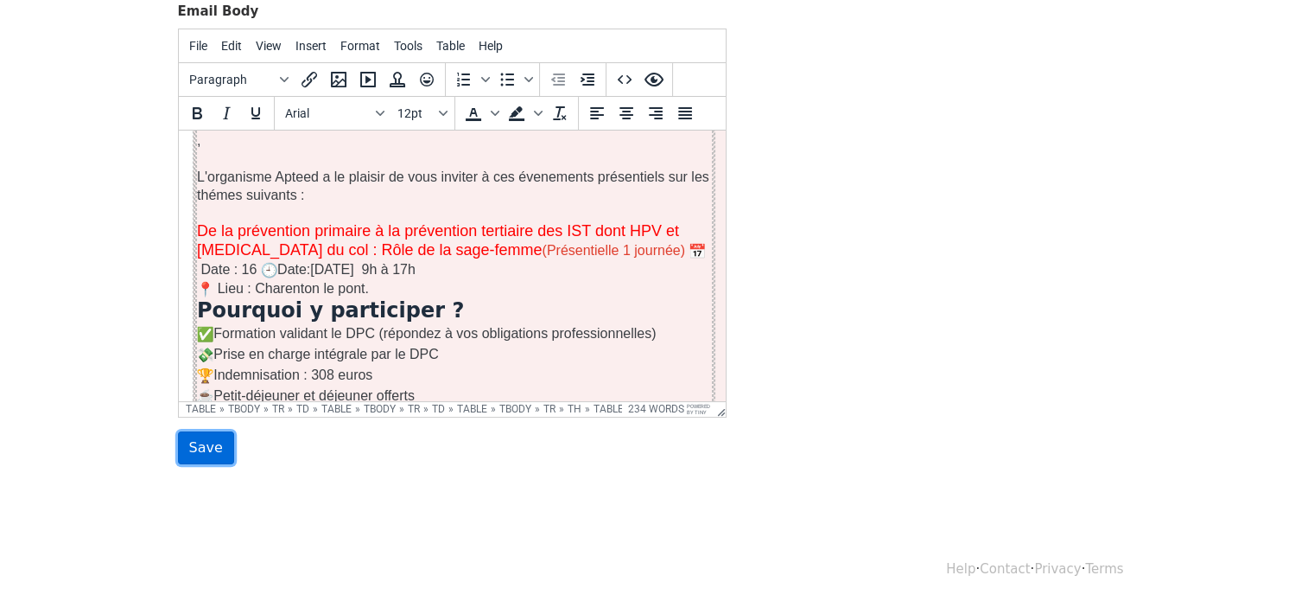
click at [214, 442] on input "Save" at bounding box center [206, 447] width 56 height 33
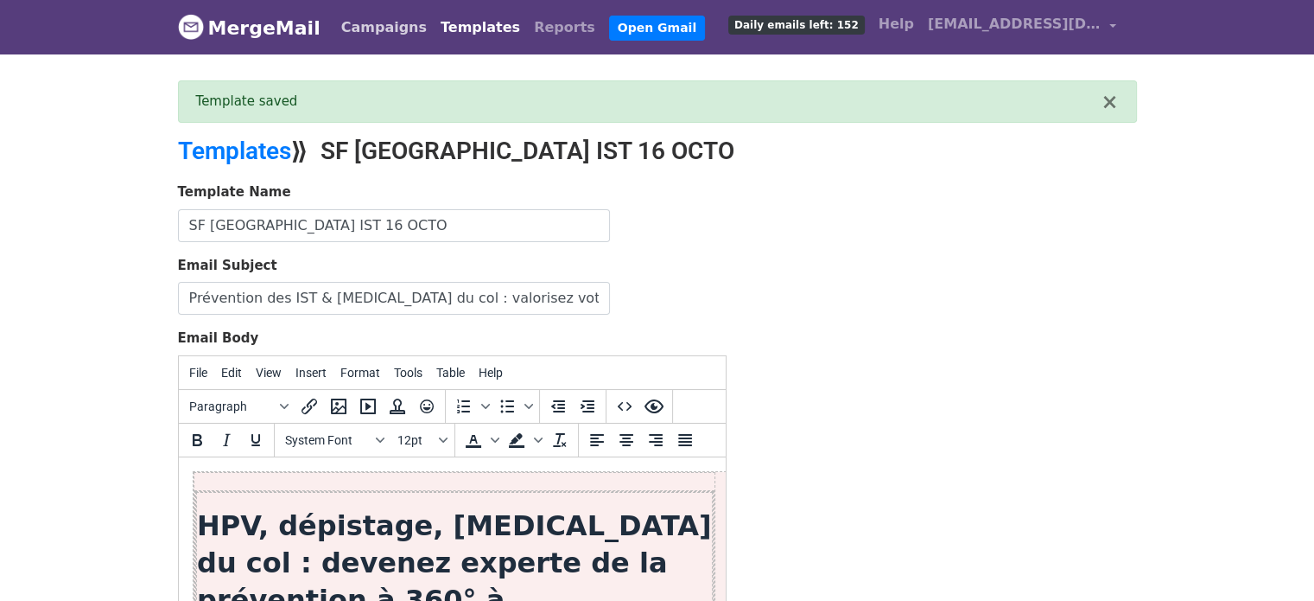
click at [368, 23] on link "Campaigns" at bounding box center [383, 27] width 99 height 35
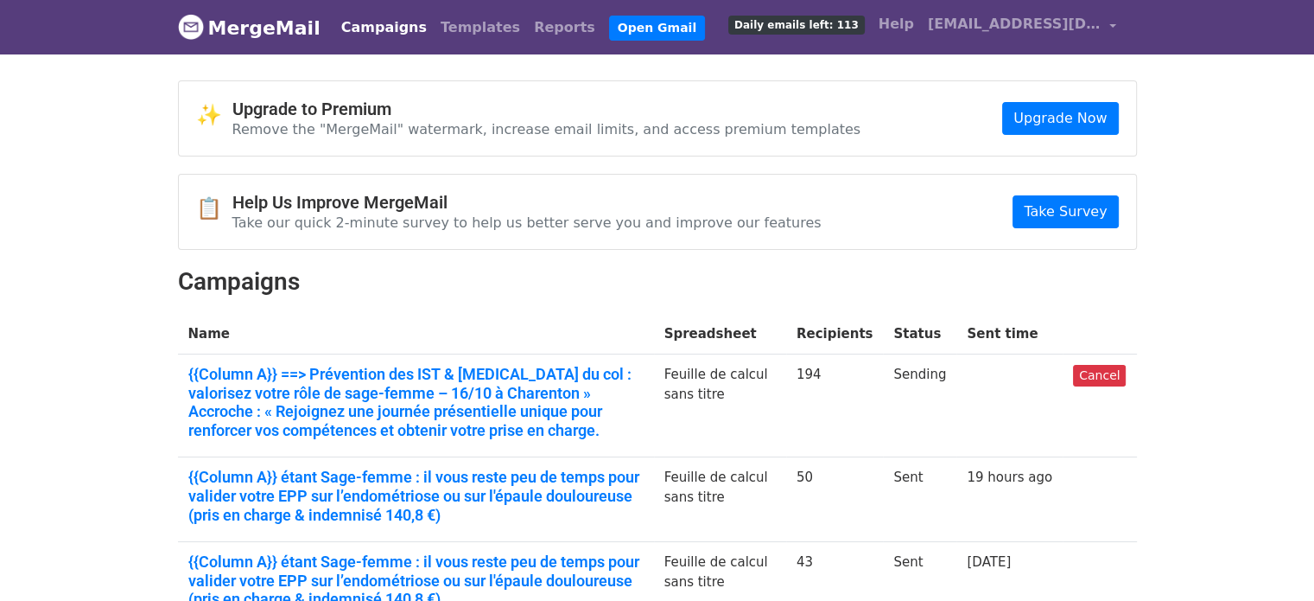
click at [200, 278] on h2 "Campaigns" at bounding box center [657, 281] width 959 height 29
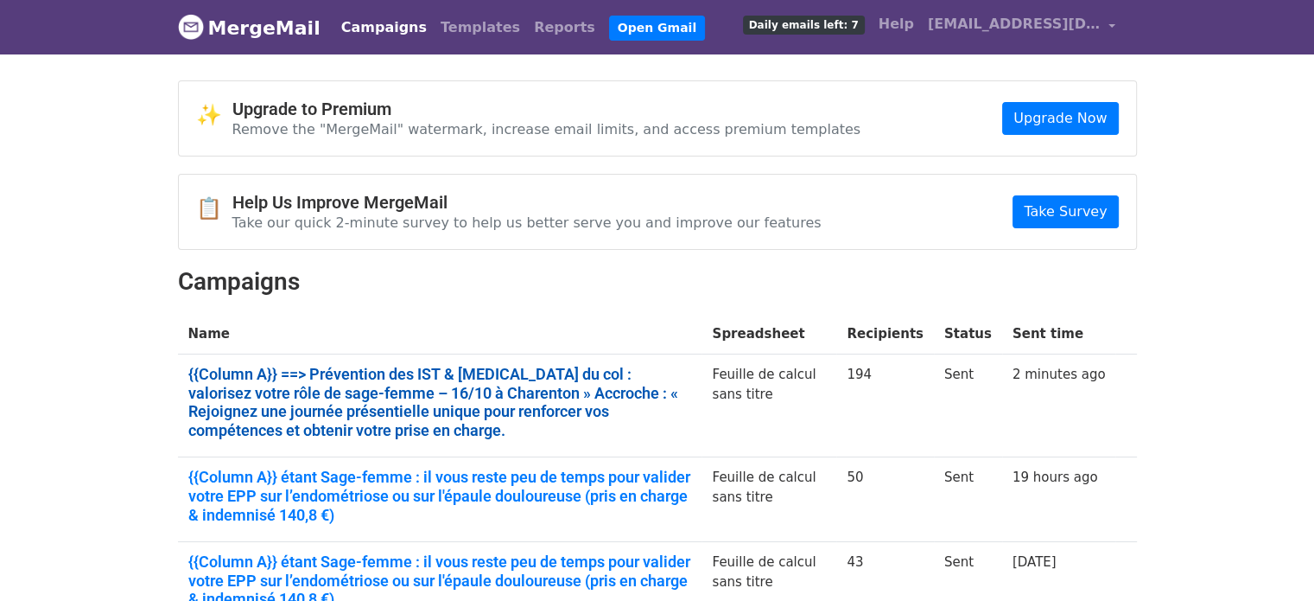
click at [446, 393] on link "{{Column A}} ==> Prévention des IST & [MEDICAL_DATA] du col : valorisez votre r…" at bounding box center [440, 402] width 504 height 74
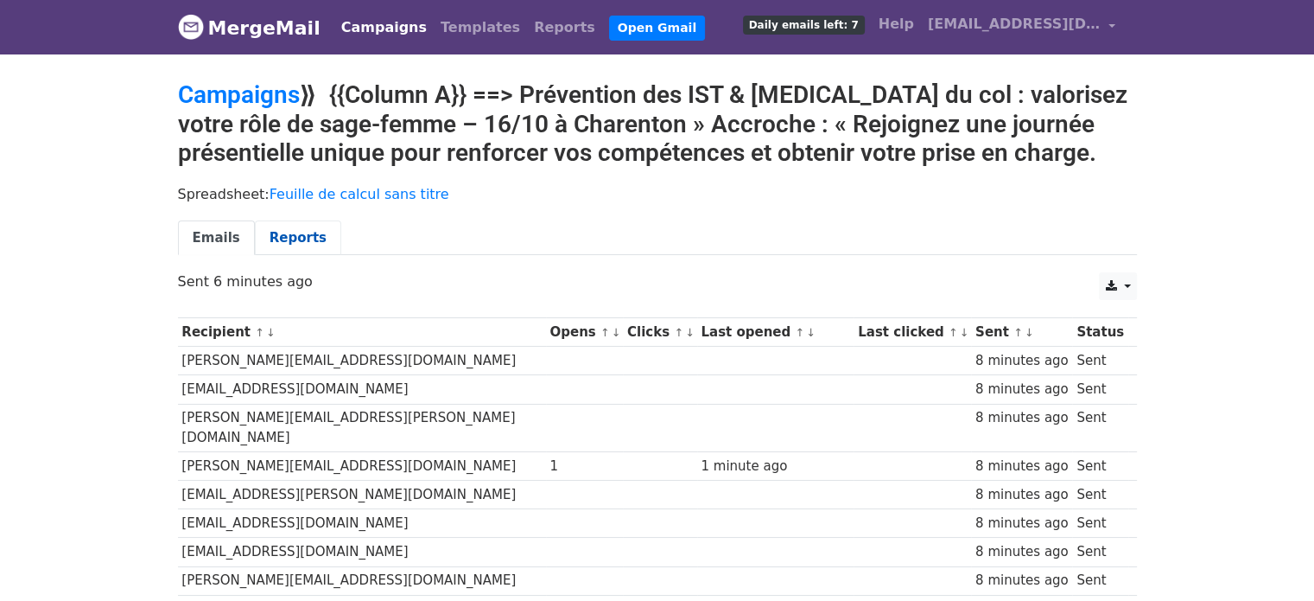
click at [286, 232] on link "Reports" at bounding box center [298, 237] width 86 height 35
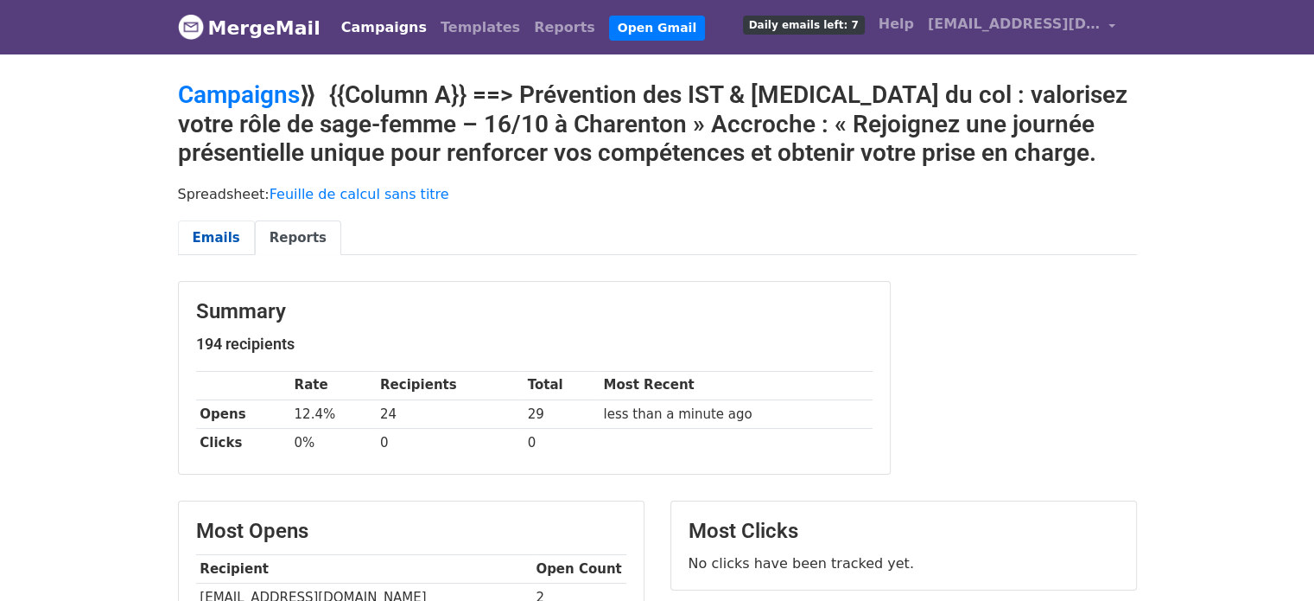
click at [197, 241] on link "Emails" at bounding box center [216, 237] width 77 height 35
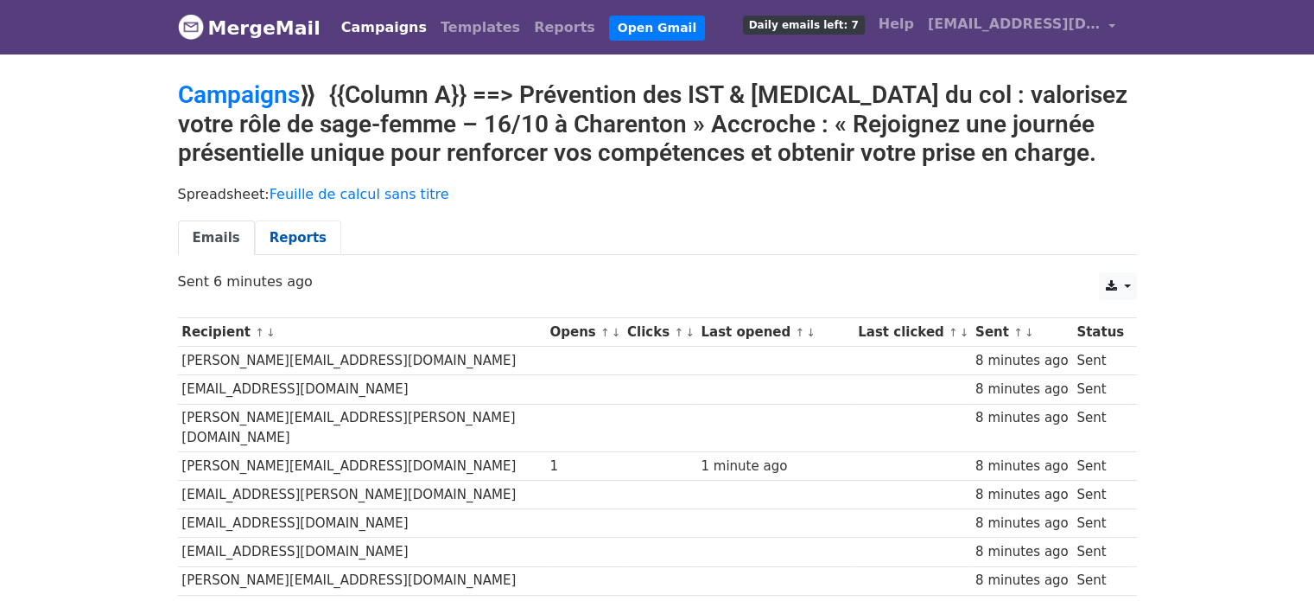
click at [277, 231] on link "Reports" at bounding box center [298, 237] width 86 height 35
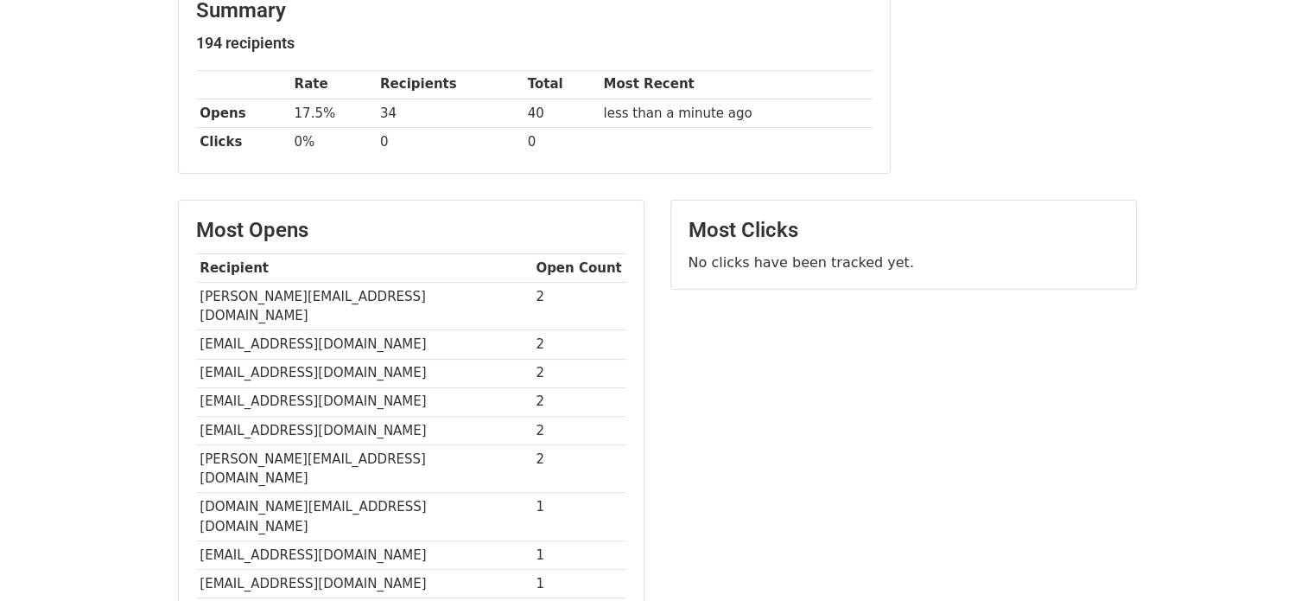
scroll to position [335, 0]
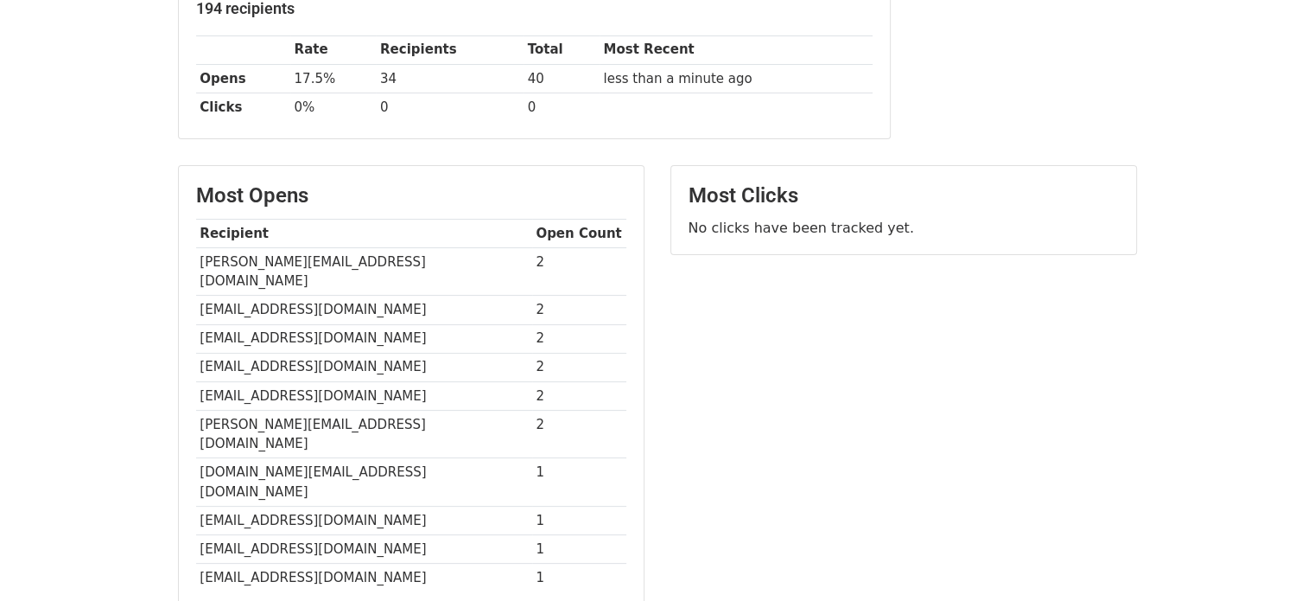
click at [611, 157] on main "Campaigns ⟫ {{Column A}} ==> Prévention des IST & [MEDICAL_DATA] du col : valor…" at bounding box center [657, 243] width 985 height 997
click at [671, 226] on div "Most Clicks No clicks have been tracked yet." at bounding box center [903, 210] width 465 height 88
